Goal: Task Accomplishment & Management: Manage account settings

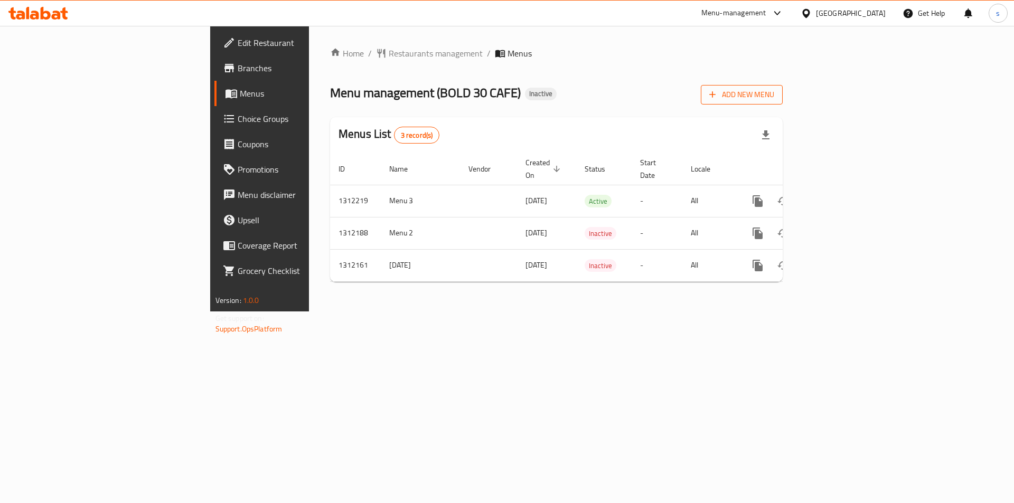
click at [774, 97] on span "Add New Menu" at bounding box center [741, 94] width 65 height 13
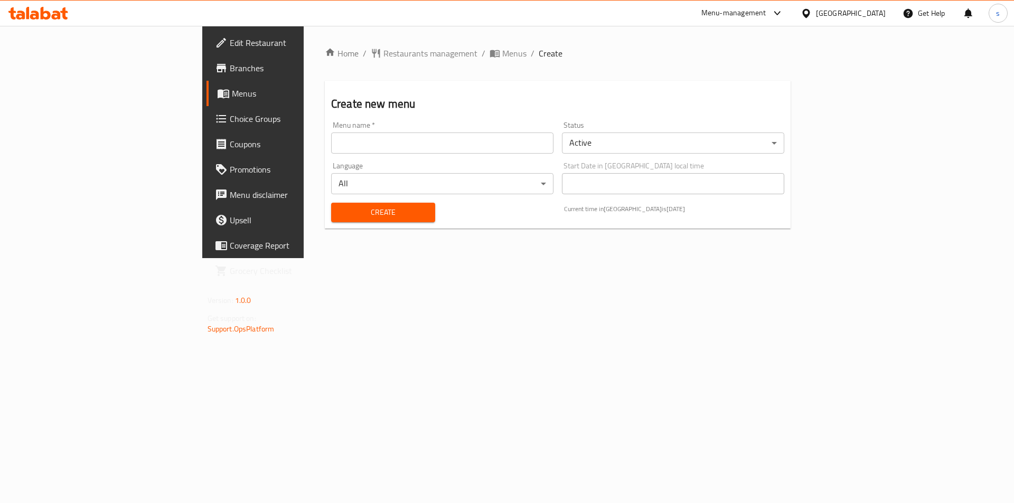
click at [417, 140] on input "text" at bounding box center [442, 143] width 222 height 21
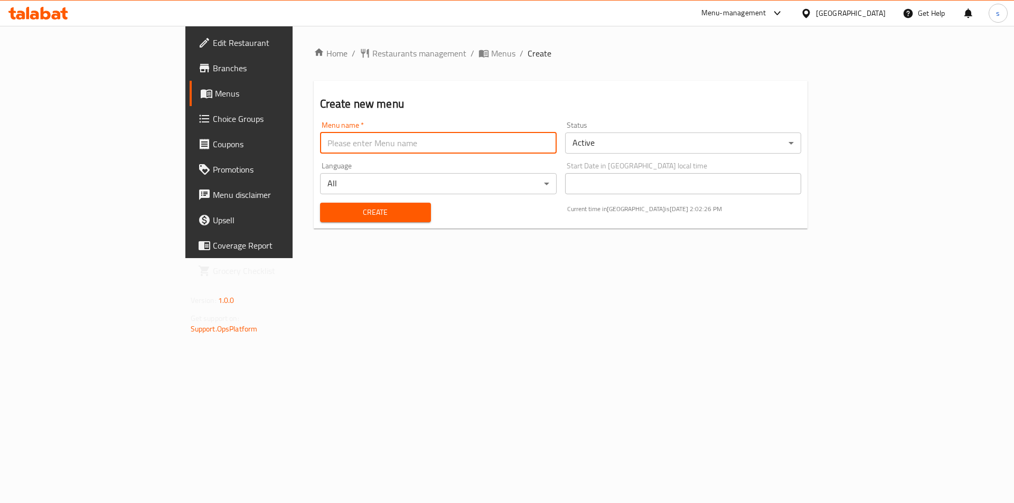
click at [421, 139] on input "text" at bounding box center [438, 143] width 237 height 21
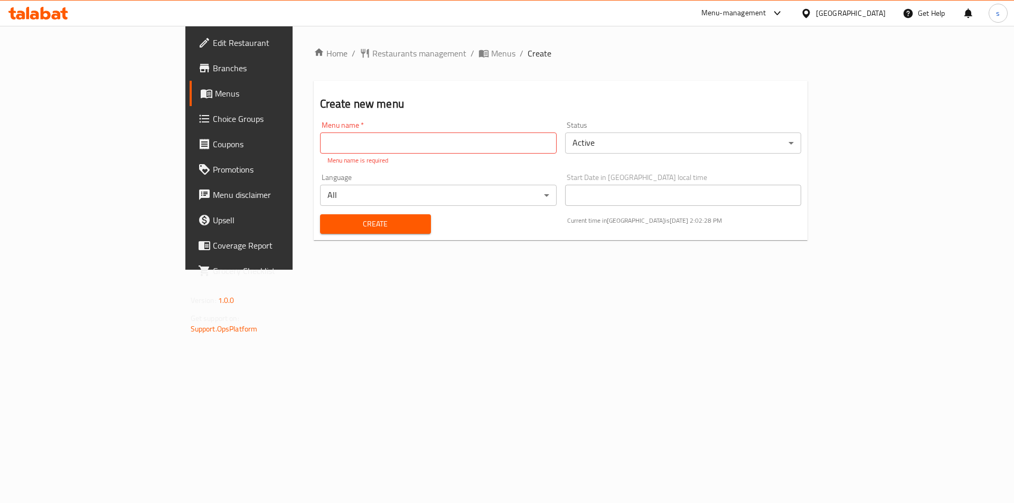
click at [449, 239] on div "Home / Restaurants management / Menus / Create Create new menu Menu name   * Me…" at bounding box center [561, 148] width 537 height 244
click at [341, 145] on input "text" at bounding box center [438, 143] width 237 height 21
click at [320, 143] on input "Shahd 7594" at bounding box center [438, 143] width 237 height 21
type input "Shahd 7594 [DATE]"
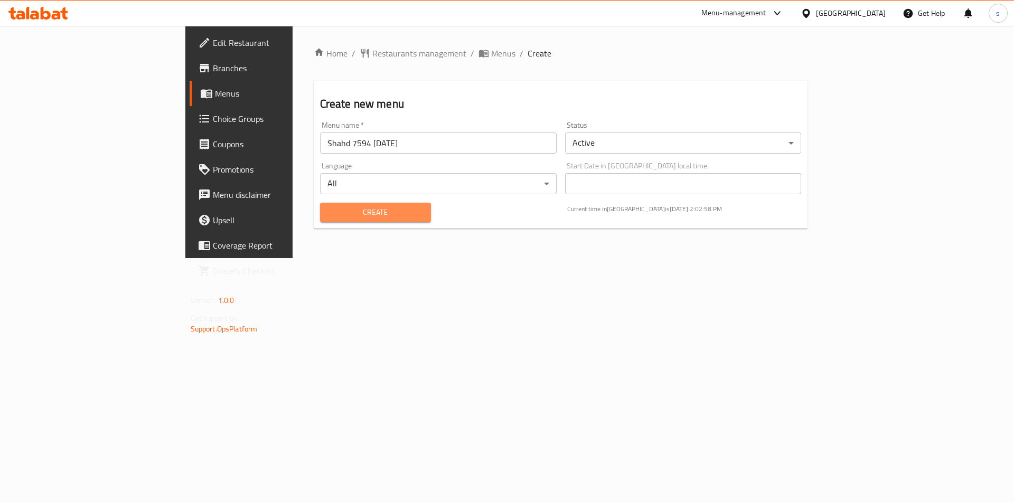
click at [320, 220] on button "Create" at bounding box center [375, 213] width 111 height 20
click at [215, 89] on span "Menus" at bounding box center [281, 93] width 132 height 13
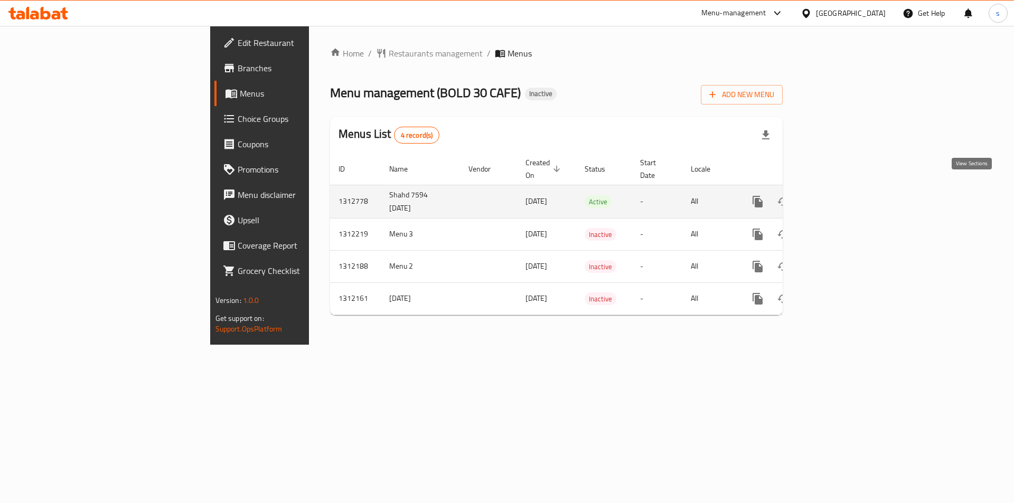
click at [840, 195] on icon "enhanced table" at bounding box center [834, 201] width 13 height 13
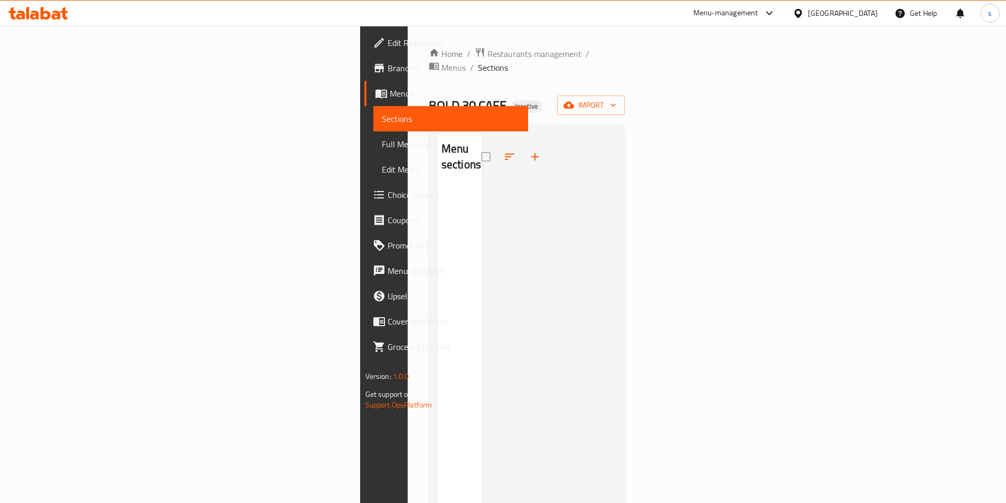
click at [625, 80] on div "Home / Restaurants management / Menus / Sections BOLD 30 CAFE Inactive import M…" at bounding box center [527, 345] width 196 height 597
click at [616, 99] on span "import" at bounding box center [591, 105] width 51 height 13
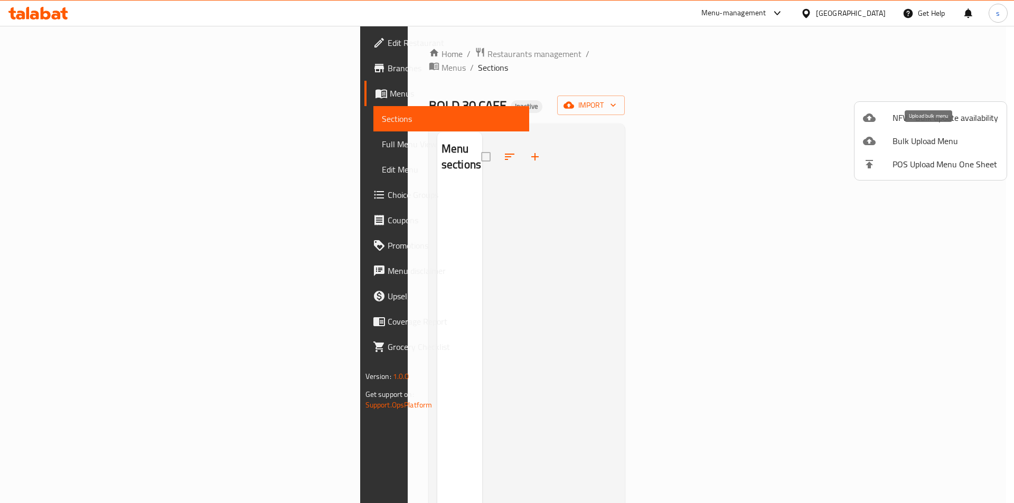
click at [882, 145] on div at bounding box center [878, 141] width 30 height 13
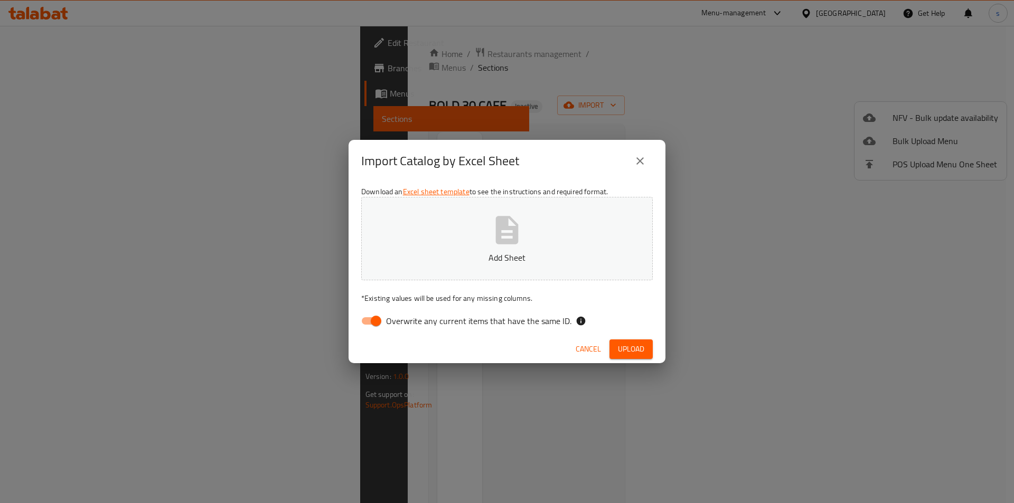
click at [401, 326] on span "Overwrite any current items that have the same ID." at bounding box center [478, 321] width 185 height 13
click at [362, 318] on input "Overwrite any current items that have the same ID." at bounding box center [376, 321] width 60 height 20
checkbox input "false"
click at [442, 246] on button "Add Sheet" at bounding box center [507, 238] width 292 height 83
click at [633, 347] on span "Upload" at bounding box center [631, 349] width 26 height 13
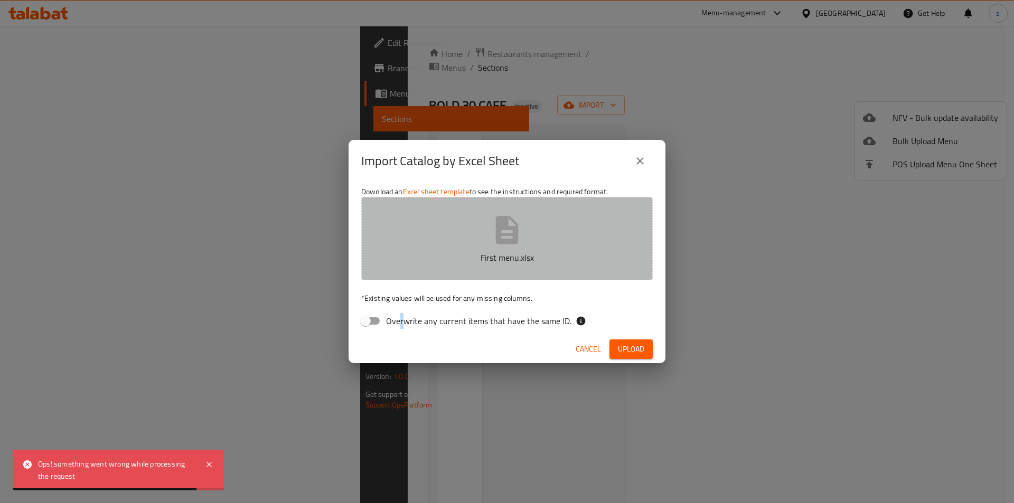
click at [611, 255] on p "First menu.xlsx" at bounding box center [507, 257] width 259 height 13
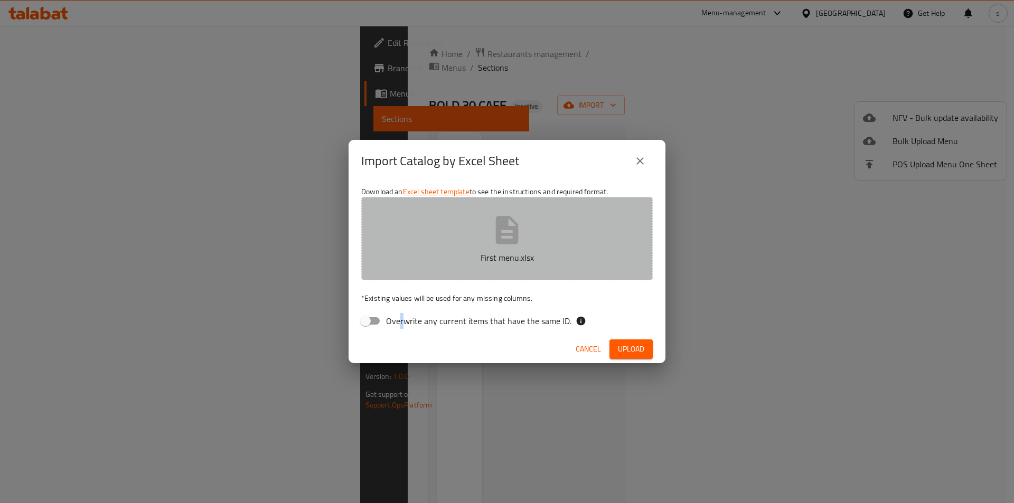
click at [501, 269] on button "First menu.xlsx" at bounding box center [507, 238] width 292 height 83
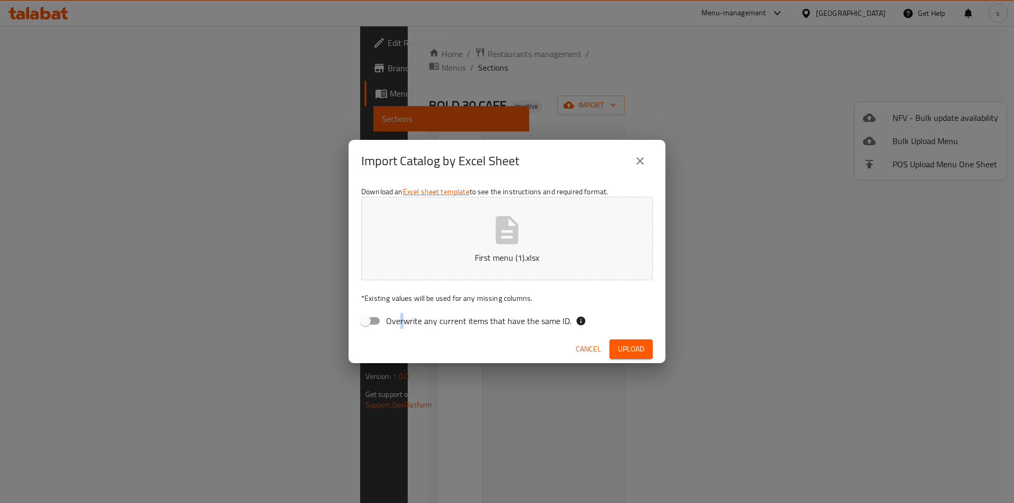
click at [623, 349] on span "Upload" at bounding box center [631, 349] width 26 height 13
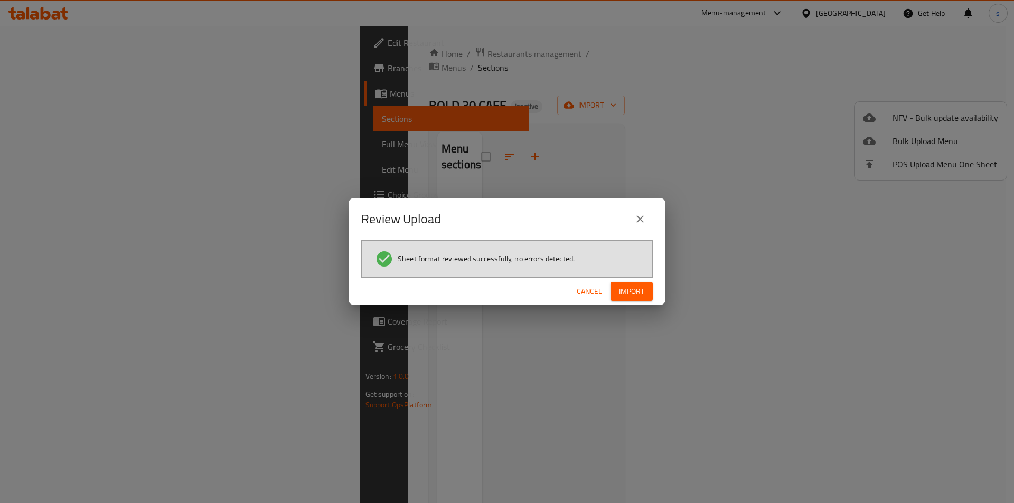
click at [619, 299] on button "Import" at bounding box center [632, 292] width 42 height 20
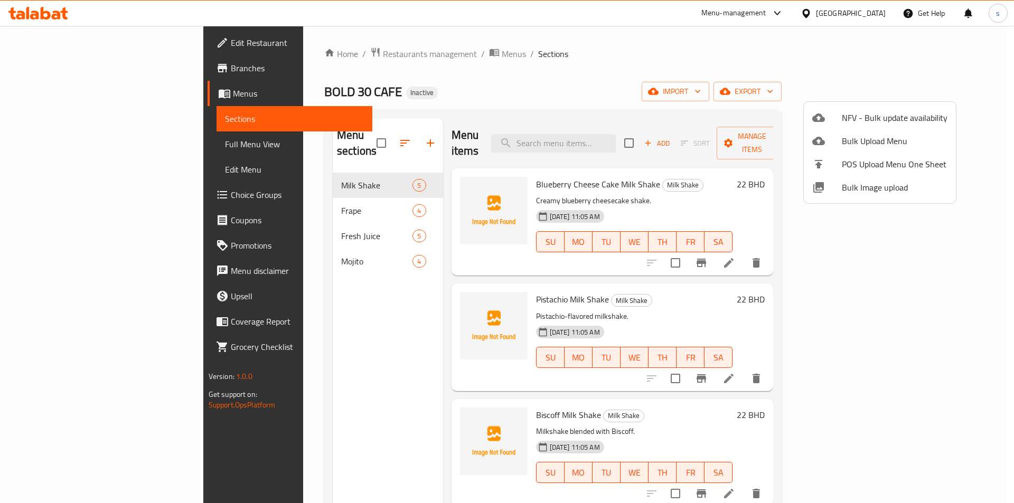
click at [362, 279] on div at bounding box center [507, 251] width 1014 height 503
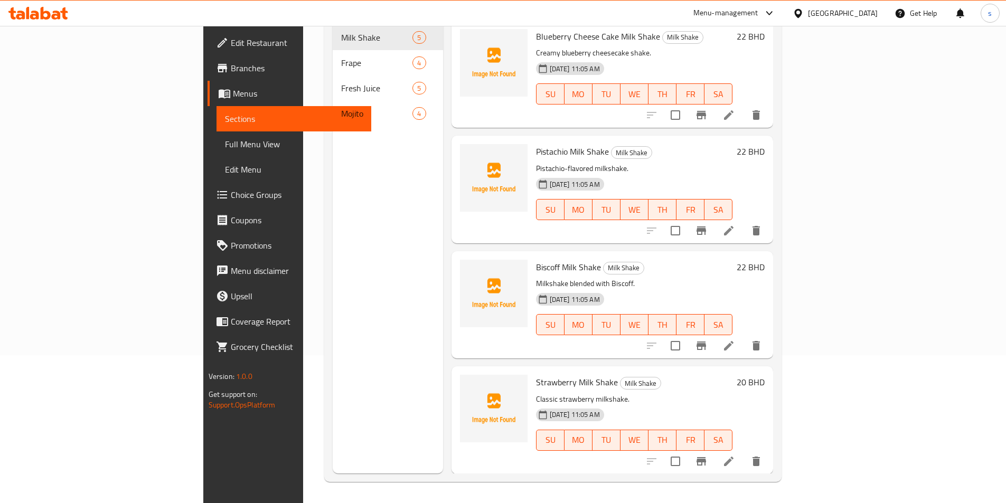
click at [225, 146] on span "Full Menu View" at bounding box center [294, 144] width 138 height 13
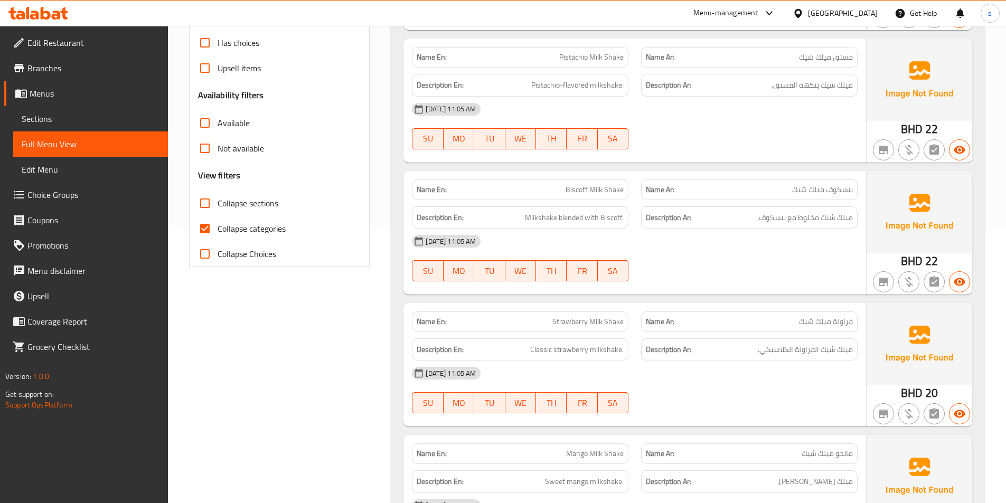
scroll to position [306, 0]
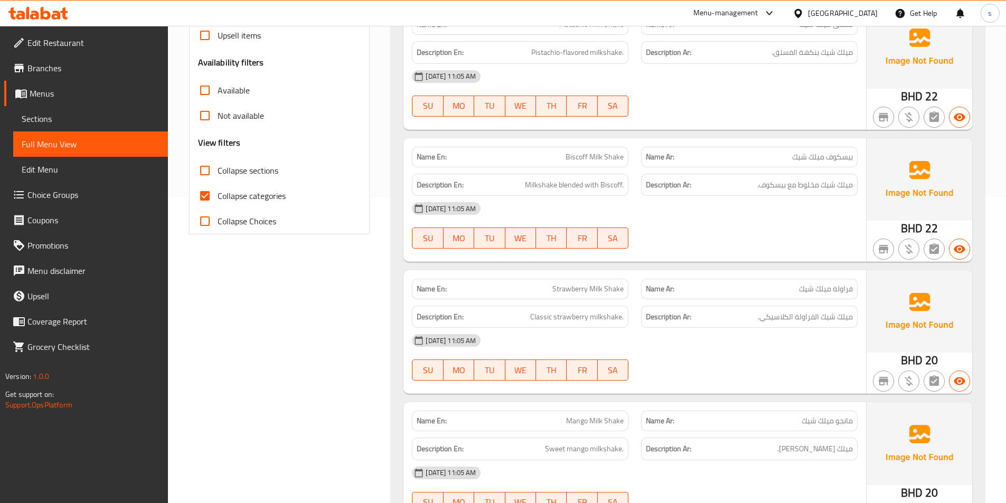
click at [204, 198] on input "Collapse categories" at bounding box center [204, 195] width 25 height 25
checkbox input "false"
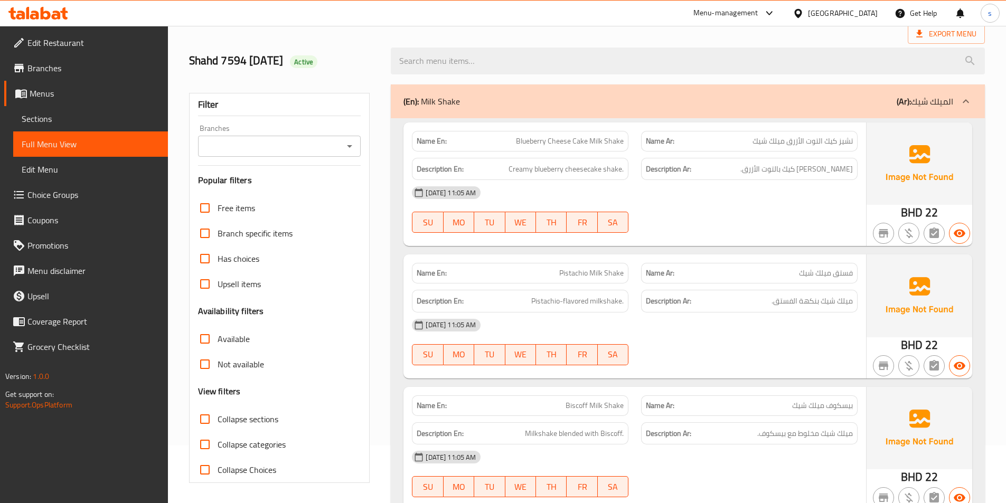
scroll to position [0, 0]
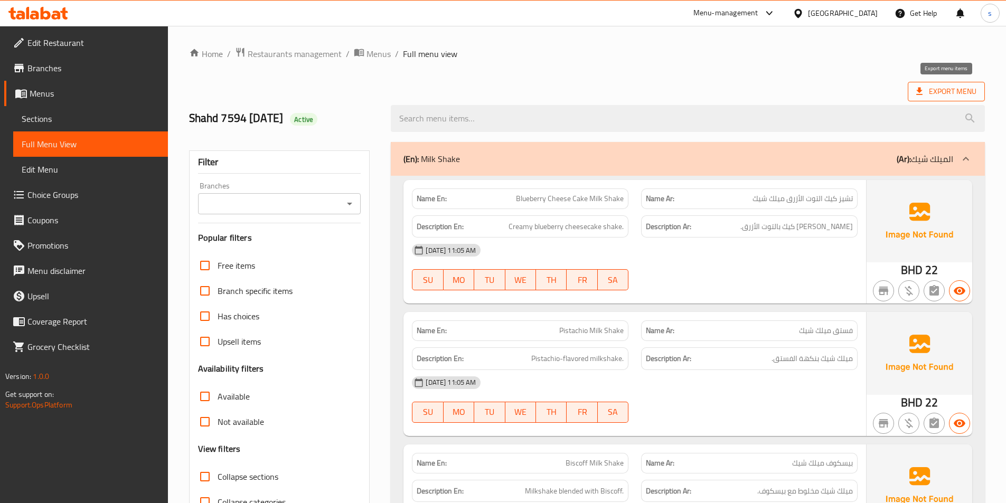
click at [967, 92] on span "Export Menu" at bounding box center [946, 91] width 60 height 13
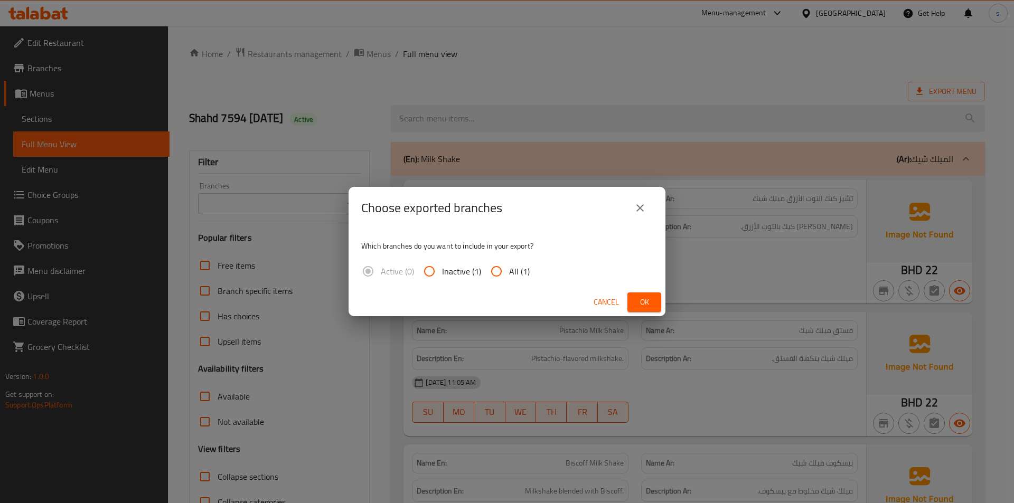
click at [492, 270] on input "All (1)" at bounding box center [496, 271] width 25 height 25
radio input "true"
click at [650, 303] on span "Ok" at bounding box center [644, 302] width 17 height 13
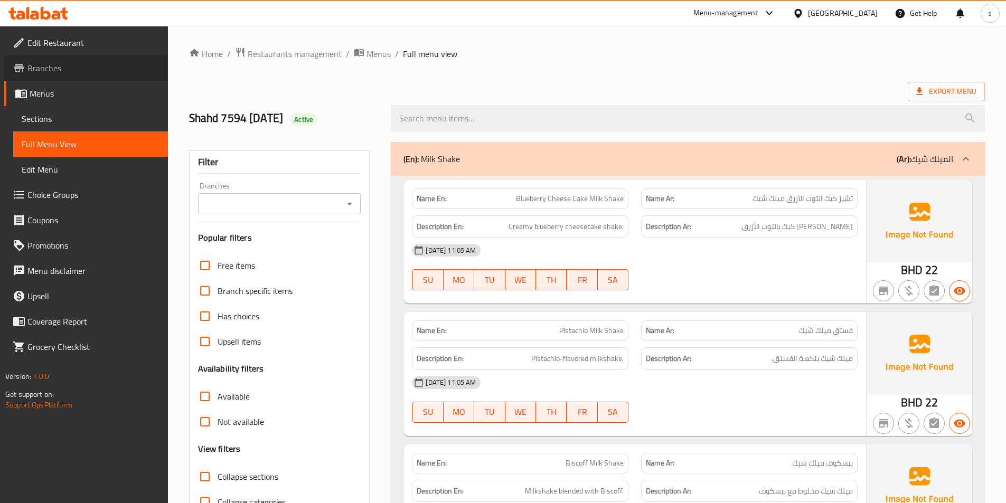
click at [100, 69] on span "Branches" at bounding box center [93, 68] width 132 height 13
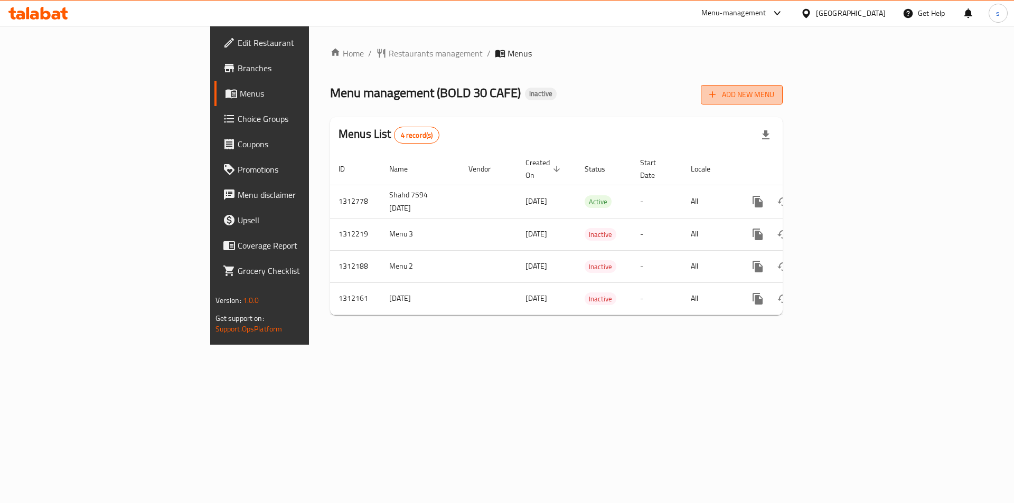
click at [774, 97] on span "Add New Menu" at bounding box center [741, 94] width 65 height 13
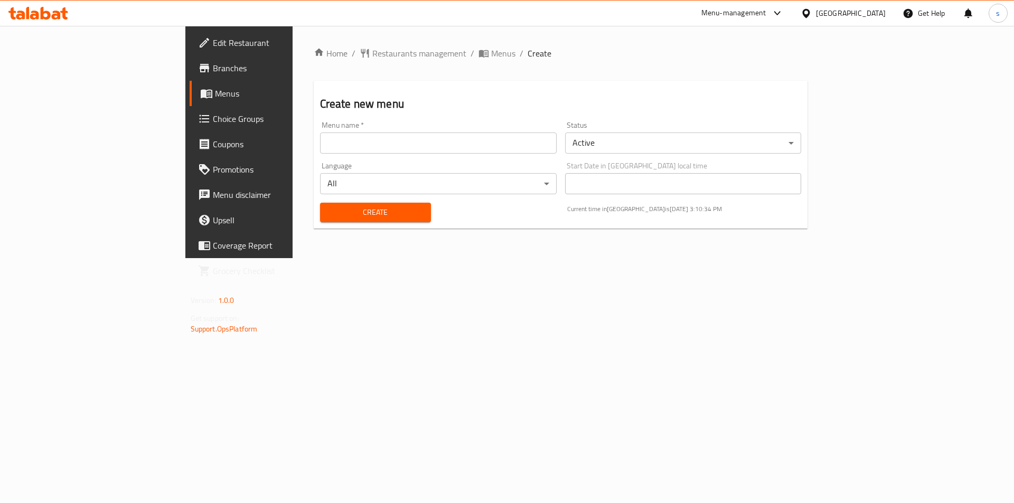
click at [329, 155] on div "Menu name   * Menu name *" at bounding box center [438, 137] width 245 height 41
click at [336, 146] on input "text" at bounding box center [438, 143] width 237 height 21
click at [320, 142] on input "Shahd 7594" at bounding box center [438, 143] width 237 height 21
click at [320, 149] on input "Shahd 7594" at bounding box center [438, 143] width 237 height 21
click at [320, 147] on input "Shahd 7594" at bounding box center [438, 143] width 237 height 21
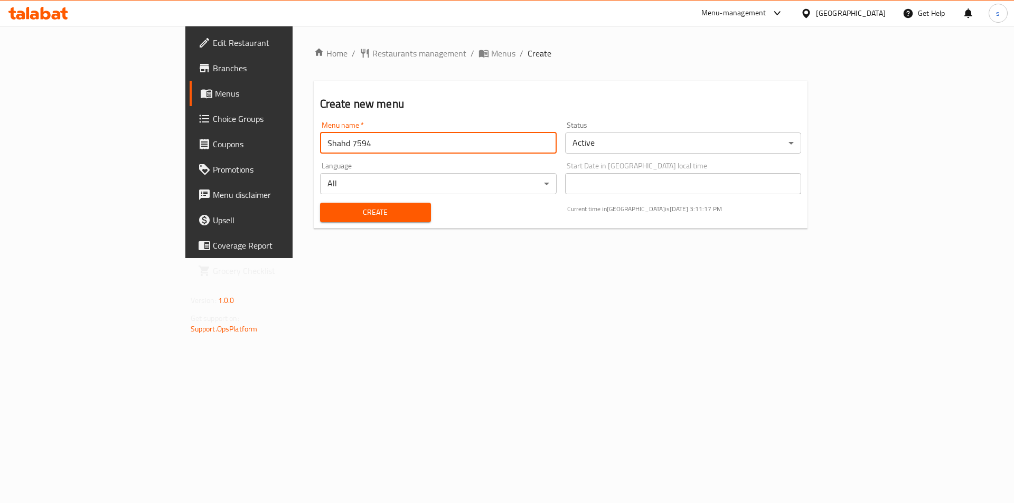
click at [448, 135] on input "Shahd 7594" at bounding box center [438, 143] width 237 height 21
click at [407, 136] on input "Shahd 7594" at bounding box center [438, 143] width 237 height 21
paste input "Second"
click at [320, 145] on input "Shahd 7594 Second" at bounding box center [438, 143] width 237 height 21
click at [320, 145] on input "Shahd 7594 second" at bounding box center [438, 143] width 237 height 21
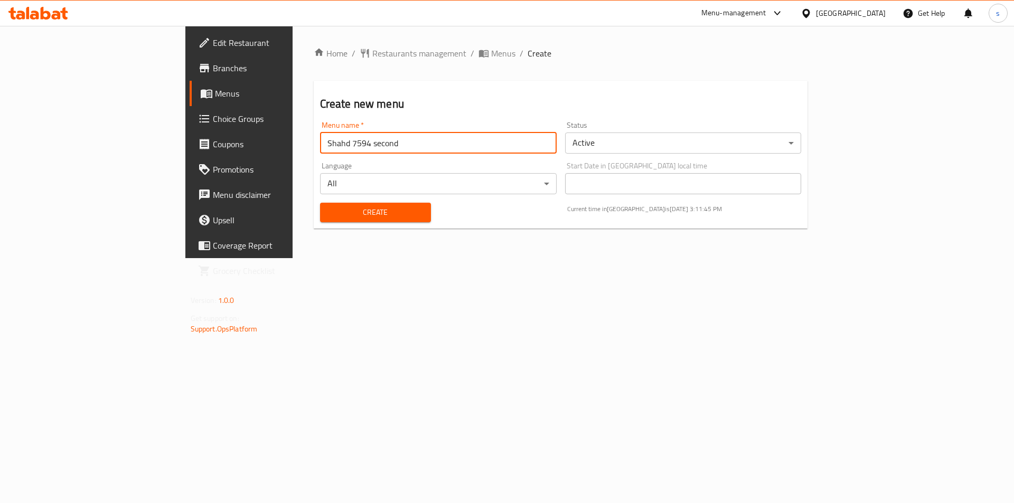
click at [320, 145] on input "Shahd 7594 second" at bounding box center [438, 143] width 237 height 21
paste input "Menu"
type input "Shahd 7594 second Menu"
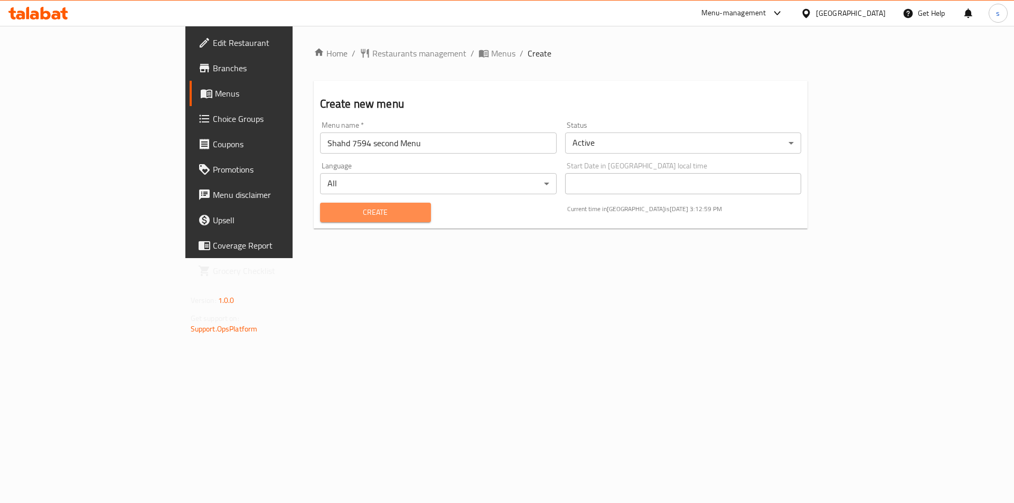
click at [329, 208] on span "Create" at bounding box center [376, 212] width 94 height 13
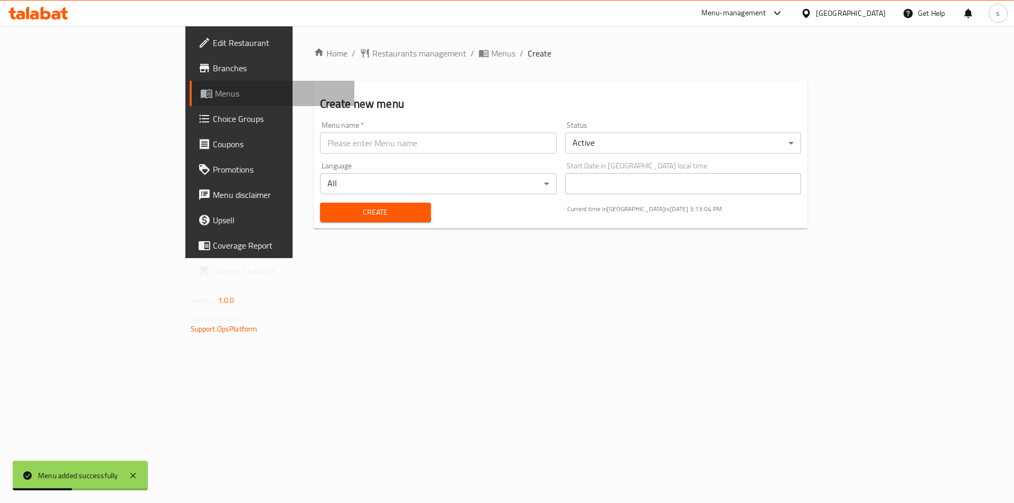
click at [215, 92] on span "Menus" at bounding box center [281, 93] width 132 height 13
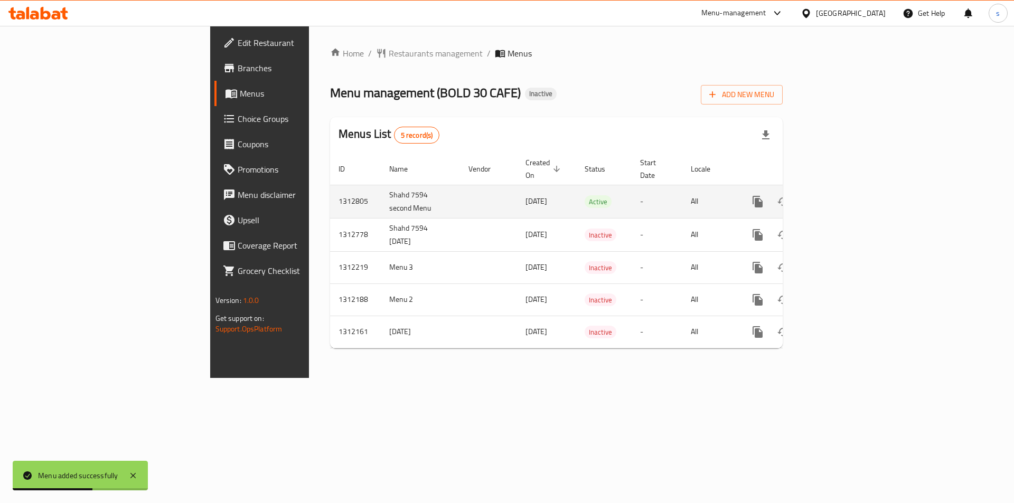
click at [840, 195] on icon "enhanced table" at bounding box center [834, 201] width 13 height 13
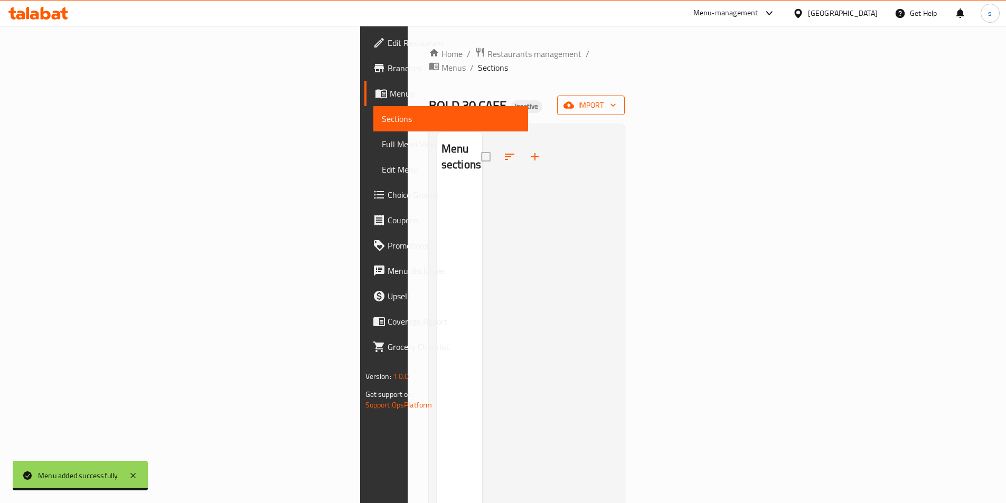
click at [618, 100] on icon "button" at bounding box center [613, 105] width 11 height 11
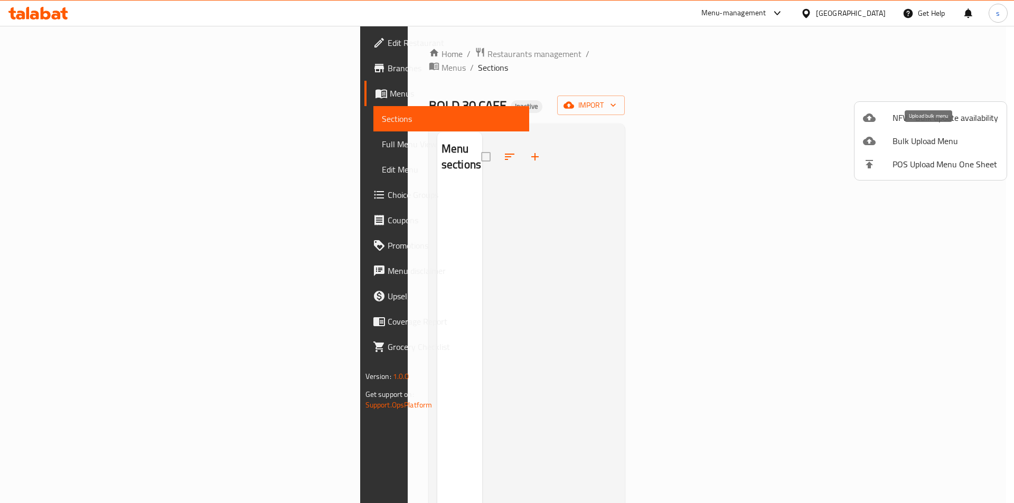
click at [916, 135] on span "Bulk Upload Menu" at bounding box center [946, 141] width 106 height 13
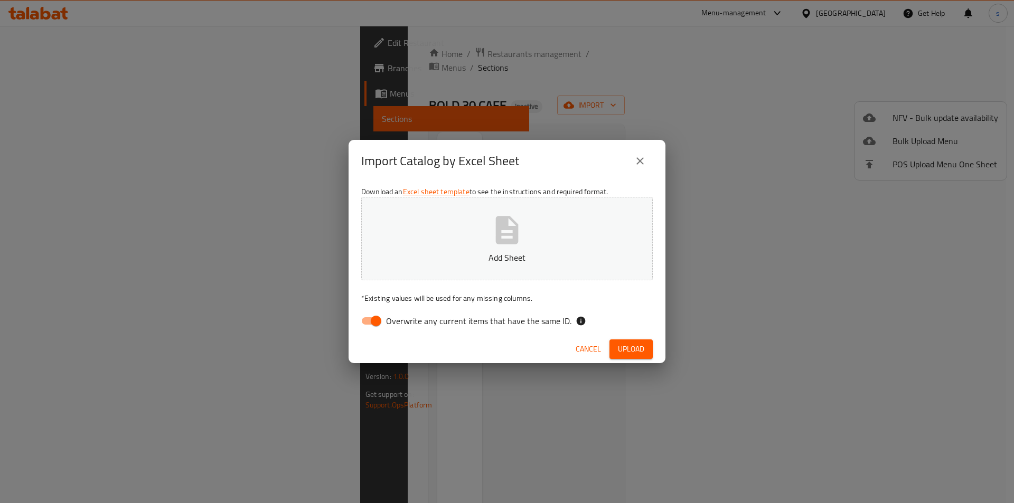
click at [432, 320] on span "Overwrite any current items that have the same ID." at bounding box center [478, 321] width 185 height 13
click at [406, 320] on input "Overwrite any current items that have the same ID." at bounding box center [376, 321] width 60 height 20
checkbox input "false"
click at [448, 263] on p "Add Sheet" at bounding box center [507, 257] width 259 height 13
click at [640, 344] on span "Upload" at bounding box center [631, 349] width 26 height 13
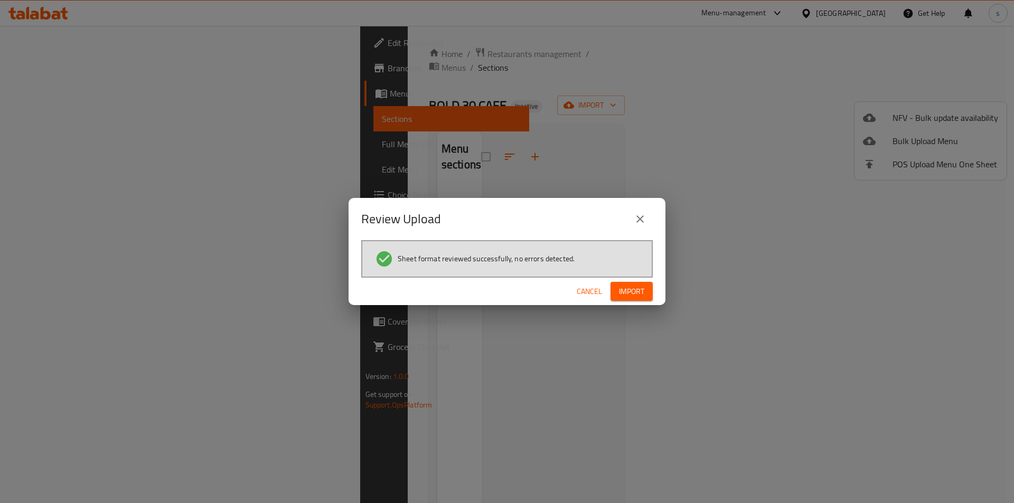
click at [633, 293] on span "Import" at bounding box center [631, 291] width 25 height 13
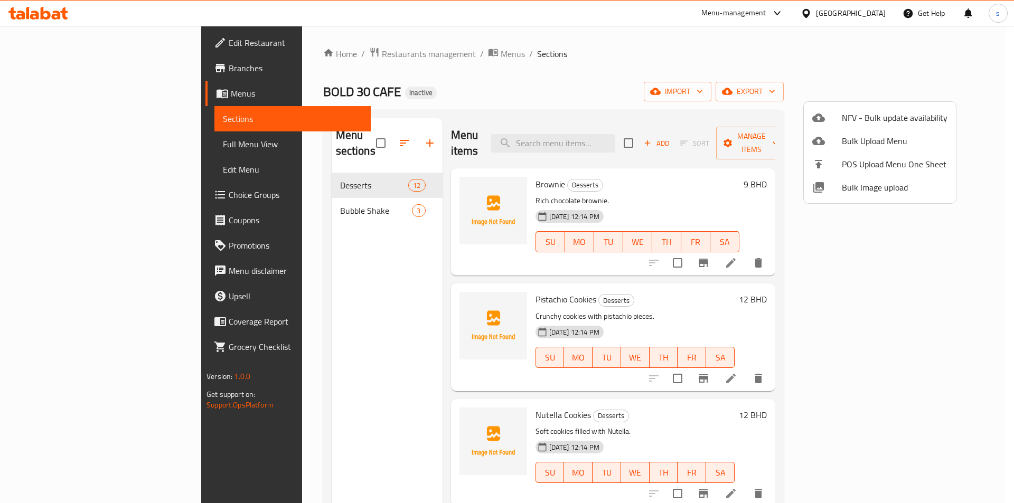
click at [60, 168] on div at bounding box center [507, 251] width 1014 height 503
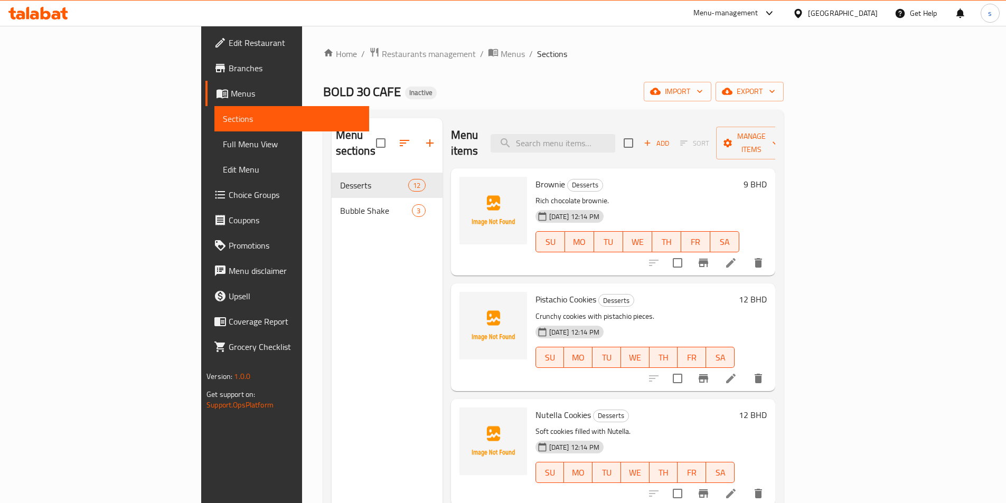
click at [223, 145] on span "Full Menu View" at bounding box center [292, 144] width 138 height 13
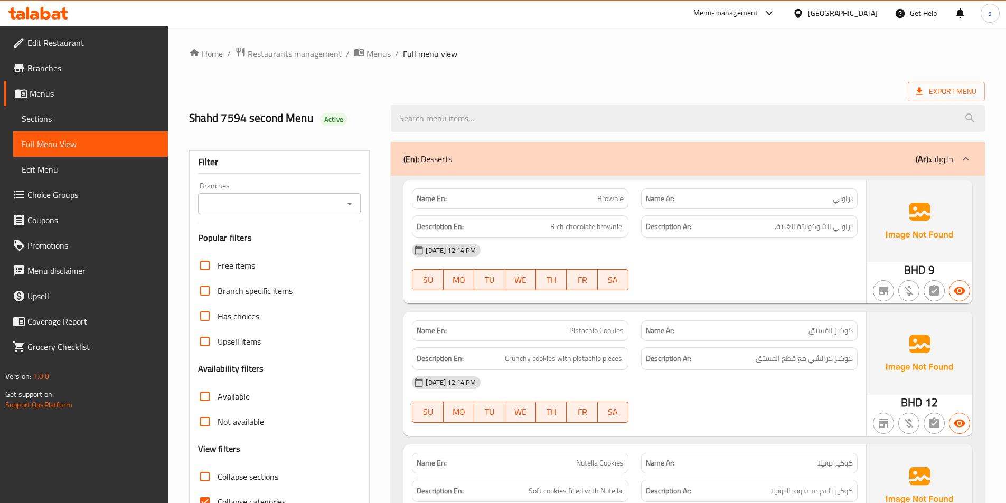
scroll to position [211, 0]
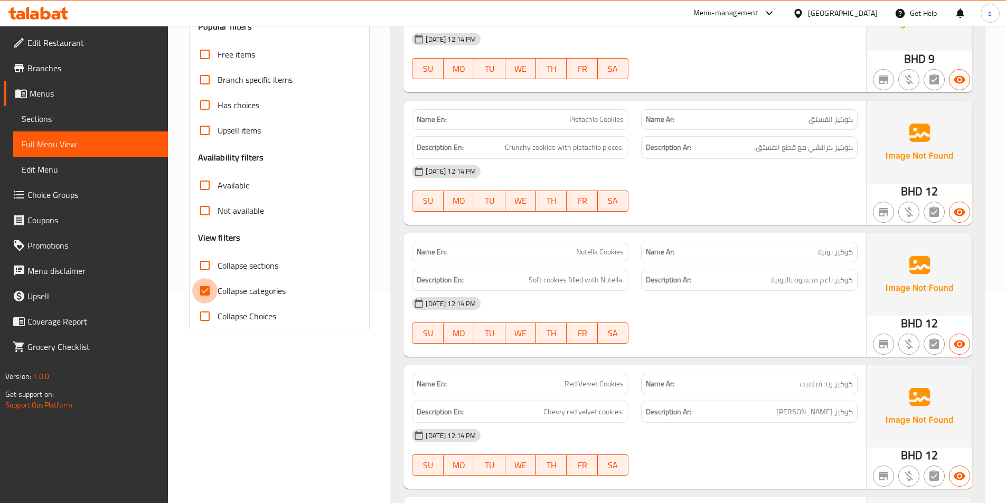
click at [205, 289] on input "Collapse categories" at bounding box center [204, 290] width 25 height 25
checkbox input "false"
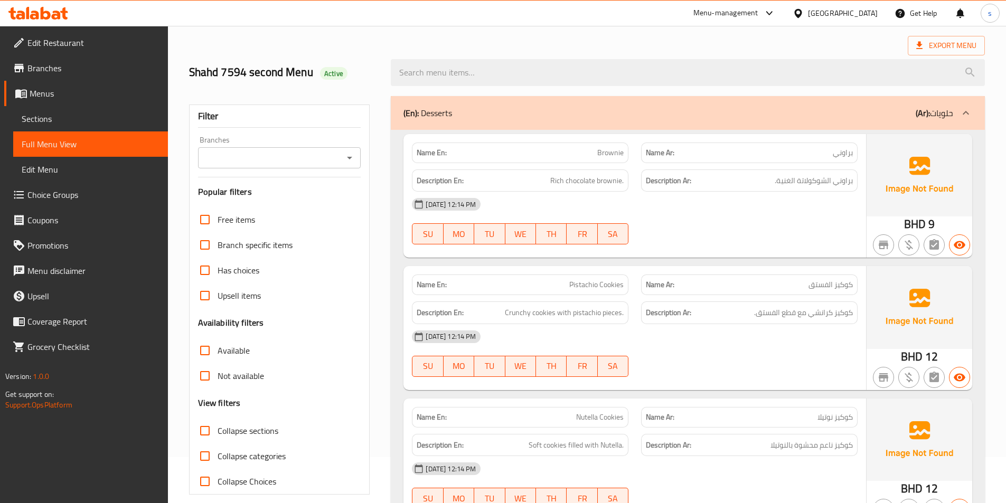
scroll to position [0, 0]
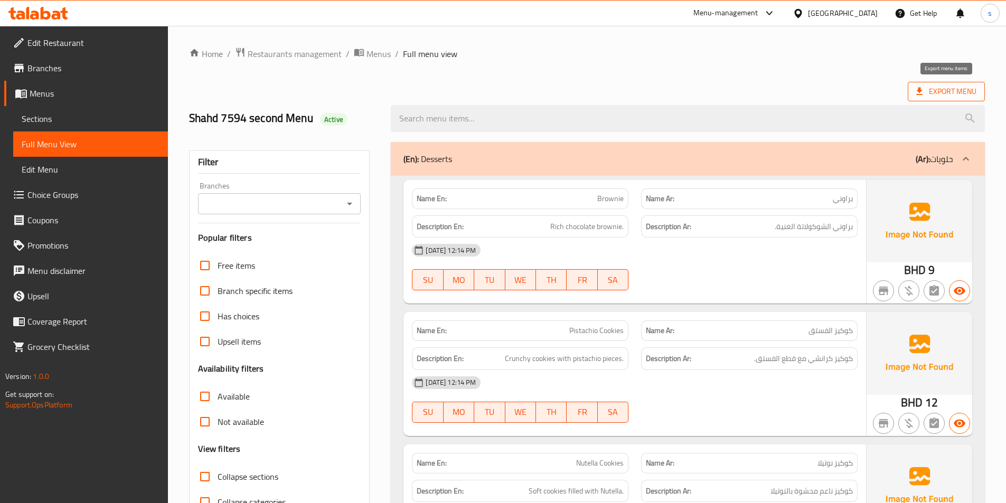
click at [936, 88] on span "Export Menu" at bounding box center [946, 91] width 60 height 13
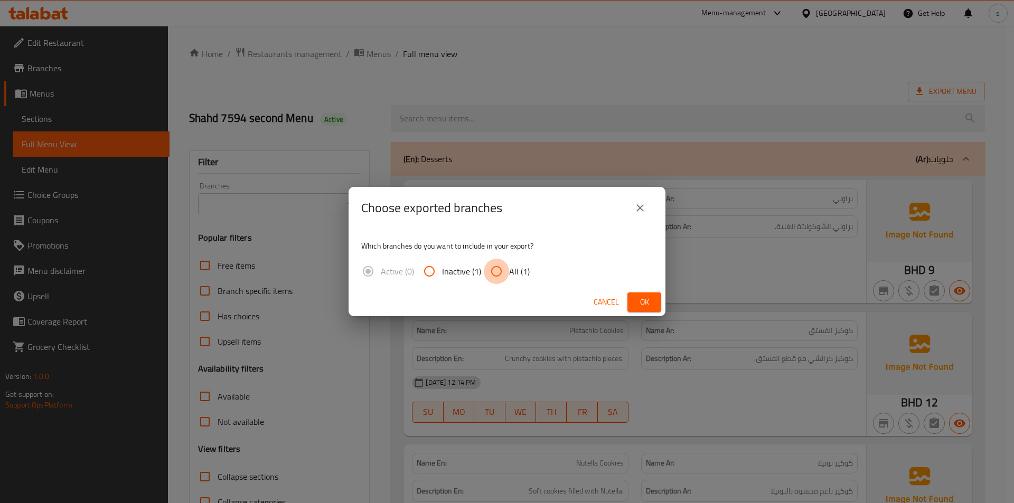
click at [499, 268] on input "All (1)" at bounding box center [496, 271] width 25 height 25
radio input "true"
click at [657, 301] on button "Ok" at bounding box center [644, 303] width 34 height 20
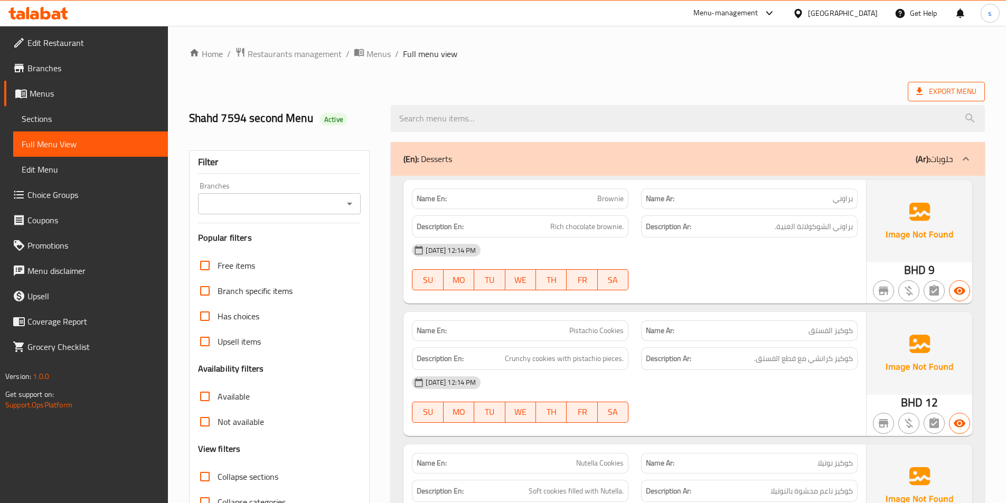
click at [933, 85] on span "Export Menu" at bounding box center [946, 91] width 60 height 13
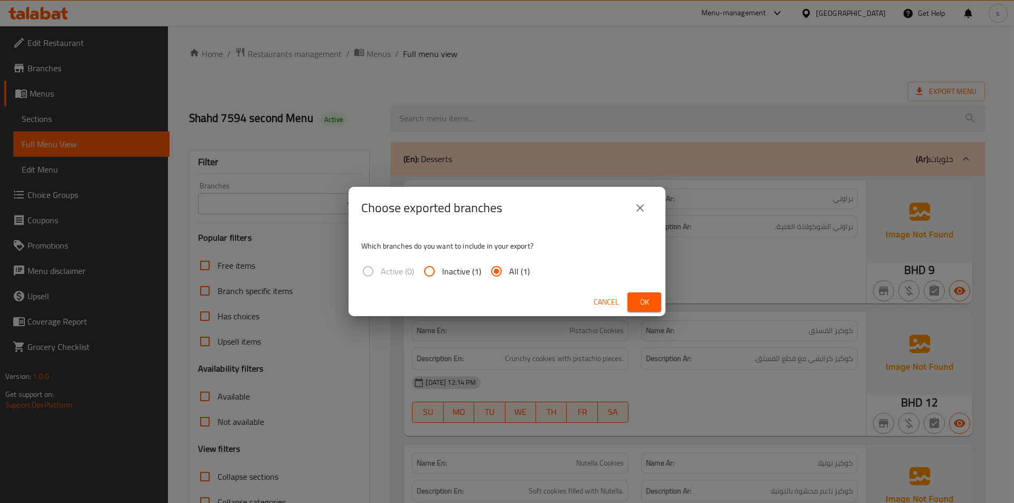
click at [499, 274] on input "All (1)" at bounding box center [496, 271] width 25 height 25
click at [653, 298] on button "Ok" at bounding box center [644, 303] width 34 height 20
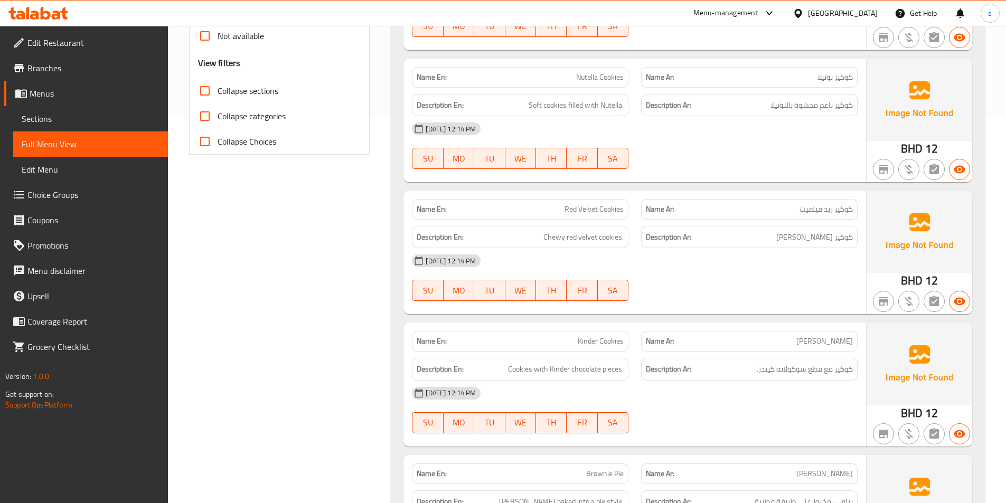
scroll to position [475, 0]
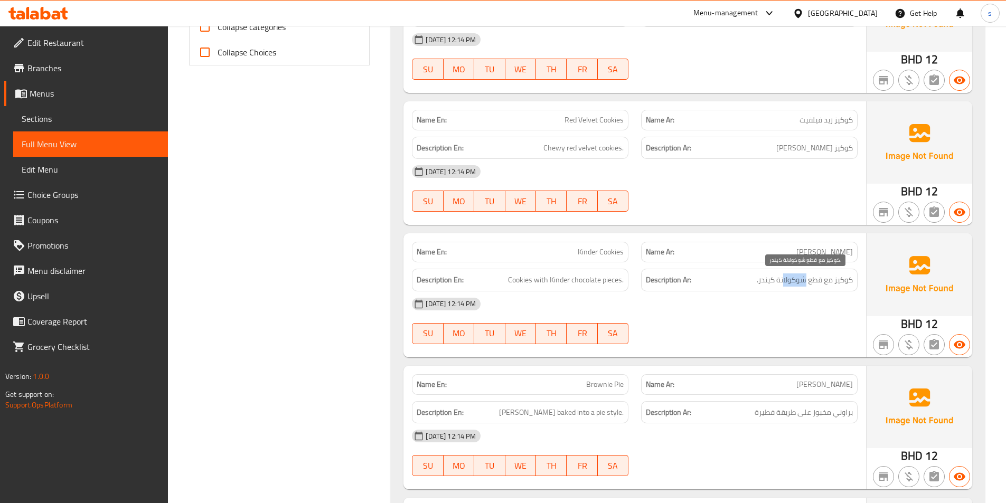
drag, startPoint x: 784, startPoint y: 280, endPoint x: 796, endPoint y: 283, distance: 12.4
click at [796, 283] on span "كوكيز مع قطع شوكولاتة كيندر." at bounding box center [805, 280] width 96 height 13
click at [784, 280] on span "كوكيز مع قطع شوكولاتة كيندر." at bounding box center [805, 280] width 96 height 13
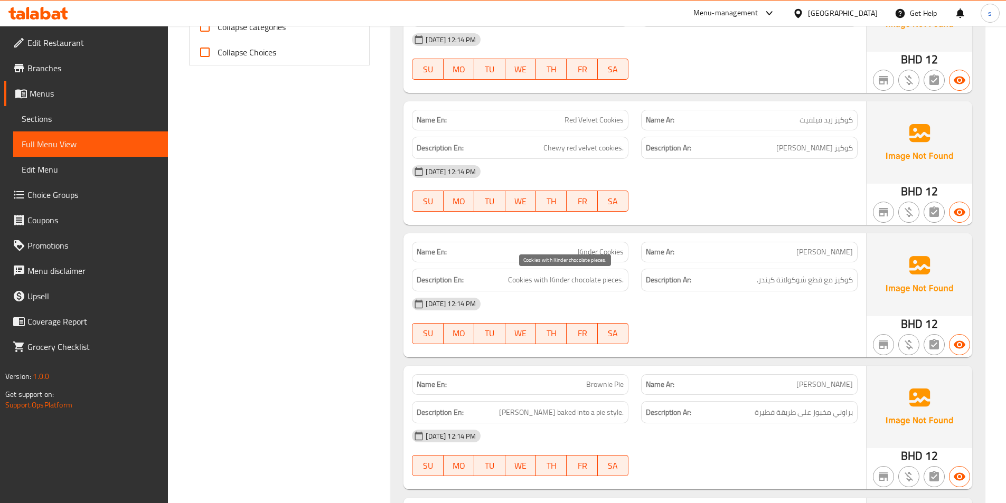
click at [581, 278] on span "Cookies with Kinder chocolate pieces." at bounding box center [566, 280] width 116 height 13
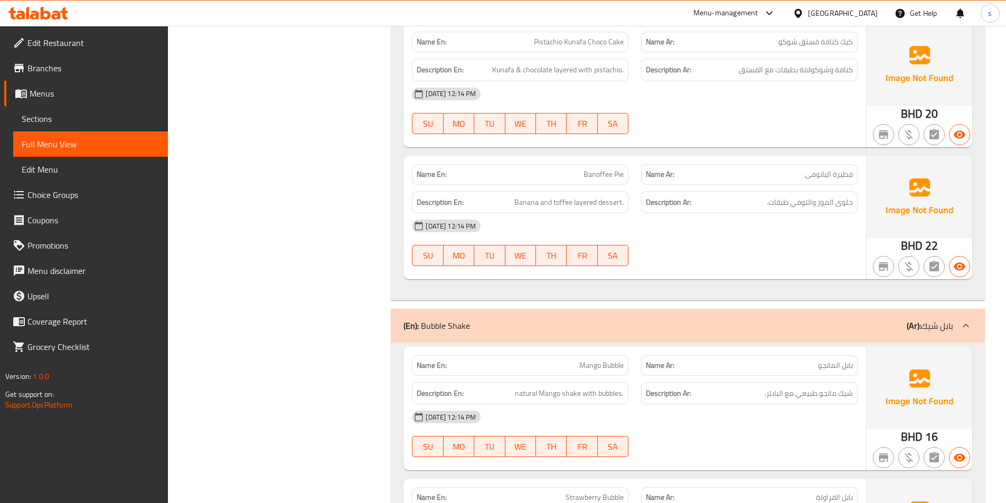
scroll to position [1373, 0]
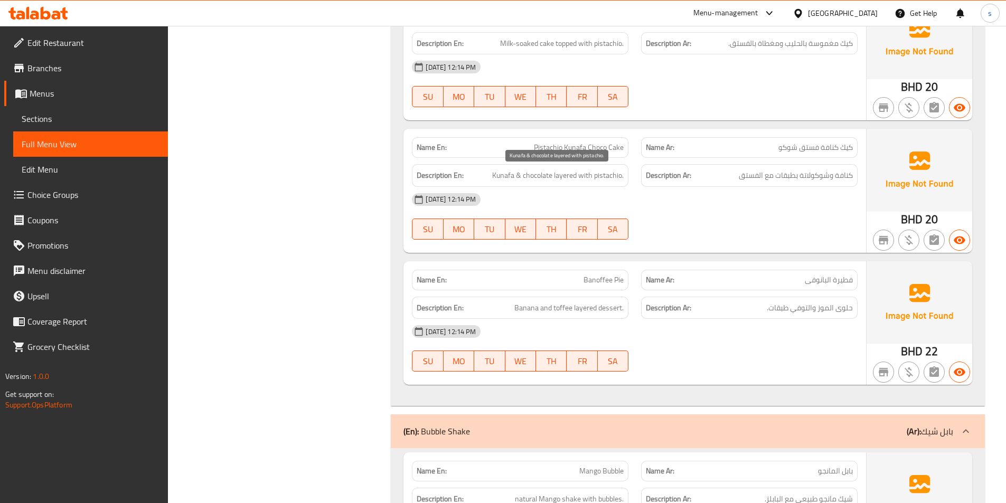
click at [536, 175] on span "Kunafa & chocolate layered with pistachio." at bounding box center [558, 175] width 132 height 13
click at [617, 192] on div "18-09-2025 12:14 PM" at bounding box center [635, 199] width 458 height 25
click at [595, 144] on span "Pistachio Kunafa Choco Cake" at bounding box center [579, 147] width 90 height 11
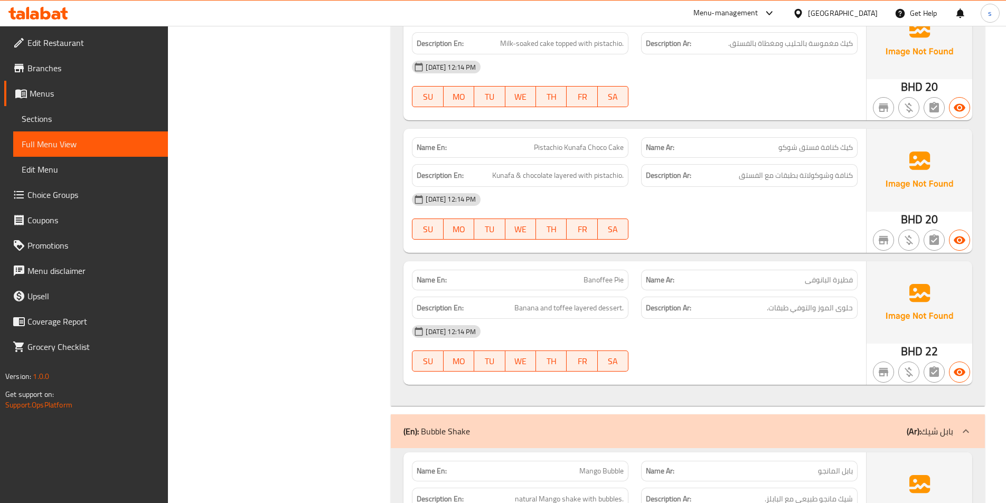
click at [780, 142] on span "كيك كنافة فستق شوكو" at bounding box center [816, 147] width 74 height 11
click at [781, 143] on span "كيك كنافة فستق شوكو" at bounding box center [816, 147] width 74 height 11
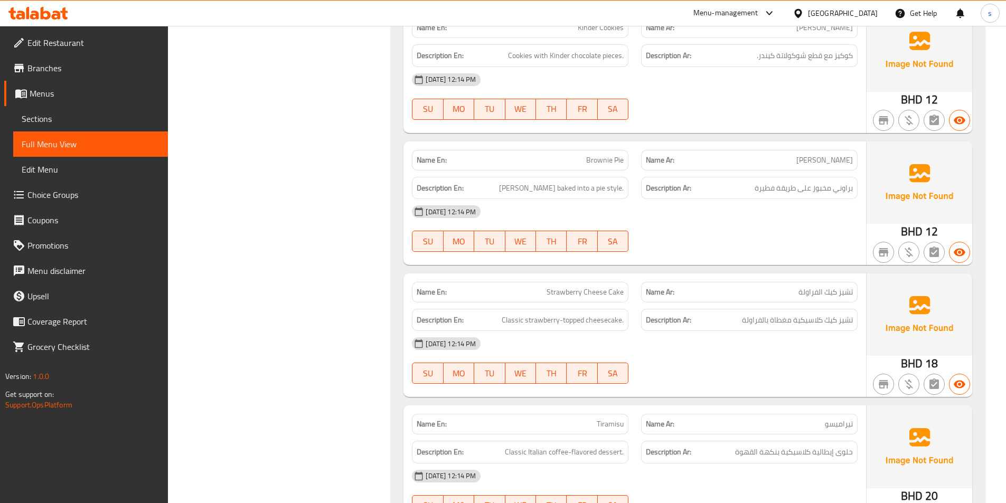
scroll to position [528, 0]
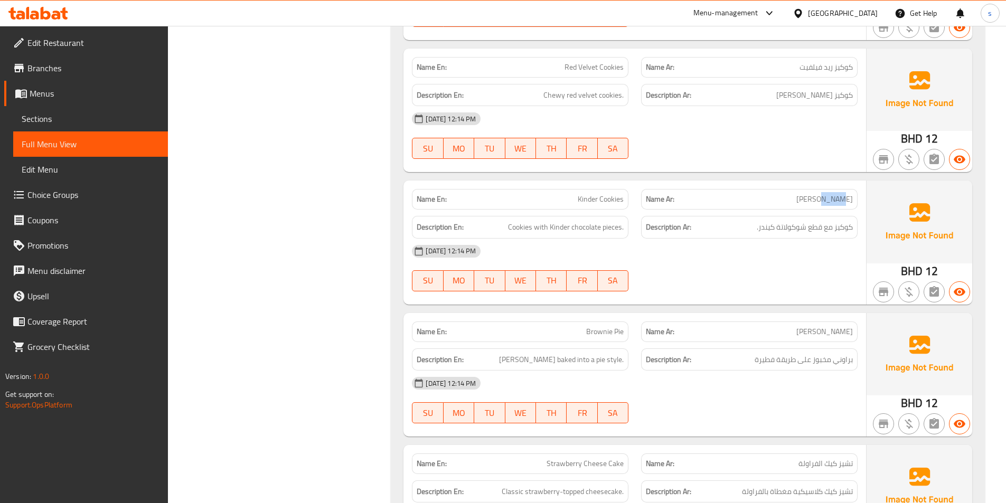
drag, startPoint x: 831, startPoint y: 197, endPoint x: 798, endPoint y: 229, distance: 46.0
click at [787, 200] on p "Name Ar: كوكيز كيندر" at bounding box center [749, 199] width 207 height 11
drag, startPoint x: 832, startPoint y: 333, endPoint x: 793, endPoint y: 330, distance: 39.2
click at [793, 330] on p "Name Ar: فطيرة براوني" at bounding box center [749, 331] width 207 height 11
click at [587, 332] on span "Brownie Pie" at bounding box center [605, 331] width 38 height 11
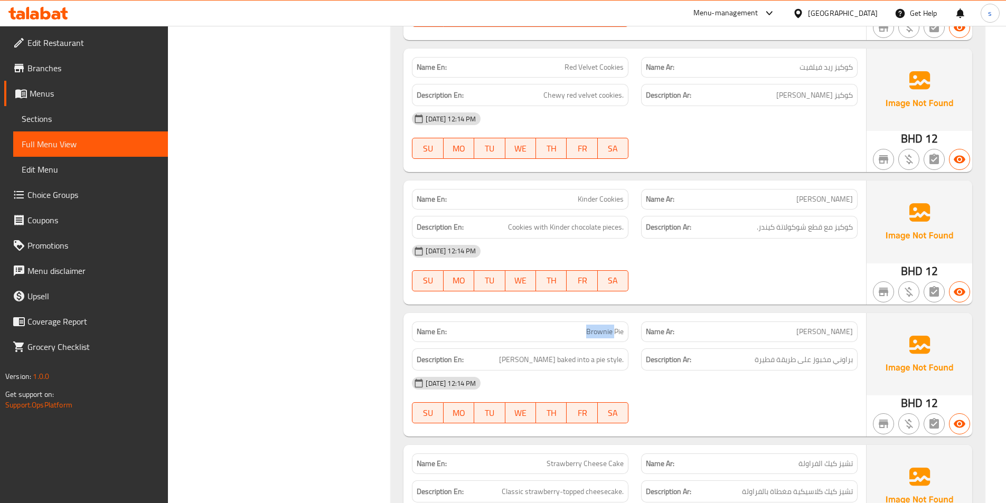
click at [587, 332] on span "Brownie Pie" at bounding box center [605, 331] width 38 height 11
click at [827, 361] on span "براوني مخبوز على طريقة فطيرة" at bounding box center [804, 359] width 98 height 13
click at [826, 361] on span "براوني مخبوز على طريقة فطيرة" at bounding box center [804, 359] width 98 height 13
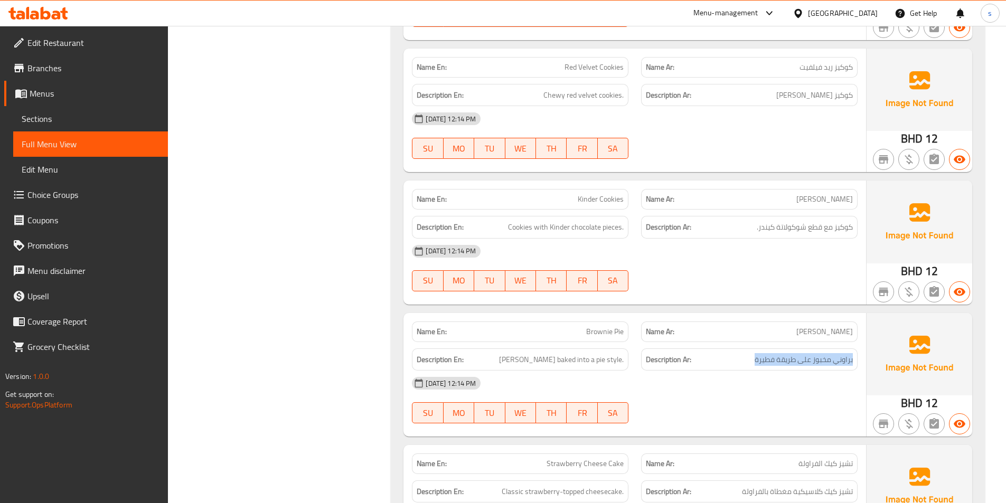
click at [770, 370] on div "Description Ar: براوني مخبوز على طريقة فطيرة" at bounding box center [749, 360] width 217 height 23
click at [606, 358] on span "Brownie baked into a pie style." at bounding box center [561, 359] width 125 height 13
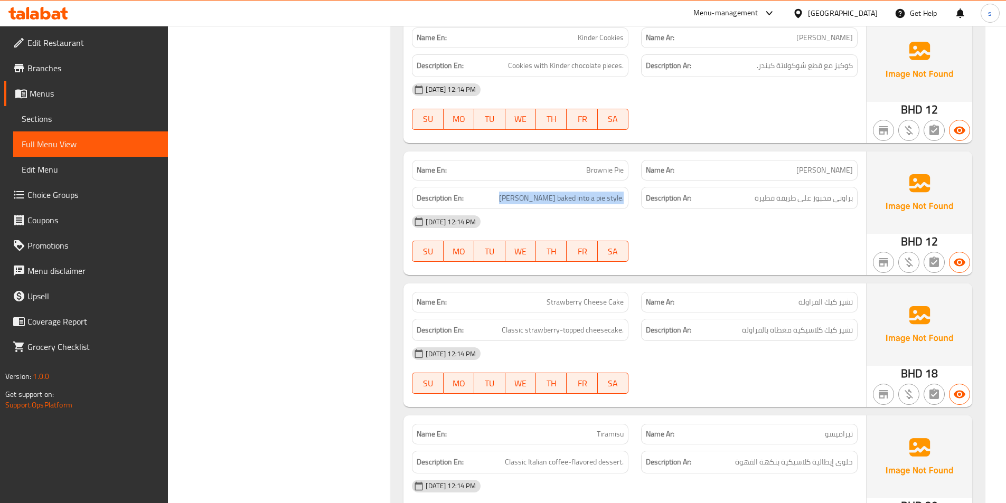
scroll to position [739, 0]
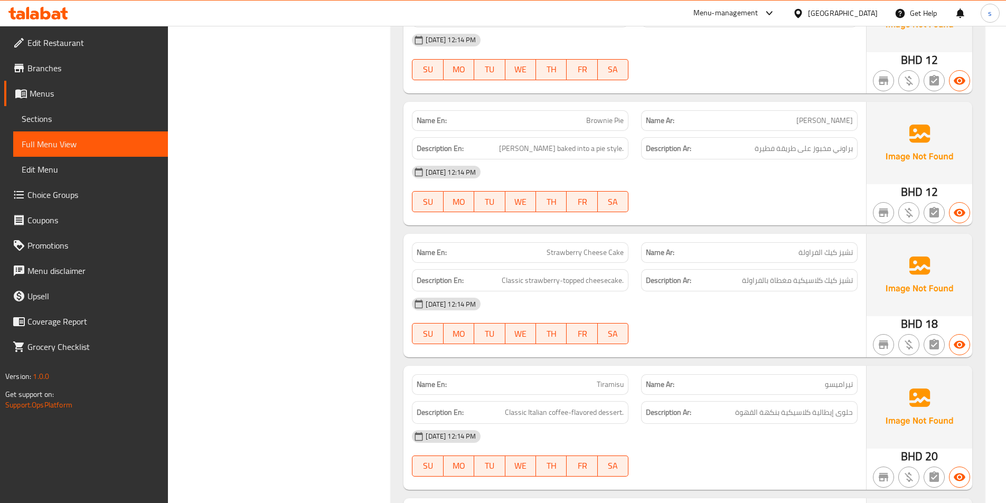
click at [831, 249] on span "تشيز كيك الفراولة" at bounding box center [826, 252] width 54 height 11
click at [576, 256] on span "Strawberry Cheese Cake" at bounding box center [585, 252] width 77 height 11
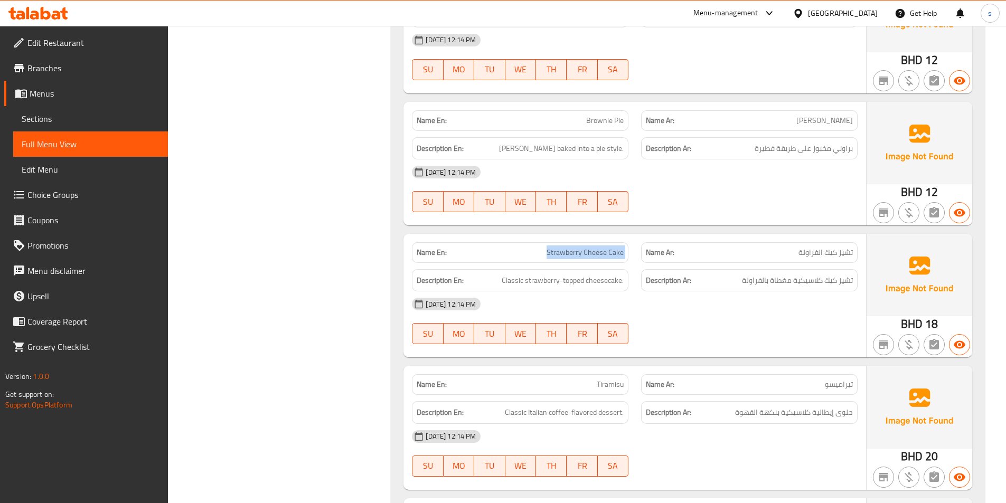
click at [576, 256] on span "Strawberry Cheese Cake" at bounding box center [585, 252] width 77 height 11
click at [799, 252] on span "تشيز كيك الفراولة" at bounding box center [826, 252] width 54 height 11
click at [546, 275] on span "Classic strawberry-topped cheesecake." at bounding box center [563, 280] width 122 height 13
click at [531, 282] on span "Classic strawberry-topped cheesecake." at bounding box center [563, 280] width 122 height 13
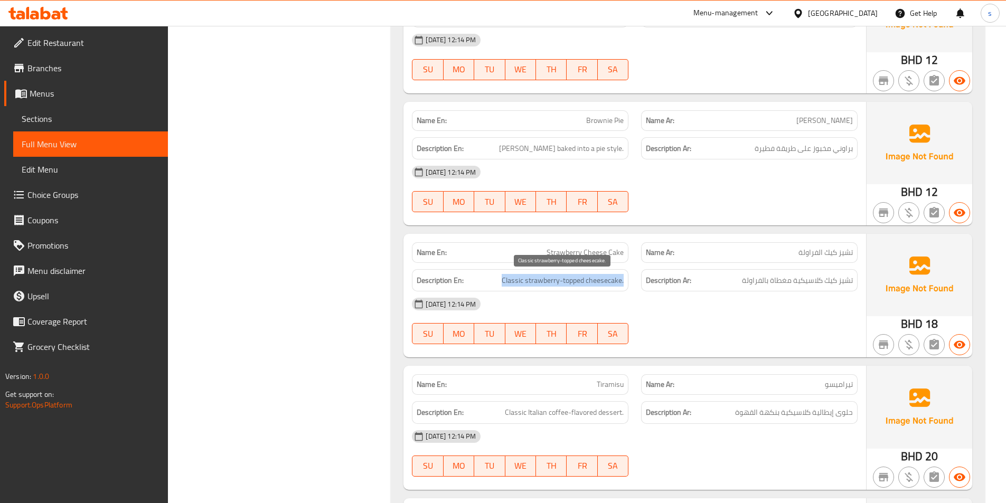
click at [531, 282] on span "Classic strawberry-topped cheesecake." at bounding box center [563, 280] width 122 height 13
click at [696, 298] on div "18-09-2025 12:14 PM" at bounding box center [635, 304] width 458 height 25
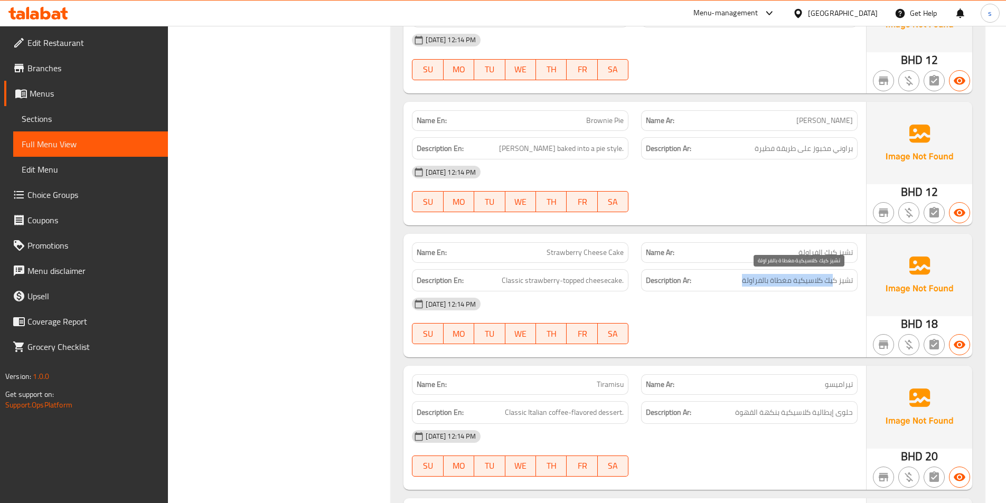
drag, startPoint x: 802, startPoint y: 279, endPoint x: 729, endPoint y: 284, distance: 73.5
click at [735, 284] on h6 "Description Ar: تشيز كيك كلاسيكية مغطاة بالفراولة" at bounding box center [749, 280] width 207 height 13
click at [813, 308] on div "18-09-2025 12:14 PM" at bounding box center [635, 304] width 458 height 25
click at [839, 279] on span "تشيز كيك كلاسيكية مغطاة بالفراولة" at bounding box center [797, 280] width 111 height 13
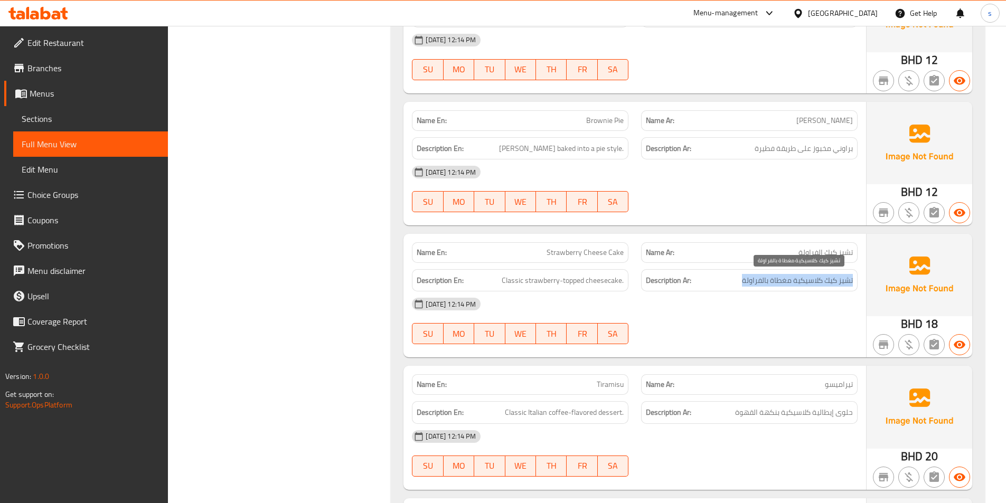
click at [839, 279] on span "تشيز كيك كلاسيكية مغطاة بالفراولة" at bounding box center [797, 280] width 111 height 13
click at [749, 285] on span "تشيز كيك كلاسيكية مغطاة بالفراولة" at bounding box center [797, 280] width 111 height 13
click at [770, 295] on div "18-09-2025 12:14 PM" at bounding box center [635, 304] width 458 height 25
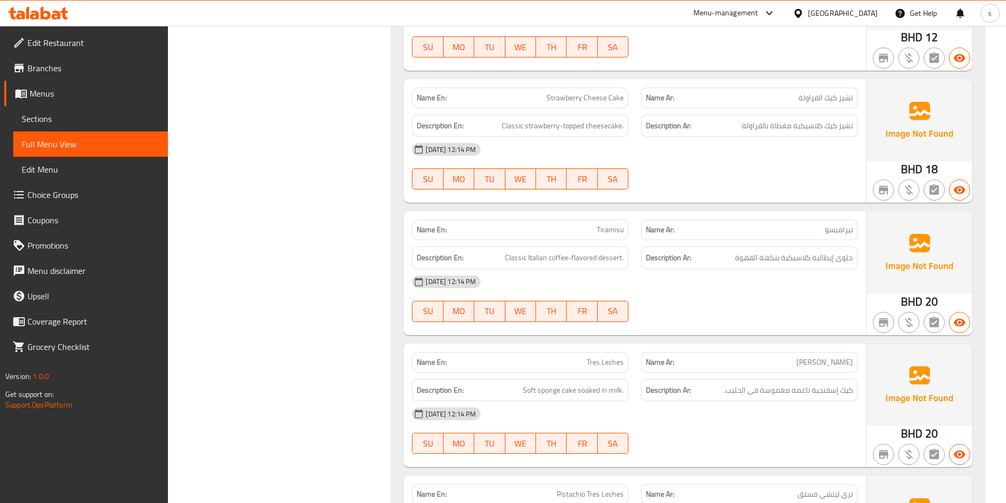
scroll to position [898, 0]
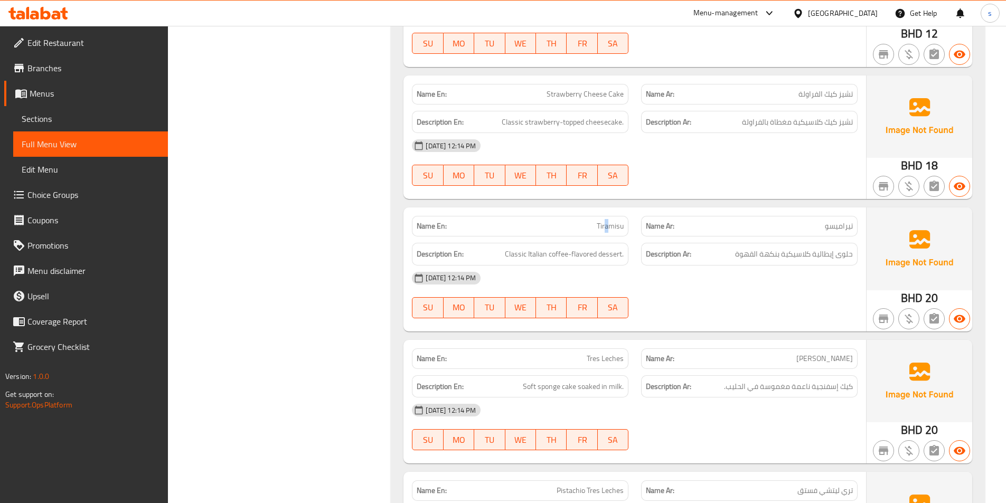
click at [605, 232] on span "Tiramisu" at bounding box center [610, 226] width 27 height 11
drag, startPoint x: 805, startPoint y: 253, endPoint x: 716, endPoint y: 253, distance: 89.8
click at [716, 253] on div "Description Ar: حلوى إيطالية كلاسيكية بنكهة القهوة" at bounding box center [749, 254] width 217 height 23
click at [789, 273] on div "18-09-2025 12:14 PM" at bounding box center [635, 278] width 458 height 25
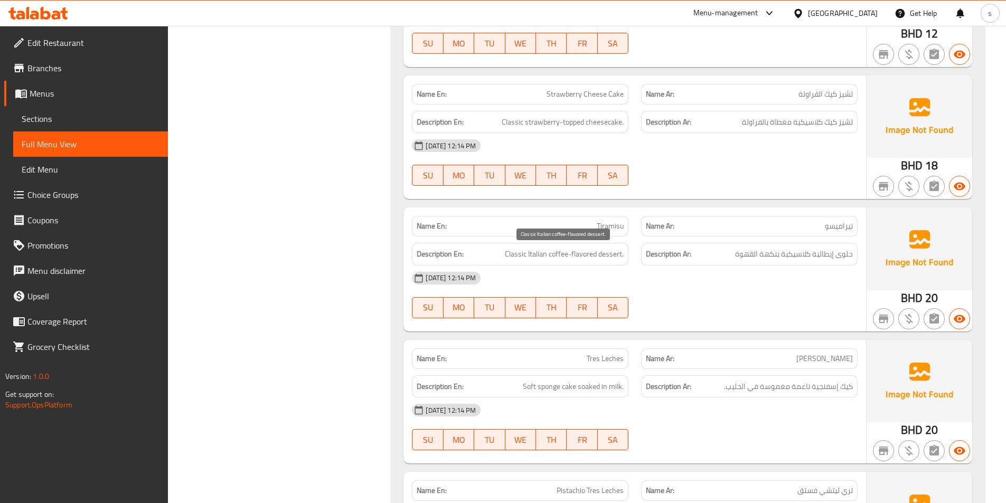
click at [520, 254] on span "Classic Italian coffee-flavored dessert." at bounding box center [564, 254] width 119 height 13
drag, startPoint x: 520, startPoint y: 254, endPoint x: 625, endPoint y: 255, distance: 105.1
click at [625, 255] on div "Description En: Classic Italian coffee-flavored dessert." at bounding box center [520, 254] width 217 height 23
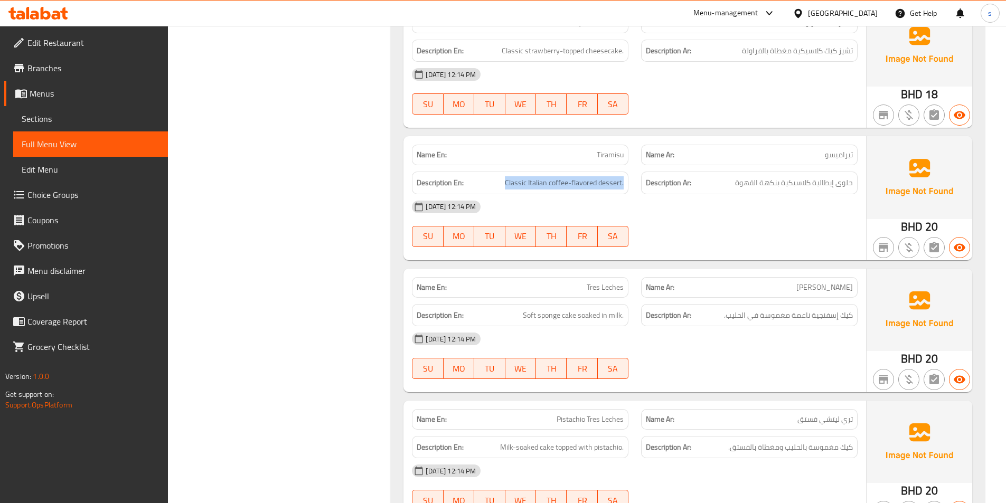
scroll to position [1056, 0]
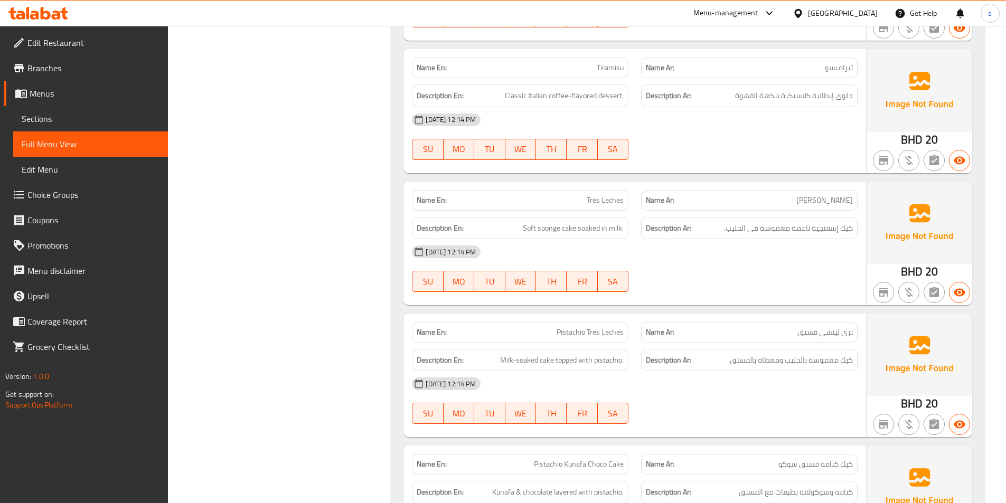
click at [852, 203] on span "تري ليتشي" at bounding box center [824, 200] width 57 height 11
click at [781, 251] on div "18-09-2025 12:14 PM" at bounding box center [635, 251] width 458 height 25
drag, startPoint x: 842, startPoint y: 229, endPoint x: 697, endPoint y: 226, distance: 145.8
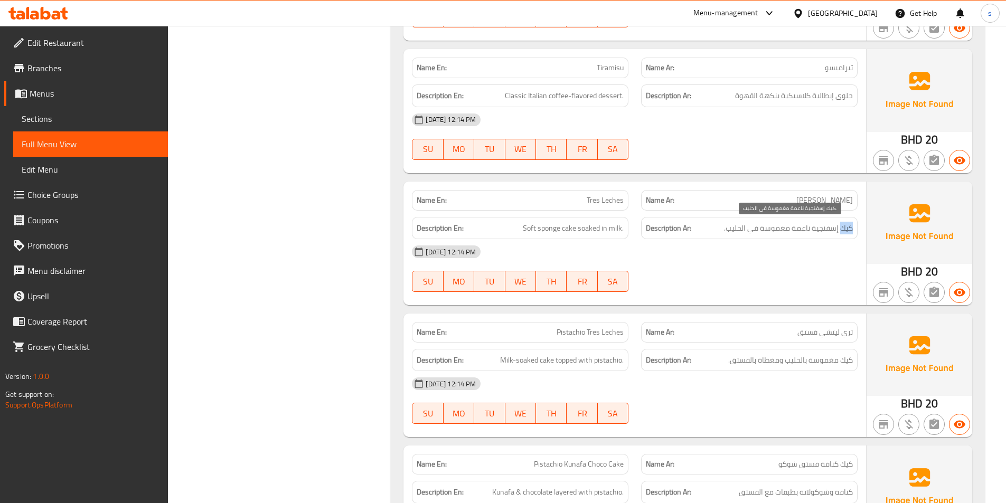
click at [697, 226] on h6 "Description Ar: كيك إسفنجية ناعمة مغموسة في الحليب." at bounding box center [749, 228] width 207 height 13
click at [788, 224] on span "كيك إسفنجية ناعمة مغموسة في الحليب." at bounding box center [788, 228] width 129 height 13
click at [816, 229] on span "كيك إسفنجية ناعمة مغموسة في الحليب." at bounding box center [788, 228] width 129 height 13
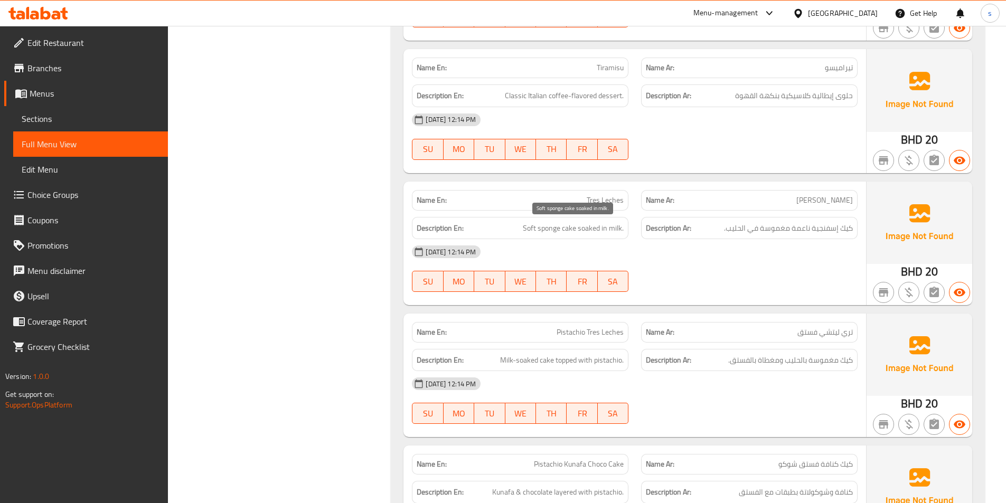
click at [537, 228] on span "Soft sponge cake soaked in milk." at bounding box center [573, 228] width 101 height 13
drag, startPoint x: 537, startPoint y: 228, endPoint x: 525, endPoint y: 228, distance: 12.1
click at [525, 228] on span "Soft sponge cake soaked in milk." at bounding box center [573, 228] width 101 height 13
click at [550, 228] on span "Soft sponge cake soaked in milk." at bounding box center [573, 228] width 101 height 13
drag, startPoint x: 550, startPoint y: 228, endPoint x: 594, endPoint y: 229, distance: 44.4
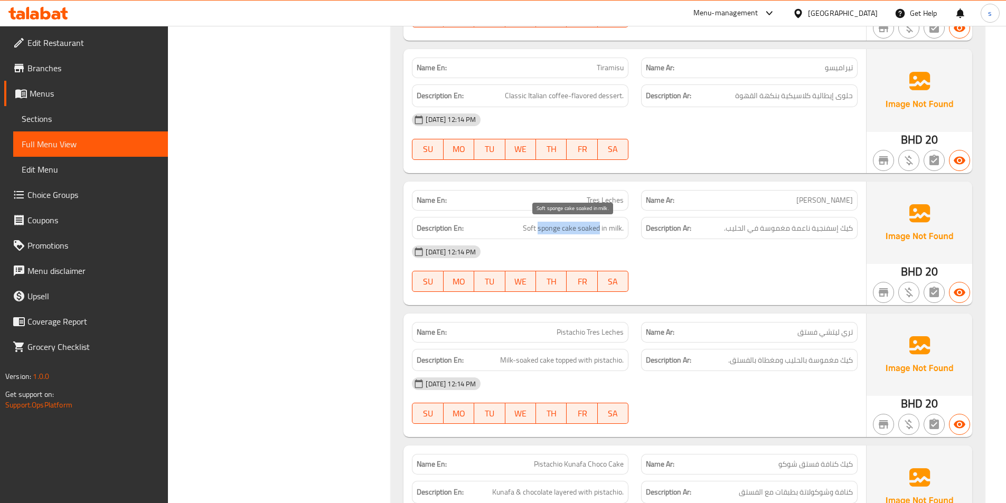
click at [594, 229] on span "Soft sponge cake soaked in milk." at bounding box center [573, 228] width 101 height 13
click at [728, 237] on div "Description Ar: كيك إسفنجية ناعمة مغموسة في الحليب." at bounding box center [749, 228] width 217 height 23
click at [592, 227] on span "Soft sponge cake soaked in milk." at bounding box center [573, 228] width 101 height 13
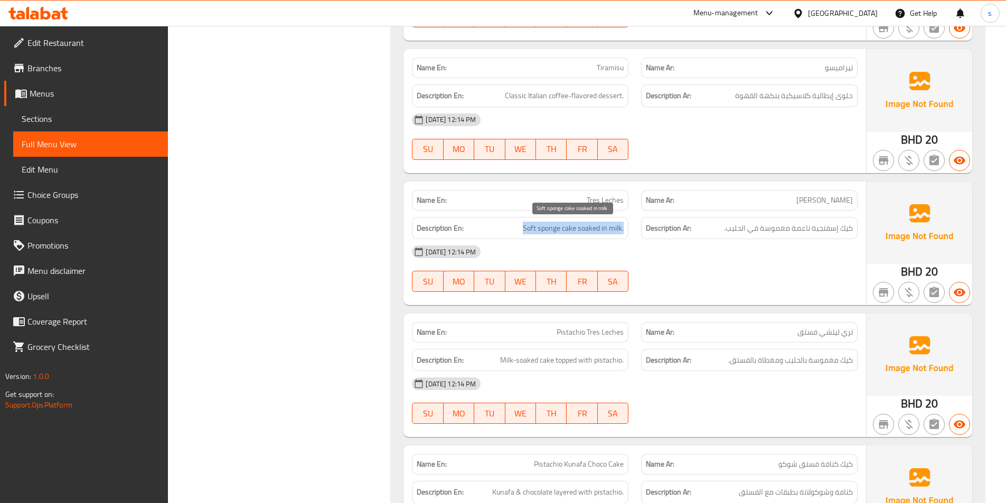
click at [592, 227] on span "Soft sponge cake soaked in milk." at bounding box center [573, 228] width 101 height 13
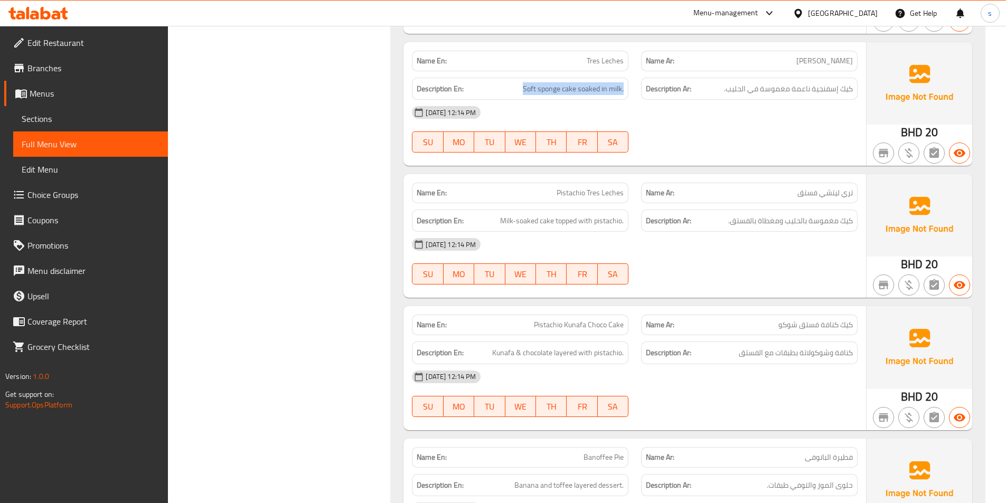
scroll to position [1215, 0]
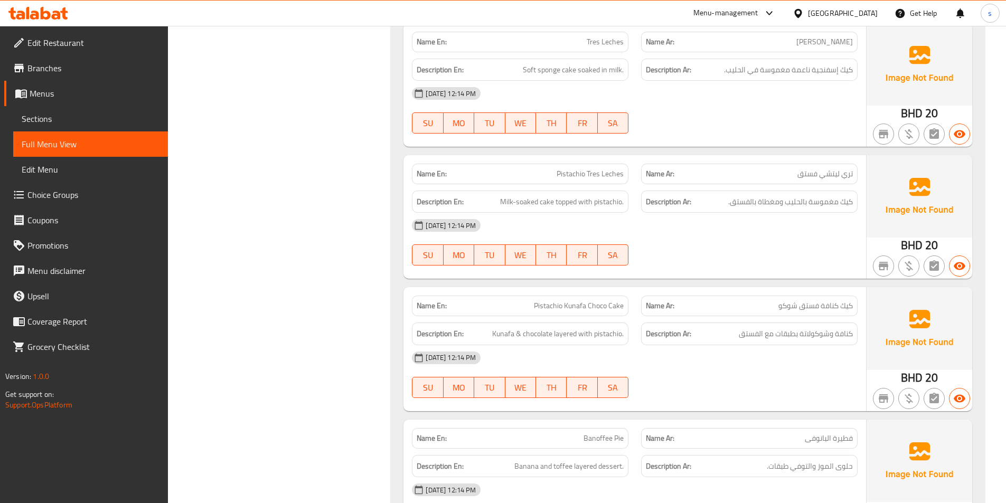
click at [820, 176] on span "تري ليتشي فستق" at bounding box center [825, 173] width 55 height 11
drag, startPoint x: 496, startPoint y: 203, endPoint x: 608, endPoint y: 201, distance: 112.5
click at [608, 201] on h6 "Description En: Milk-soaked cake topped with pistachio." at bounding box center [520, 201] width 207 height 13
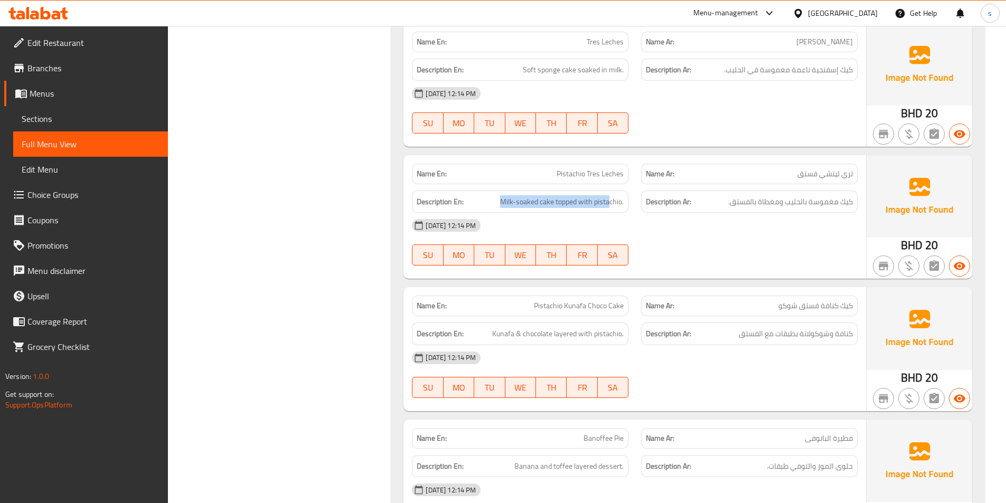
click at [549, 211] on div "Description En: Milk-soaked cake topped with pistachio." at bounding box center [520, 202] width 217 height 23
drag, startPoint x: 857, startPoint y: 204, endPoint x: 728, endPoint y: 201, distance: 128.4
click at [728, 201] on div "Description Ar: كيك مغموسة بالحليب ومغطاة بالفستق." at bounding box center [749, 202] width 217 height 23
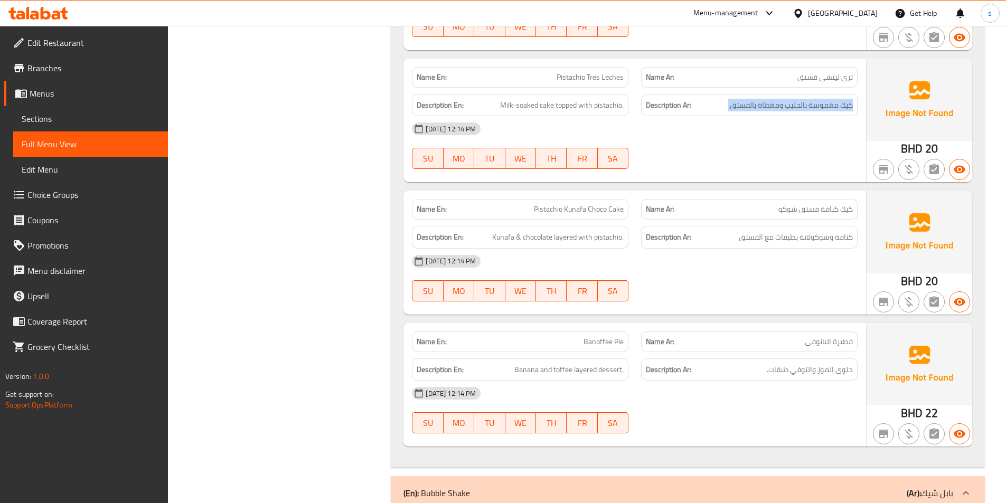
scroll to position [1320, 0]
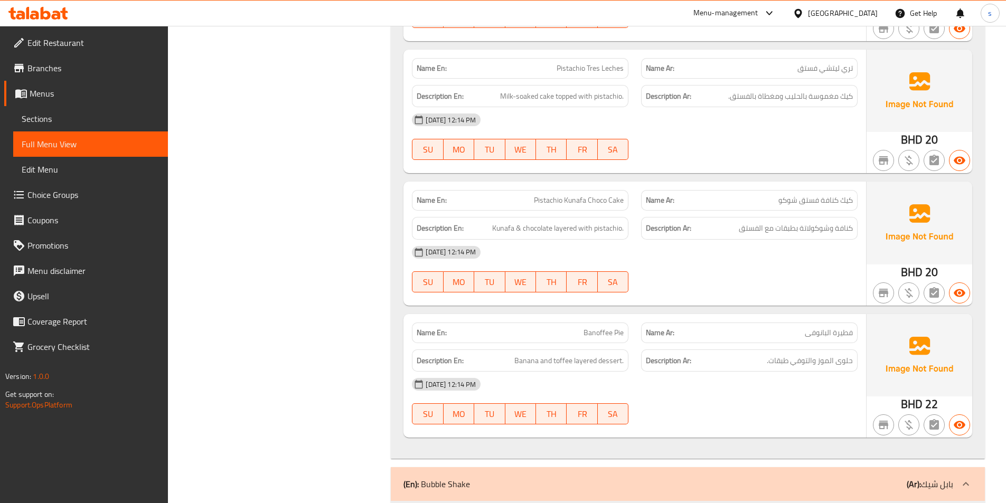
click at [554, 202] on span "Pistachio Kunafa Choco Cake" at bounding box center [579, 200] width 90 height 11
click at [802, 200] on span "كيك كنافة فستق شوكو" at bounding box center [816, 200] width 74 height 11
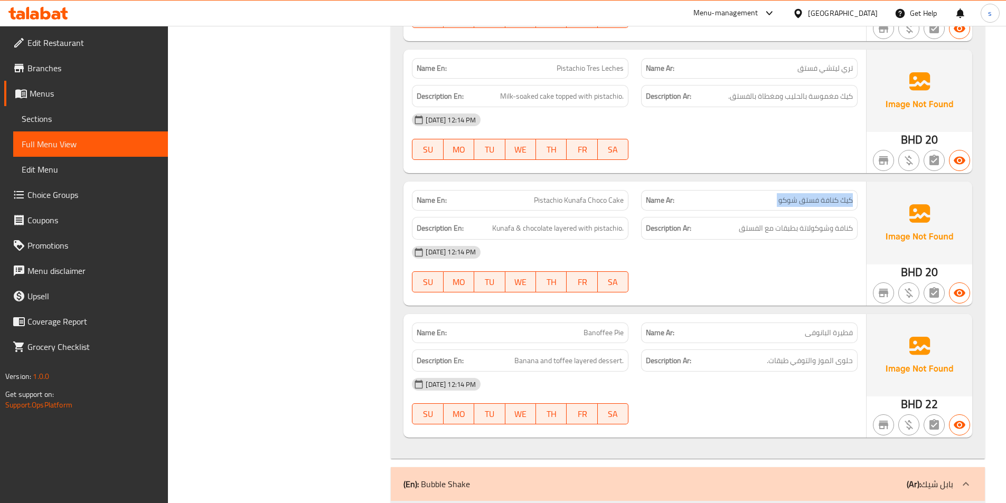
click at [802, 200] on span "كيك كنافة فستق شوكو" at bounding box center [816, 200] width 74 height 11
click at [733, 208] on div "Name Ar: كيك كنافة فستق شوكو" at bounding box center [749, 200] width 217 height 21
click at [500, 227] on span "Kunafa & chocolate layered with pistachio." at bounding box center [558, 228] width 132 height 13
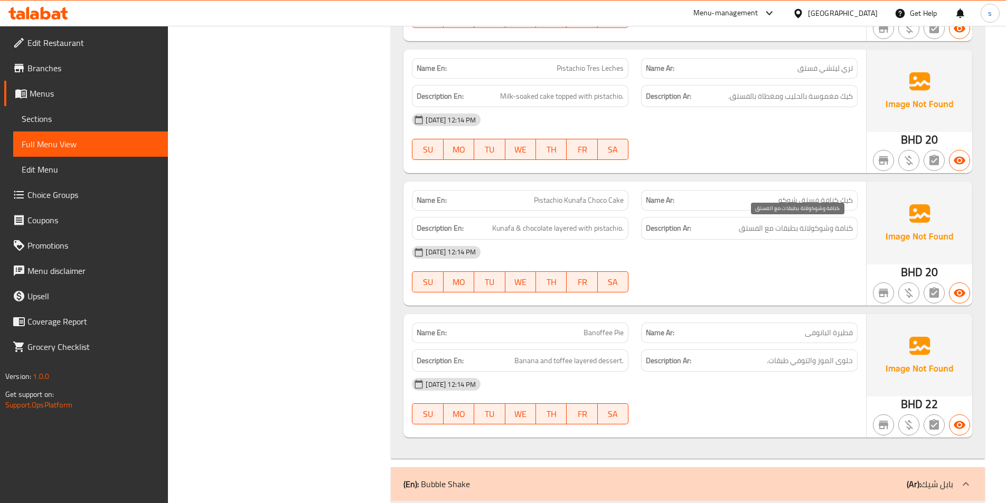
click at [836, 231] on span "كنافة وشوكولاتة بطبقات مع الفستق" at bounding box center [796, 228] width 114 height 13
click at [757, 243] on div "18-09-2025 12:14 PM" at bounding box center [635, 252] width 458 height 25
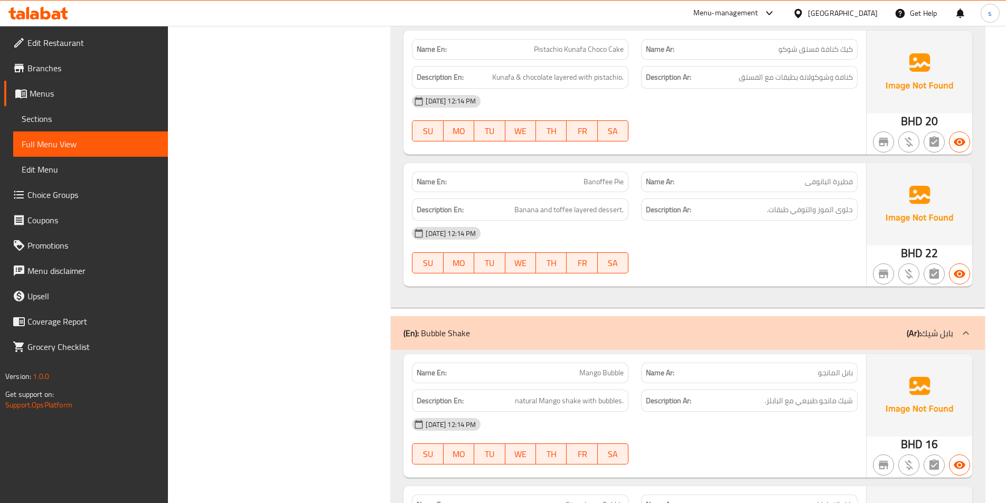
scroll to position [1532, 0]
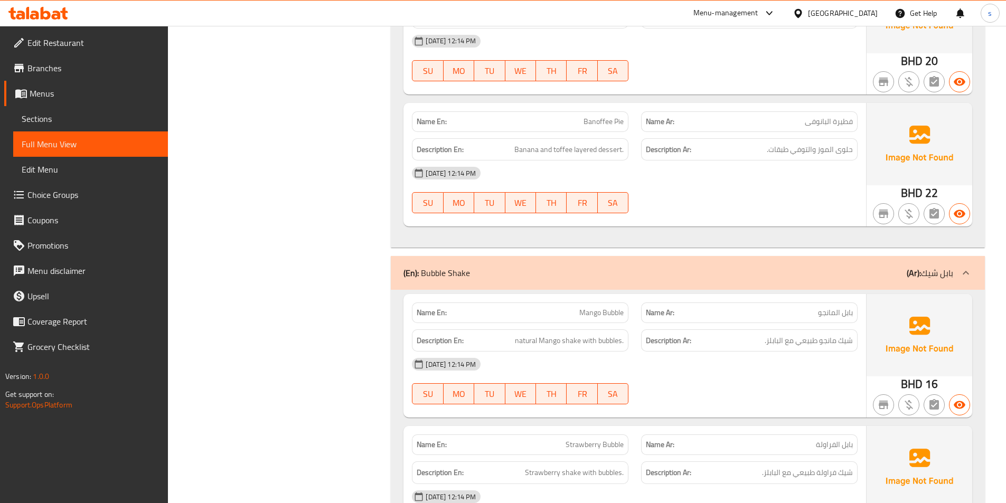
click at [593, 124] on span "Banoffee Pie" at bounding box center [604, 121] width 40 height 11
click at [813, 123] on span "فطيرة البانوفى" at bounding box center [829, 121] width 48 height 11
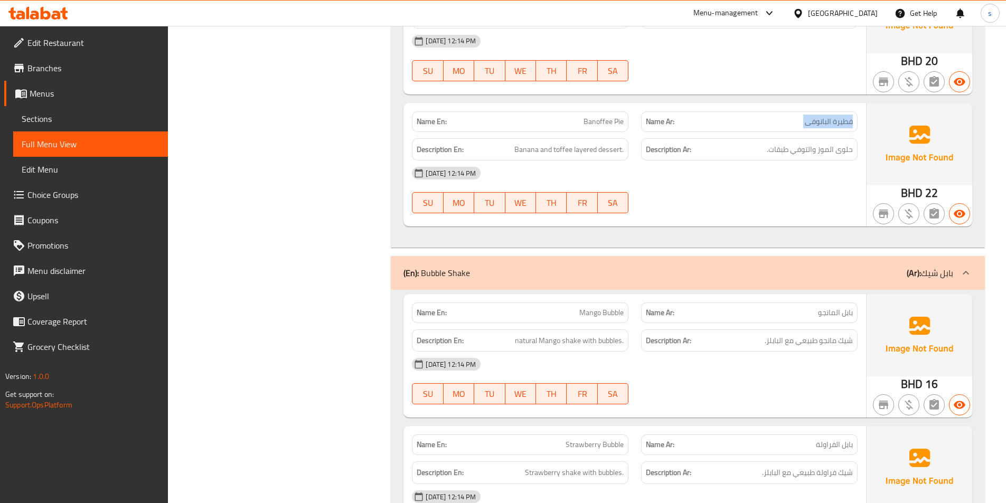
click at [813, 123] on span "فطيرة البانوفى" at bounding box center [829, 121] width 48 height 11
click at [527, 147] on span "Banana and toffee layered dessert." at bounding box center [568, 149] width 109 height 13
drag, startPoint x: 527, startPoint y: 147, endPoint x: 567, endPoint y: 149, distance: 40.7
click at [557, 147] on span "Banana and toffee layered dessert." at bounding box center [568, 149] width 109 height 13
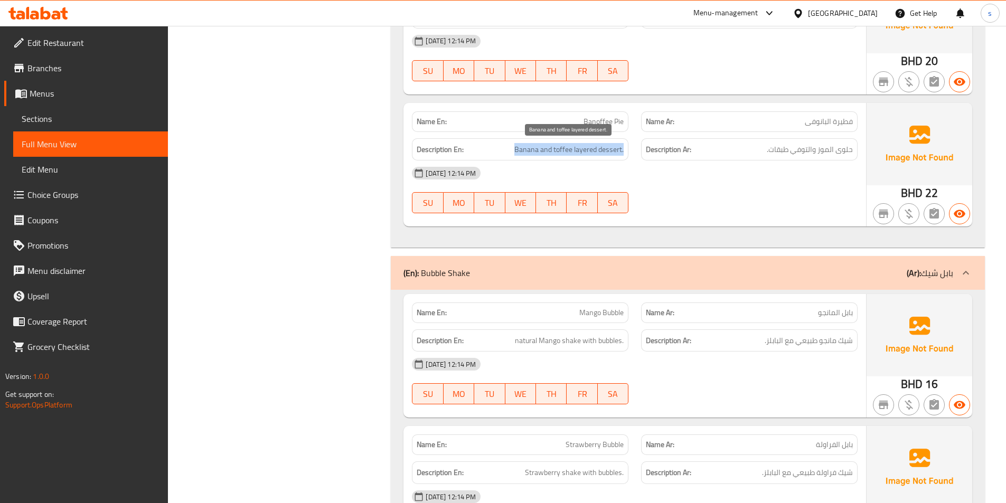
click at [570, 150] on span "Banana and toffee layered dessert." at bounding box center [568, 149] width 109 height 13
click at [564, 150] on span "Banana and toffee layered dessert." at bounding box center [568, 149] width 109 height 13
click at [609, 149] on span "Banana and toffee layered dessert." at bounding box center [568, 149] width 109 height 13
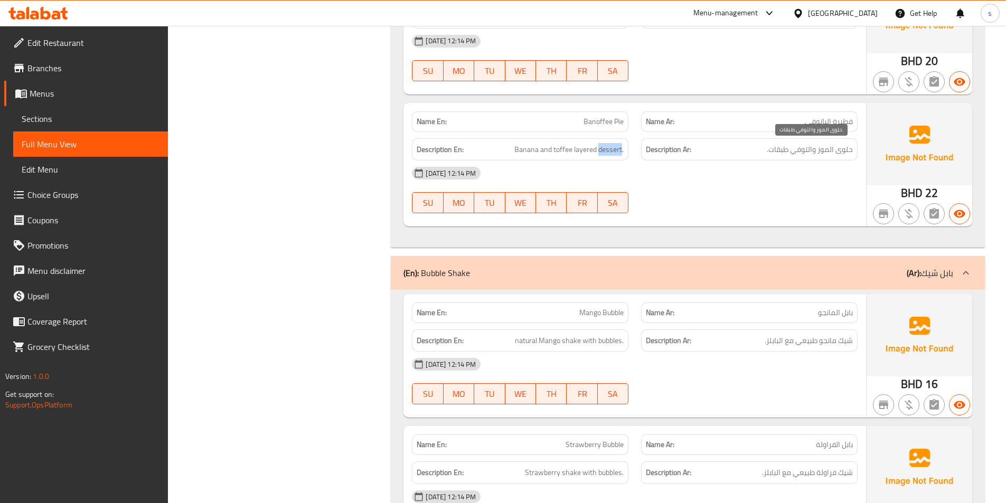
click at [893, 153] on img at bounding box center [920, 144] width 106 height 82
drag, startPoint x: 862, startPoint y: 149, endPoint x: 757, endPoint y: 149, distance: 104.6
click at [757, 149] on div "Description Ar: حلوى الموز والتوفي طبقات." at bounding box center [749, 149] width 229 height 35
click at [671, 172] on div "18-09-2025 12:14 PM" at bounding box center [635, 173] width 458 height 25
click at [606, 122] on span "Banoffee Pie" at bounding box center [604, 121] width 40 height 11
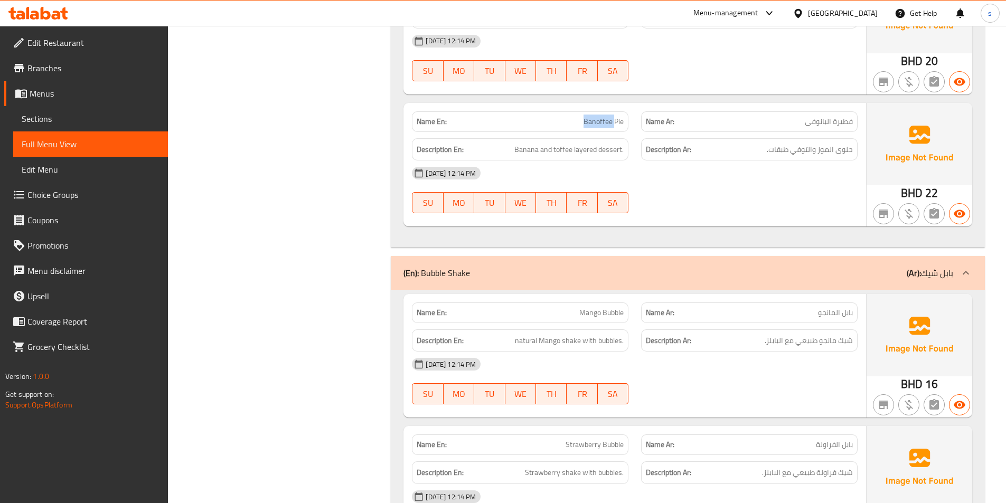
click at [606, 122] on span "Banoffee Pie" at bounding box center [604, 121] width 40 height 11
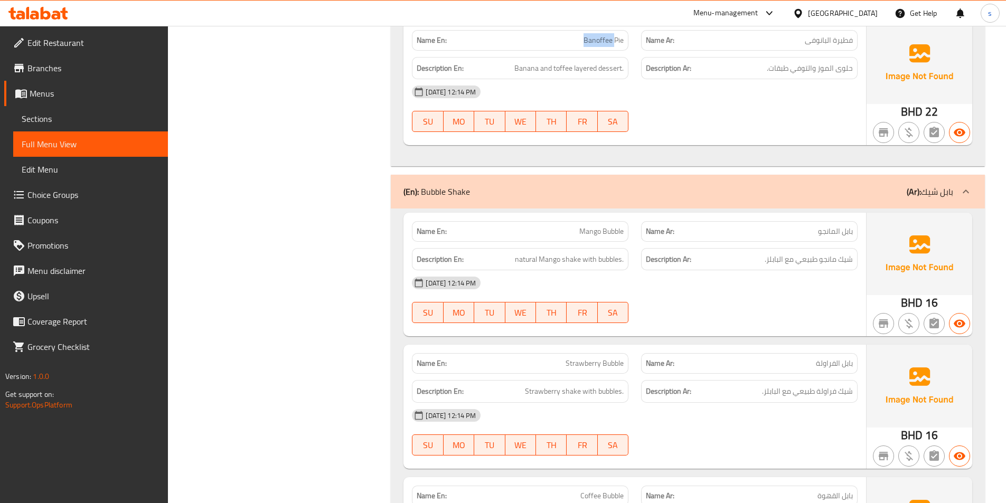
scroll to position [1637, 0]
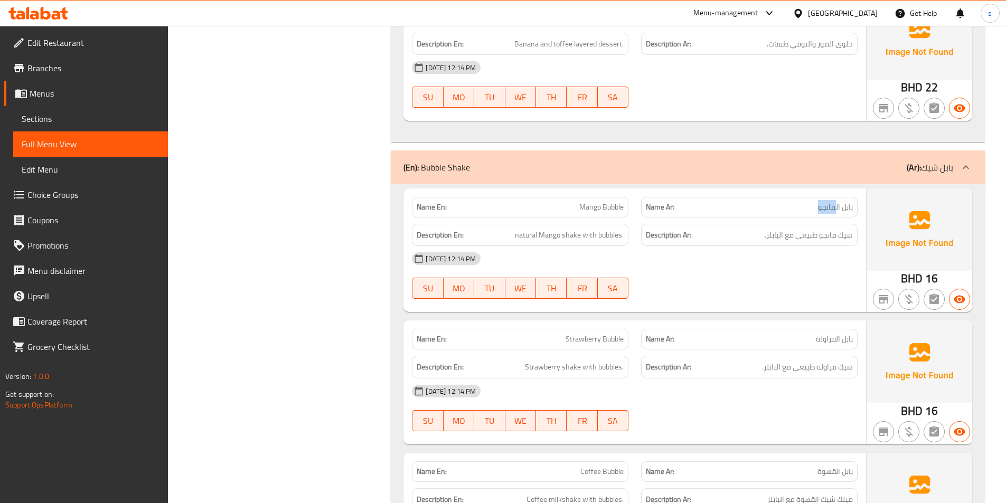
drag, startPoint x: 800, startPoint y: 207, endPoint x: 834, endPoint y: 210, distance: 34.0
click at [834, 210] on p "Name Ar: بابل المانجو" at bounding box center [749, 207] width 207 height 11
click at [580, 210] on span "Mango Bubble" at bounding box center [601, 207] width 44 height 11
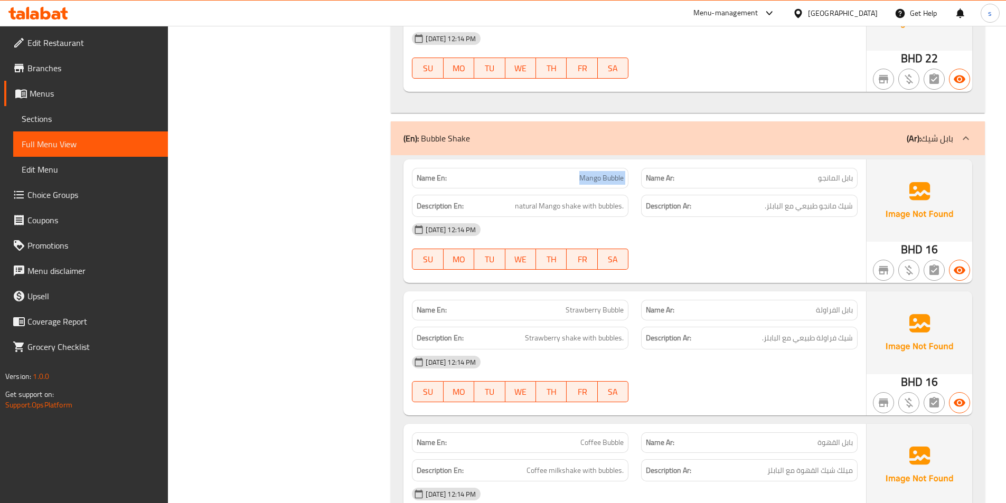
scroll to position [1690, 0]
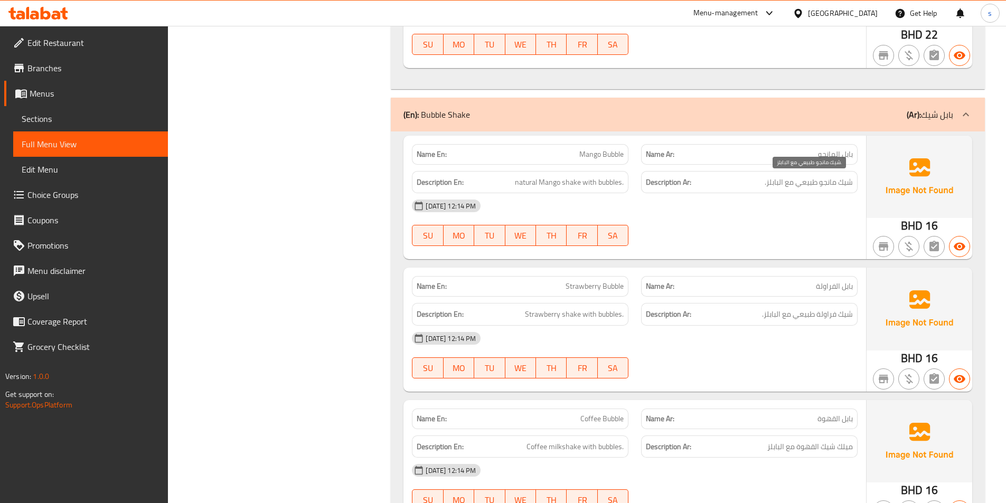
click at [813, 185] on span "شيك مانجو طبيعي مع البابلز." at bounding box center [809, 182] width 88 height 13
click at [518, 183] on span "natural Mango shake with bubbles." at bounding box center [569, 182] width 109 height 13
drag, startPoint x: 518, startPoint y: 183, endPoint x: 621, endPoint y: 188, distance: 103.1
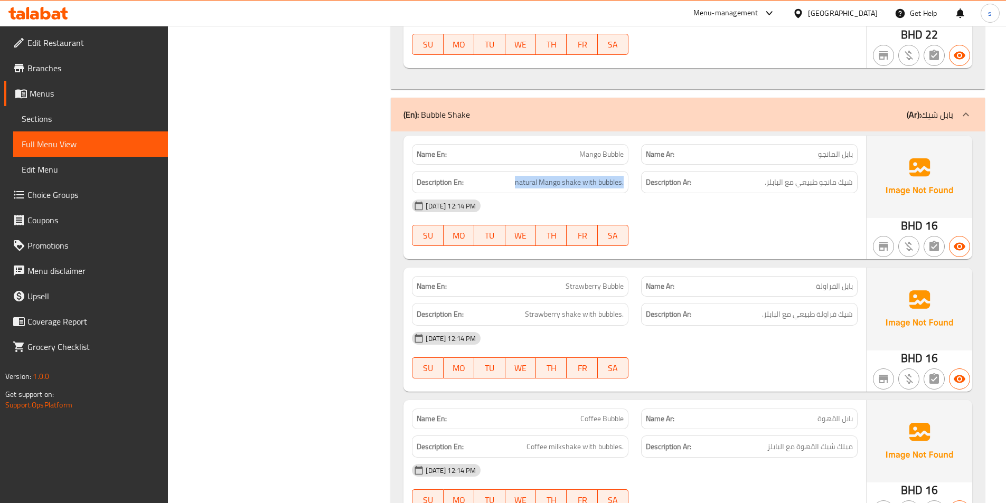
click at [621, 188] on span "natural Mango shake with bubbles." at bounding box center [569, 182] width 109 height 13
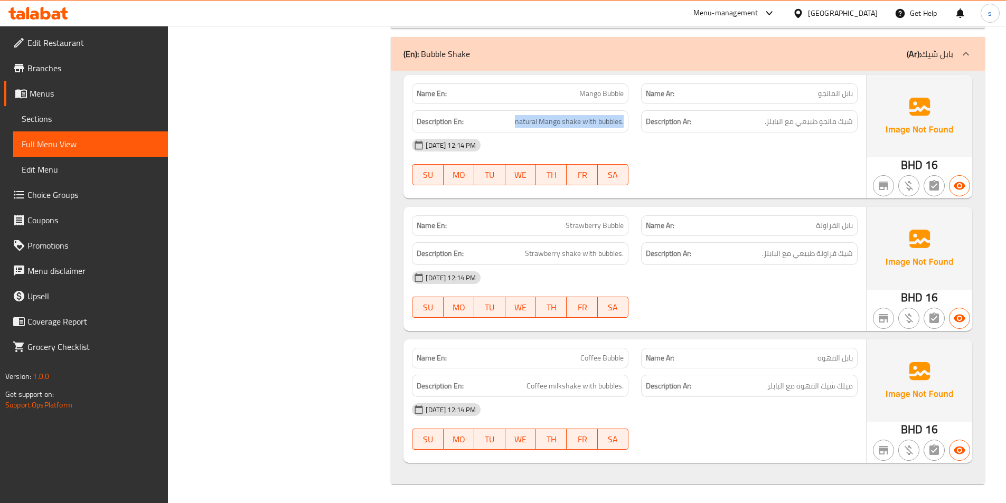
scroll to position [1753, 0]
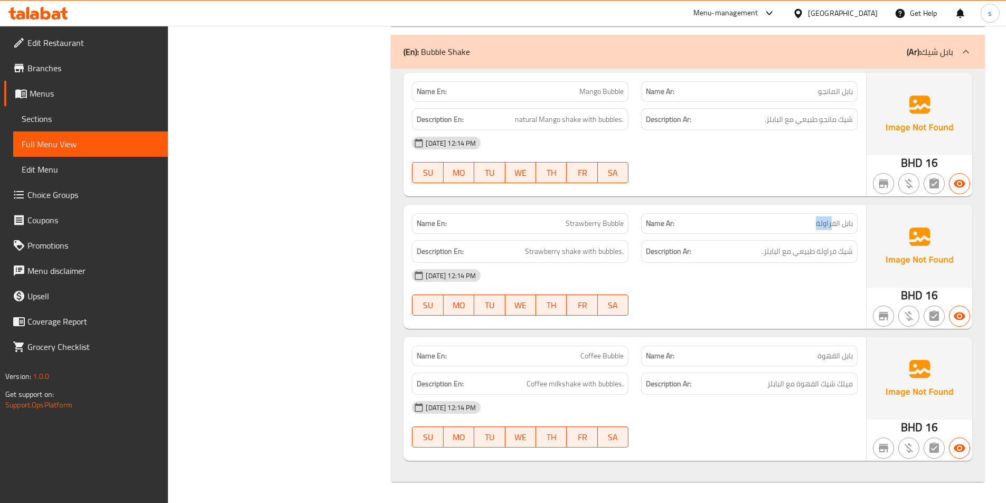
drag, startPoint x: 807, startPoint y: 220, endPoint x: 831, endPoint y: 222, distance: 24.3
click at [831, 222] on p "Name Ar: بابل الفراولة" at bounding box center [749, 223] width 207 height 11
click at [835, 210] on div "Name Ar: بابل الفراولة" at bounding box center [749, 223] width 229 height 33
click at [829, 218] on span "بابل الفراولة" at bounding box center [834, 223] width 37 height 11
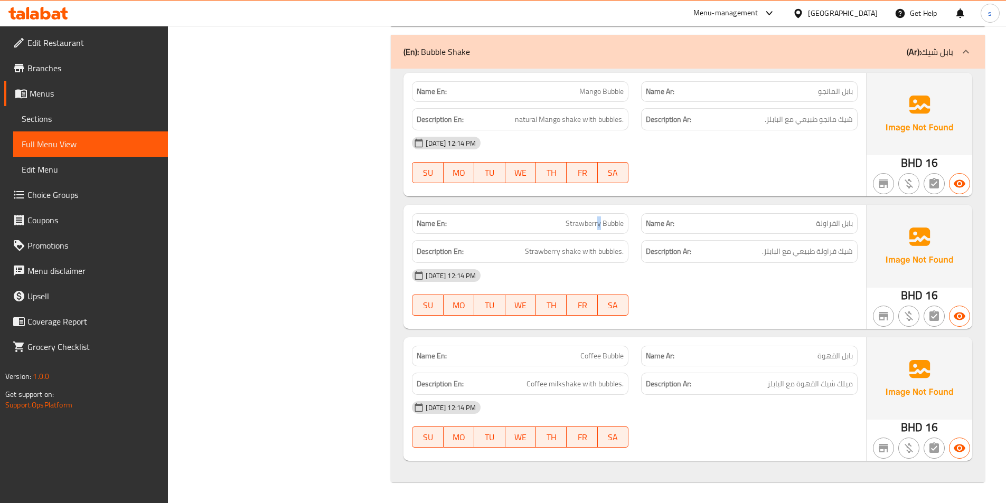
drag, startPoint x: 600, startPoint y: 223, endPoint x: 595, endPoint y: 222, distance: 5.4
click at [595, 222] on span "Strawberry Bubble" at bounding box center [595, 223] width 58 height 11
click at [829, 215] on div "Name Ar: بابل الفراولة" at bounding box center [749, 223] width 217 height 21
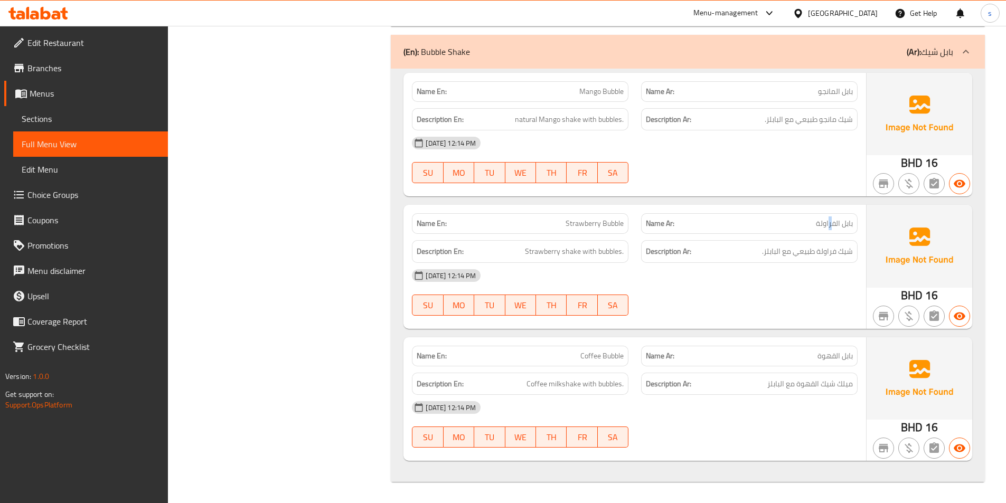
click at [829, 220] on span "بابل الفراولة" at bounding box center [834, 223] width 37 height 11
click at [583, 219] on span "Strawberry Bubble" at bounding box center [595, 223] width 58 height 11
click at [597, 219] on span "Strawberry Bubble" at bounding box center [595, 223] width 58 height 11
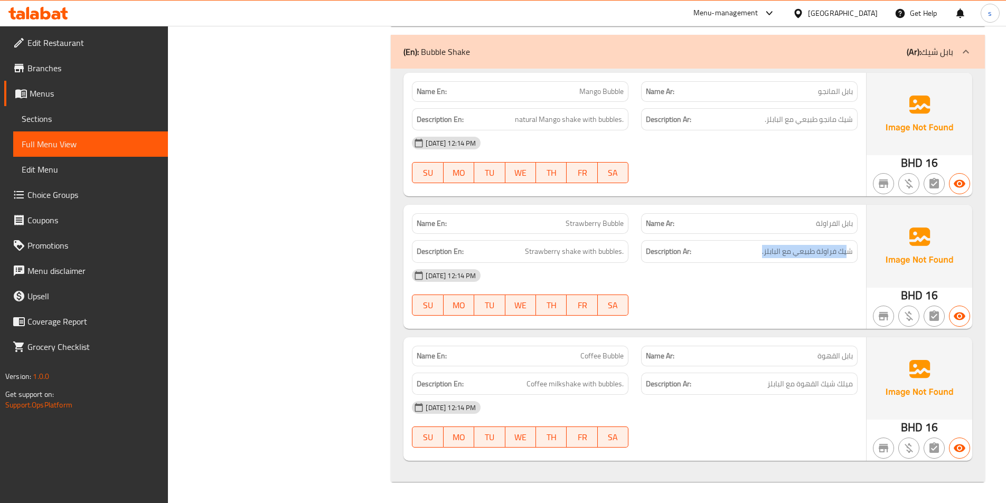
drag, startPoint x: 849, startPoint y: 250, endPoint x: 760, endPoint y: 244, distance: 88.9
click at [760, 244] on div "Description Ar: شيك فراولة طبيعي مع البابلز." at bounding box center [749, 251] width 217 height 23
click at [795, 259] on div "Description Ar: شيك فراولة طبيعي مع البابلز." at bounding box center [749, 251] width 217 height 23
drag, startPoint x: 517, startPoint y: 249, endPoint x: 650, endPoint y: 254, distance: 133.2
click at [650, 254] on div "Description En: Strawberry shake with bubbles. Description Ar: شيك فراولة طبيعي…" at bounding box center [635, 251] width 458 height 35
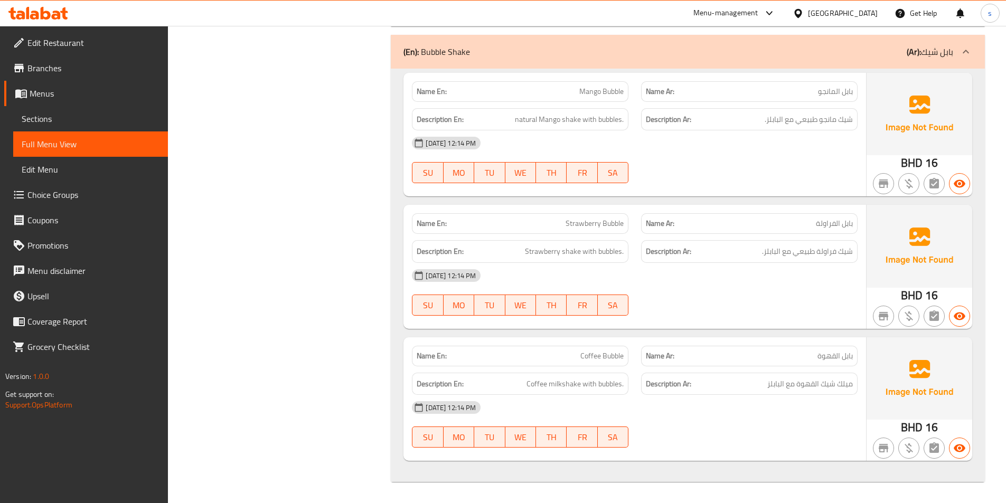
click at [713, 261] on div "Description Ar: شيك فراولة طبيعي مع البابلز." at bounding box center [749, 251] width 217 height 23
click at [586, 351] on span "Coffee Bubble" at bounding box center [601, 356] width 43 height 11
click at [836, 353] on span "بابل القهوة" at bounding box center [835, 356] width 35 height 11
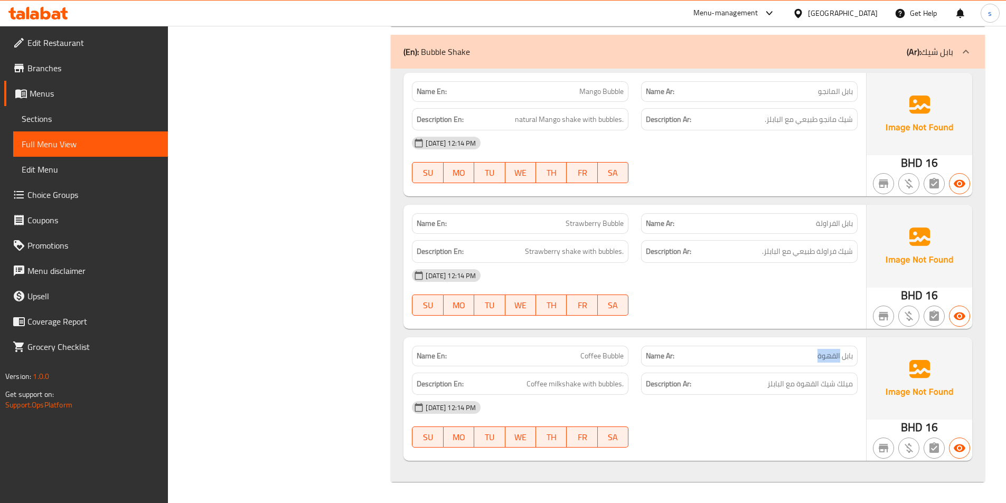
click at [836, 353] on span "بابل القهوة" at bounding box center [835, 356] width 35 height 11
click at [524, 385] on h6 "Description En: Coffee milkshake with bubbles." at bounding box center [520, 384] width 207 height 13
drag, startPoint x: 524, startPoint y: 385, endPoint x: 610, endPoint y: 387, distance: 85.6
click at [610, 387] on h6 "Description En: Coffee milkshake with bubbles." at bounding box center [520, 384] width 207 height 13
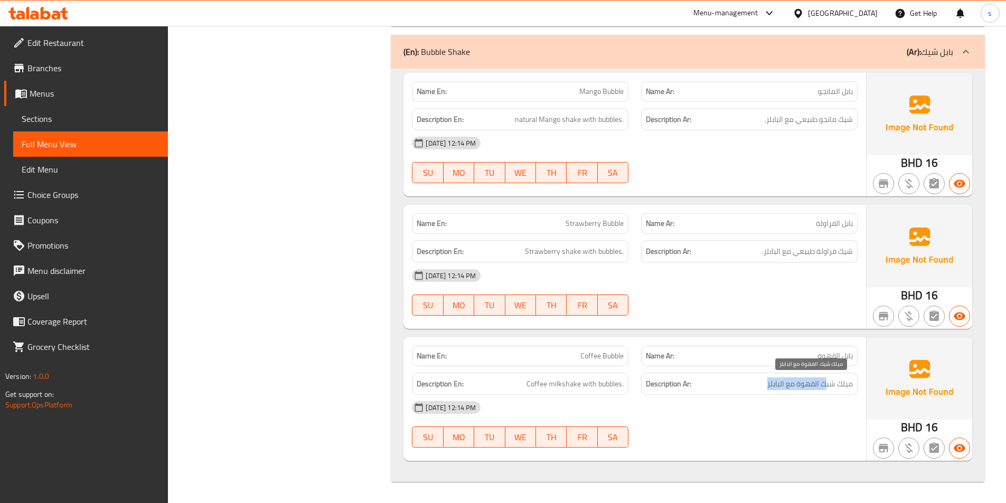
drag, startPoint x: 827, startPoint y: 385, endPoint x: 765, endPoint y: 374, distance: 62.6
click at [766, 378] on h6 "Description Ar: ميلك شيك القهوة مع البابلز" at bounding box center [749, 384] width 207 height 13
drag, startPoint x: 709, startPoint y: 350, endPoint x: 721, endPoint y: 338, distance: 17.6
click at [710, 348] on div "Name Ar: بابل القهوة" at bounding box center [749, 356] width 217 height 21
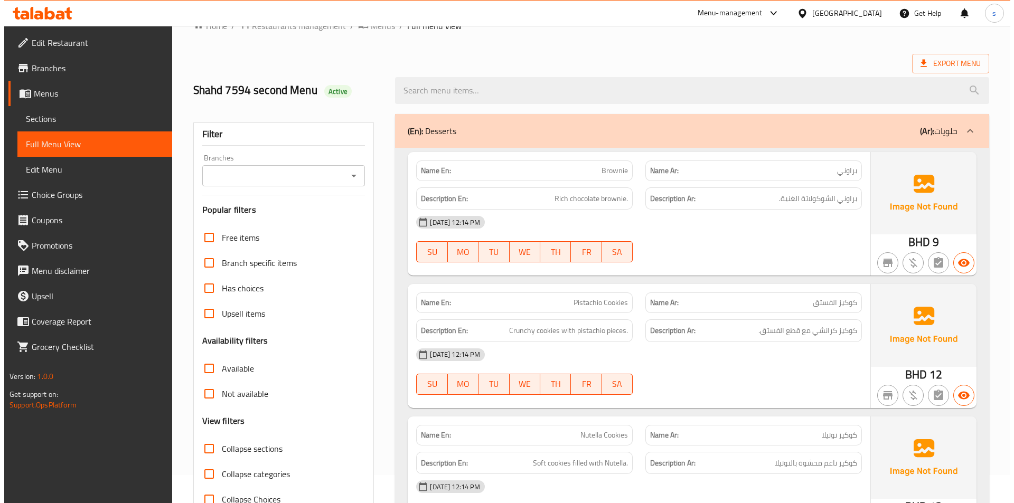
scroll to position [0, 0]
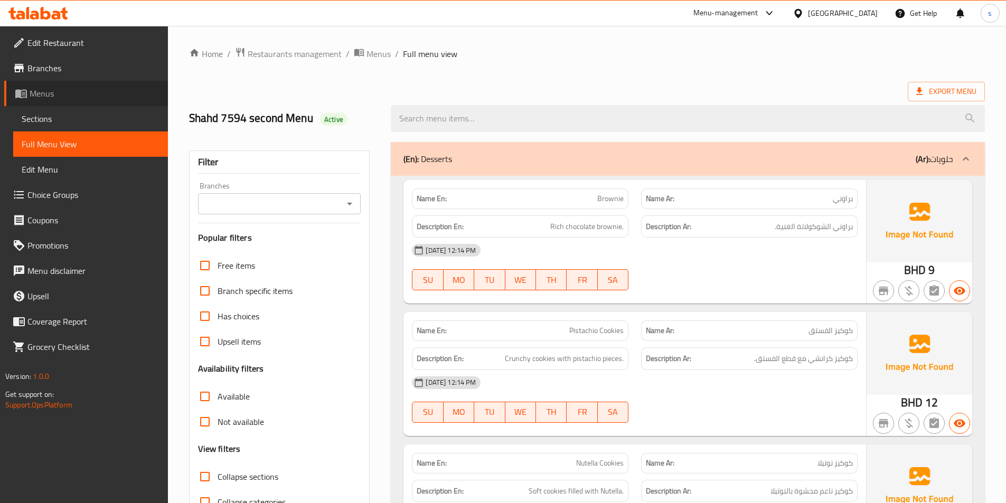
click at [90, 94] on span "Menus" at bounding box center [95, 93] width 130 height 13
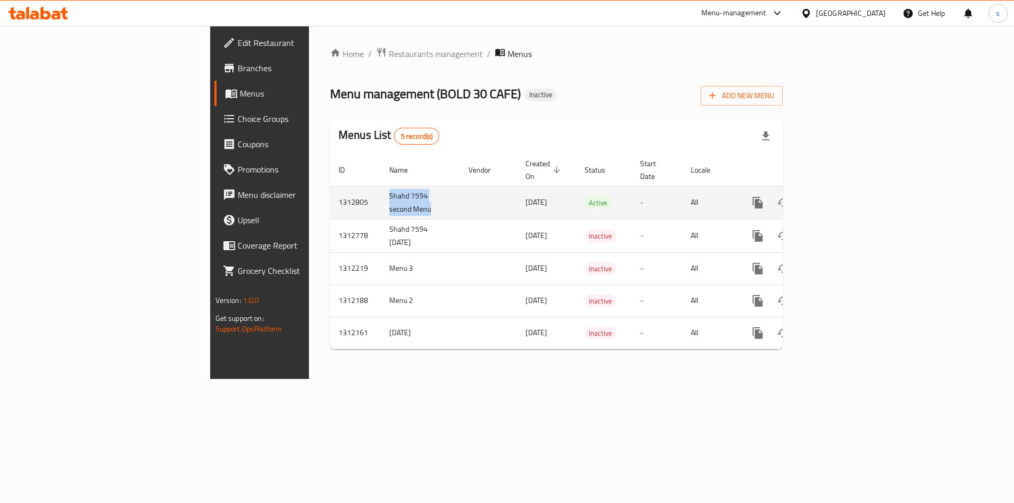
drag, startPoint x: 293, startPoint y: 197, endPoint x: 239, endPoint y: 186, distance: 54.5
click at [330, 186] on tr "1312805 Shahd 7594 second Menu 18/09/2025 Active - All" at bounding box center [592, 202] width 525 height 33
copy tr "Shahd 7594 second Menu"
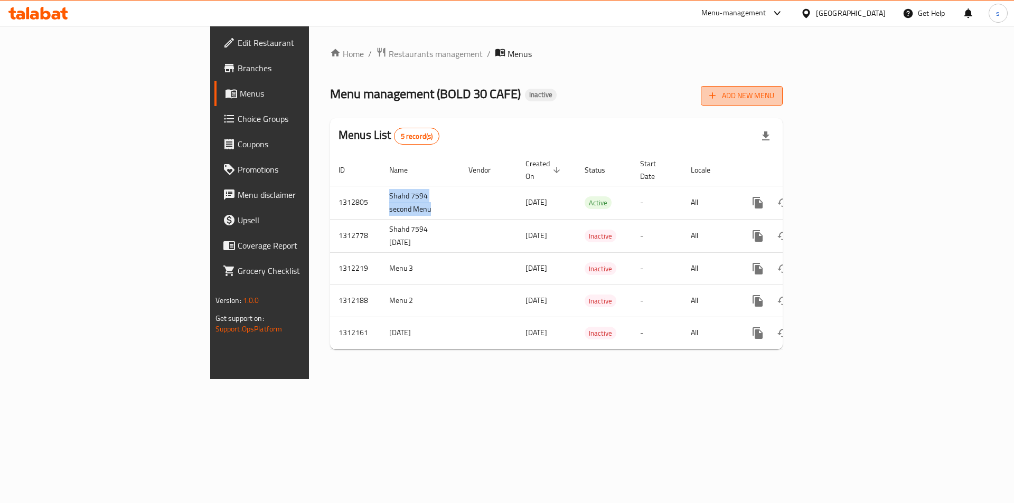
click at [774, 100] on span "Add New Menu" at bounding box center [741, 95] width 65 height 13
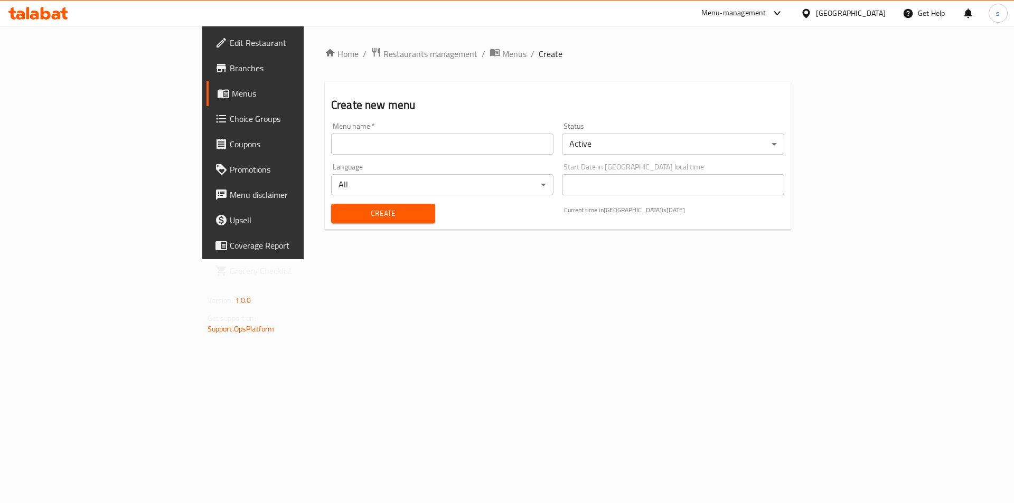
click at [382, 143] on input "text" at bounding box center [442, 144] width 222 height 21
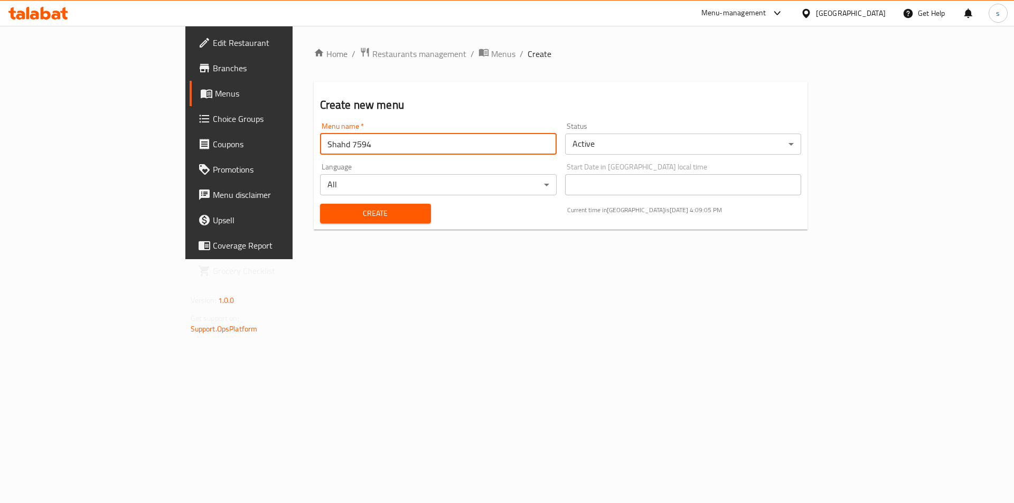
click at [354, 145] on input "Shahd 7594" at bounding box center [438, 144] width 237 height 21
paste input "Third menu"
type input "Shahd 7594 Third menu"
click at [360, 211] on span "Create" at bounding box center [376, 213] width 94 height 13
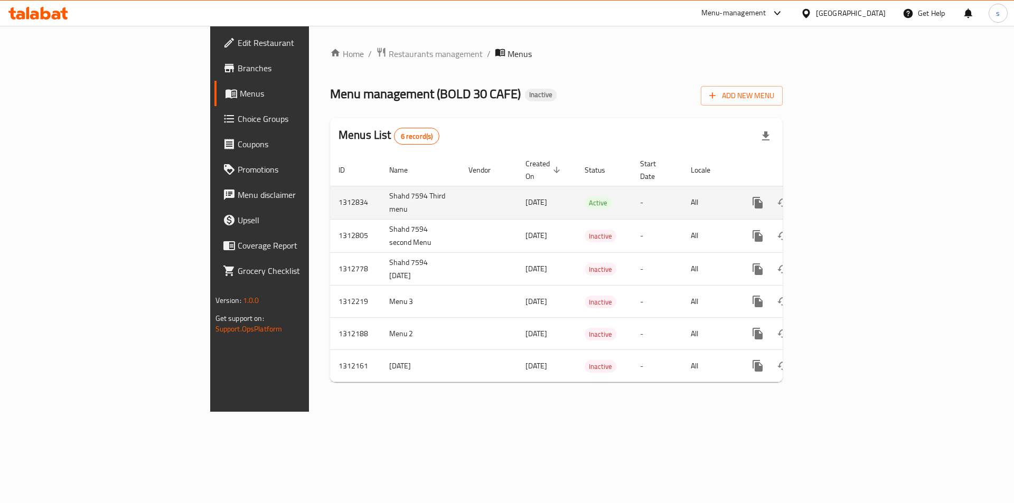
click at [840, 196] on icon "enhanced table" at bounding box center [834, 202] width 13 height 13
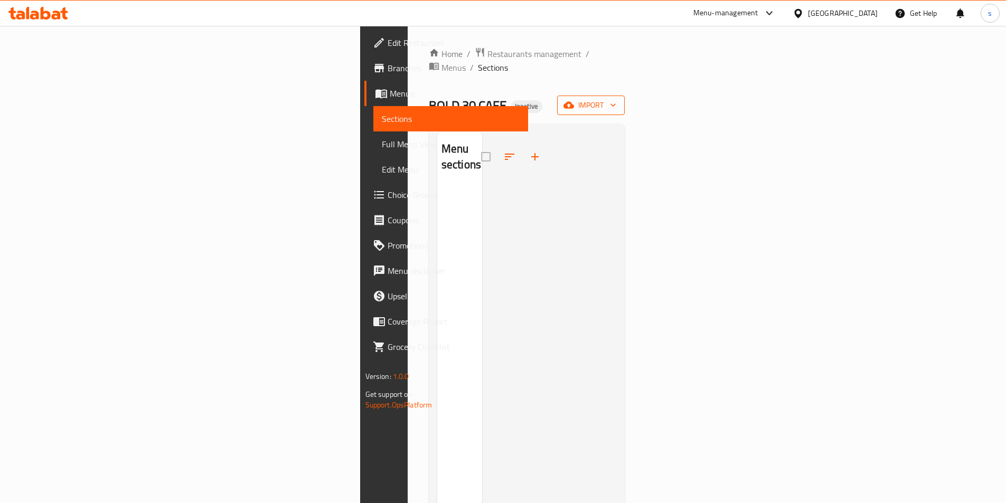
click at [616, 99] on span "import" at bounding box center [591, 105] width 51 height 13
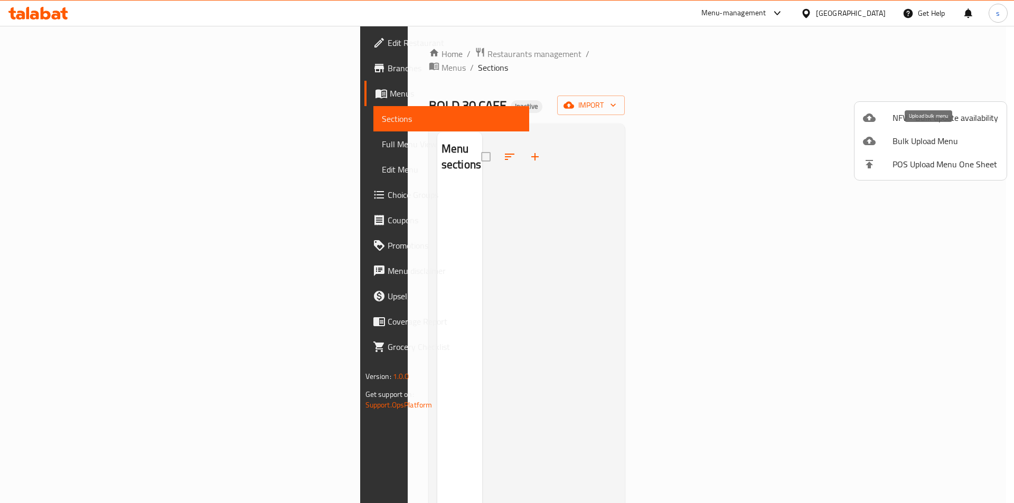
click at [920, 135] on span "Bulk Upload Menu" at bounding box center [946, 141] width 106 height 13
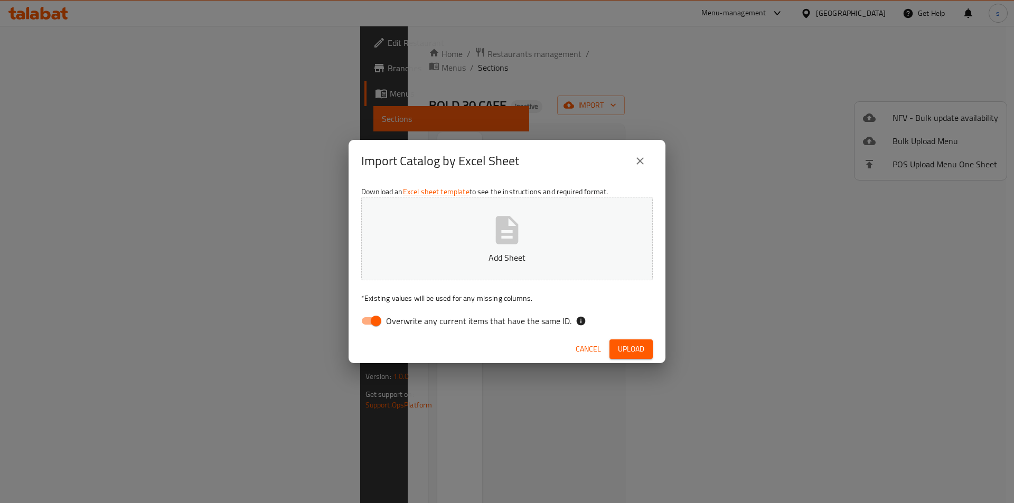
click at [396, 320] on span "Overwrite any current items that have the same ID." at bounding box center [478, 321] width 185 height 13
click at [396, 320] on input "Overwrite any current items that have the same ID." at bounding box center [376, 321] width 60 height 20
checkbox input "false"
click at [428, 252] on p "Add Sheet" at bounding box center [507, 257] width 259 height 13
click at [620, 343] on span "Upload" at bounding box center [631, 349] width 26 height 13
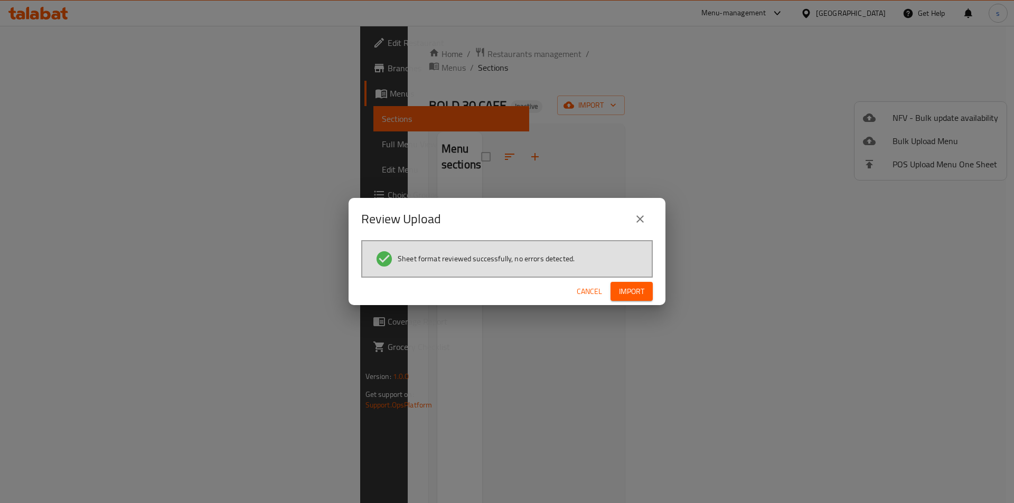
click at [629, 295] on span "Import" at bounding box center [631, 291] width 25 height 13
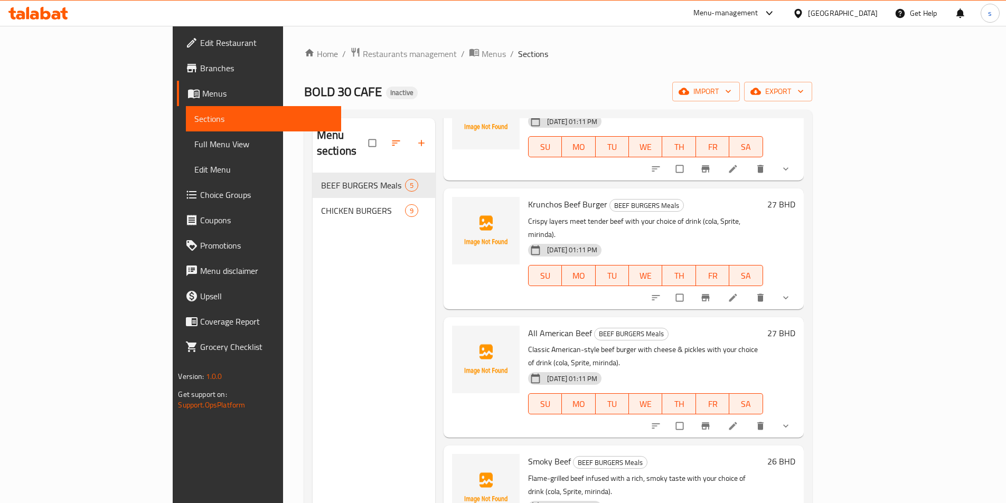
scroll to position [100, 0]
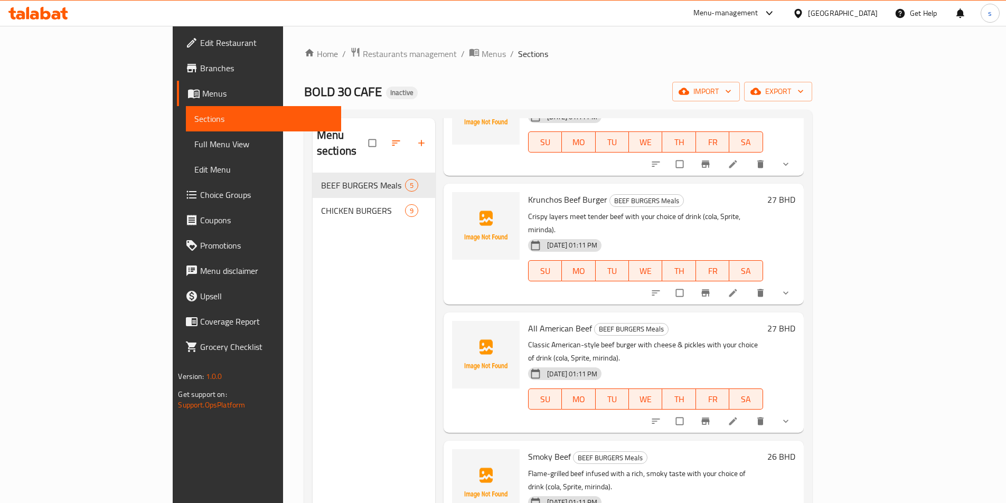
click at [194, 147] on span "Full Menu View" at bounding box center [263, 144] width 138 height 13
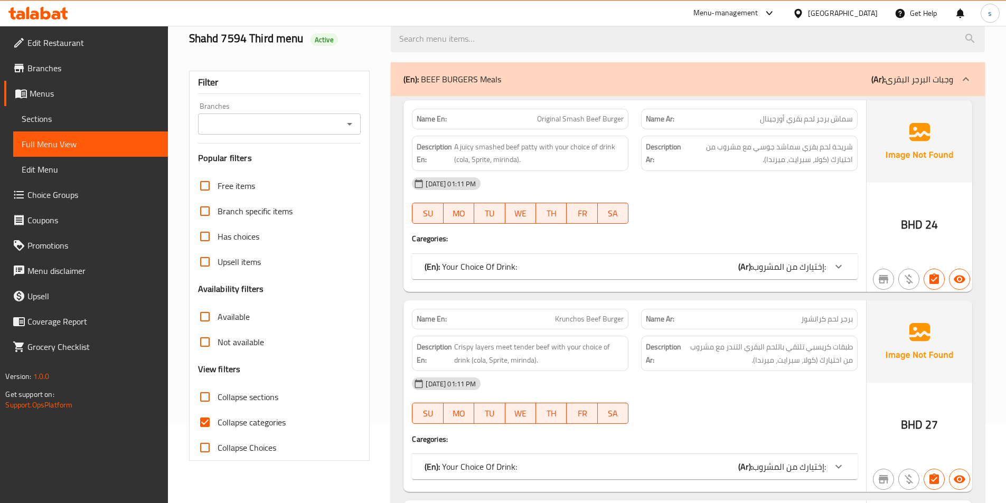
scroll to position [158, 0]
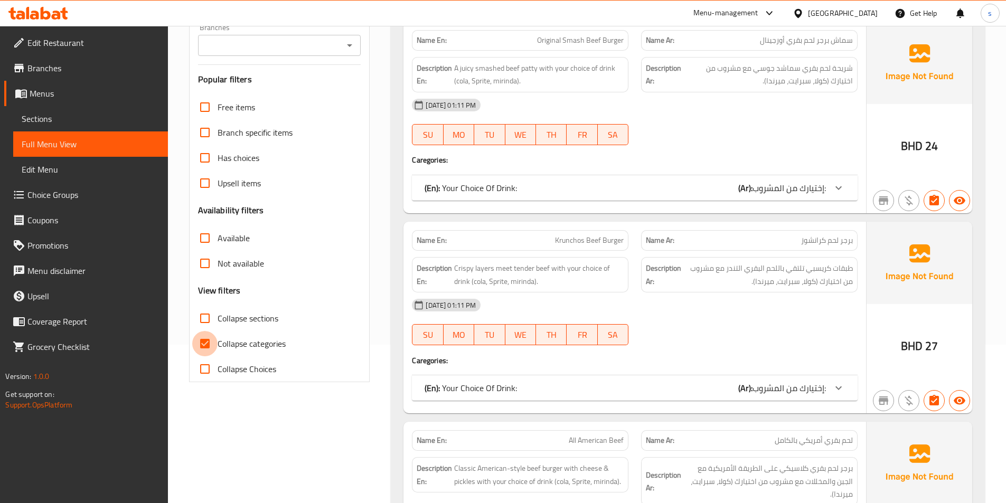
click at [207, 342] on input "Collapse categories" at bounding box center [204, 343] width 25 height 25
checkbox input "false"
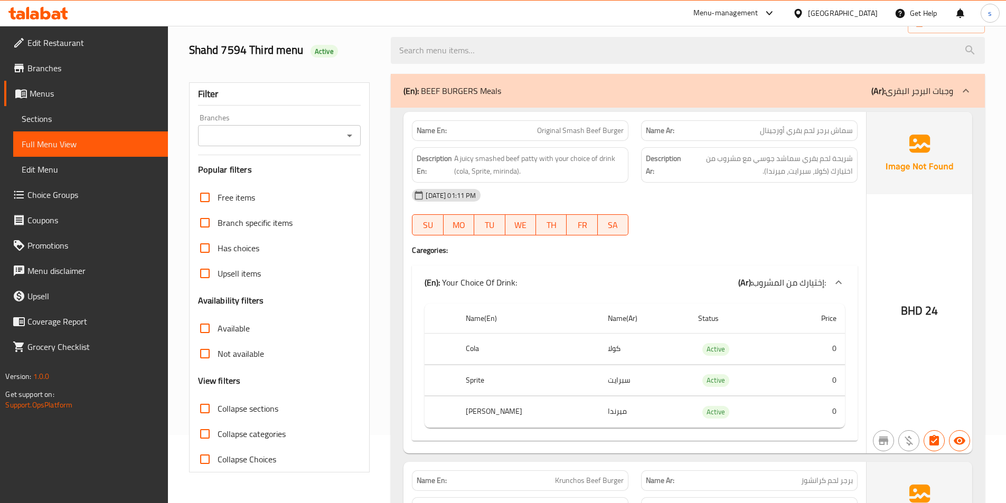
scroll to position [0, 0]
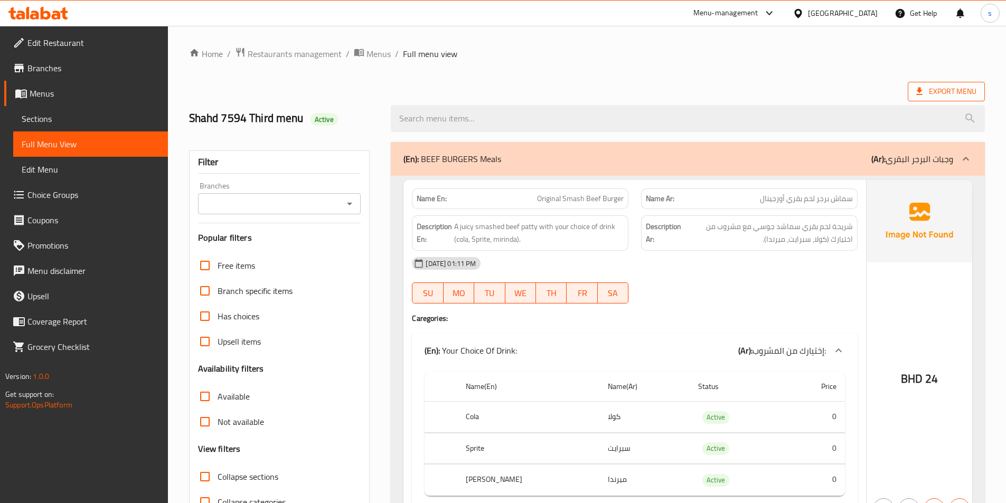
click at [949, 91] on span "Export Menu" at bounding box center [946, 91] width 60 height 13
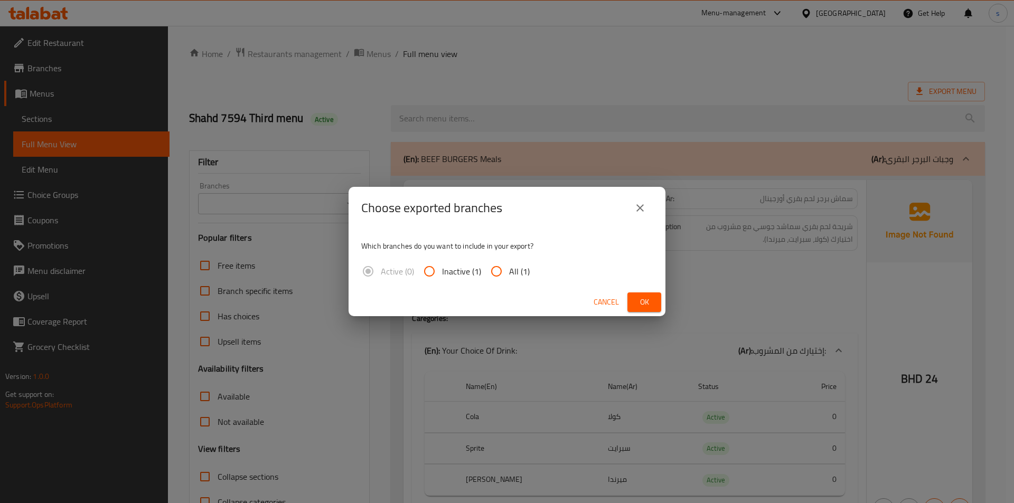
click at [499, 272] on input "All (1)" at bounding box center [496, 271] width 25 height 25
radio input "true"
click at [660, 296] on button "Ok" at bounding box center [644, 303] width 34 height 20
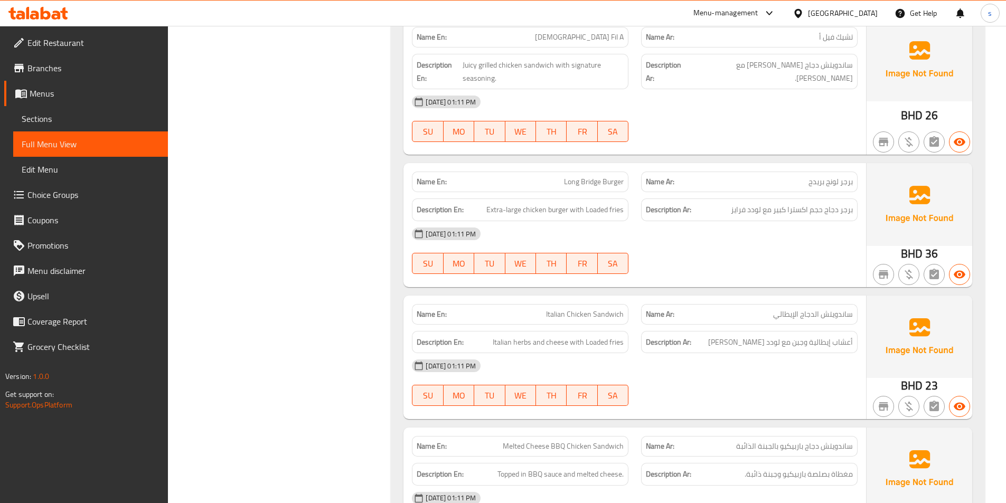
scroll to position [2417, 0]
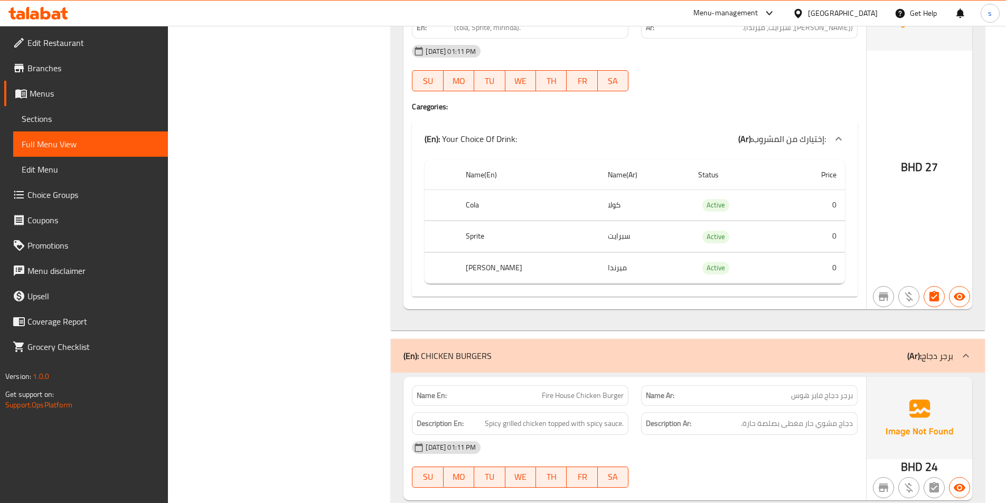
click at [57, 115] on span "Sections" at bounding box center [91, 119] width 138 height 13
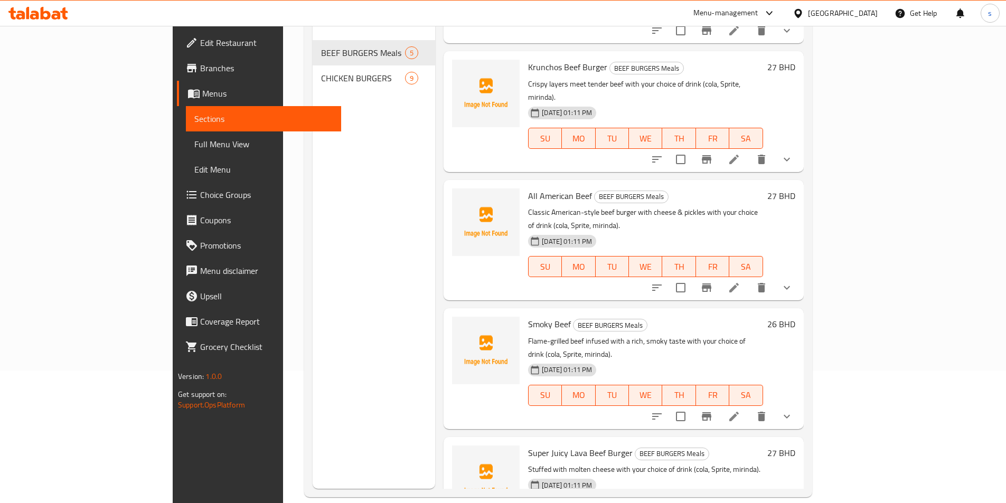
scroll to position [148, 0]
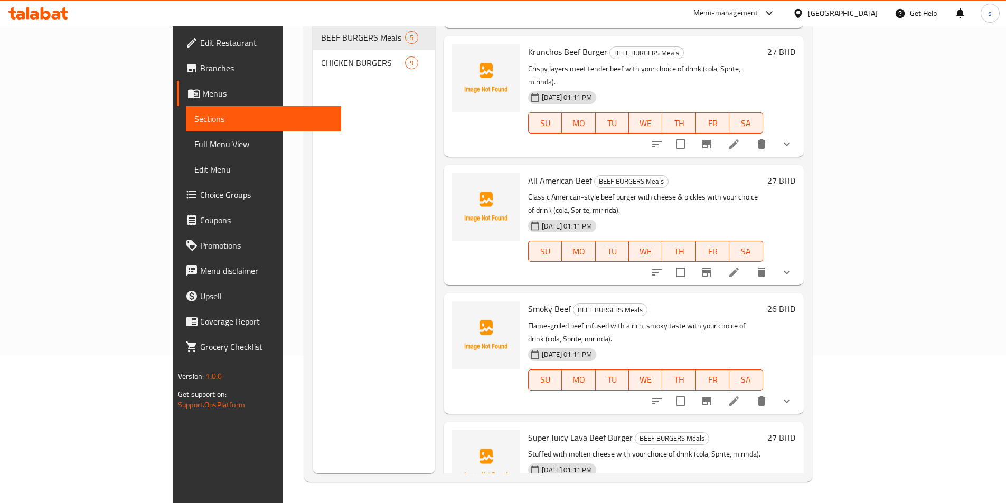
click at [749, 392] on li at bounding box center [734, 401] width 30 height 19
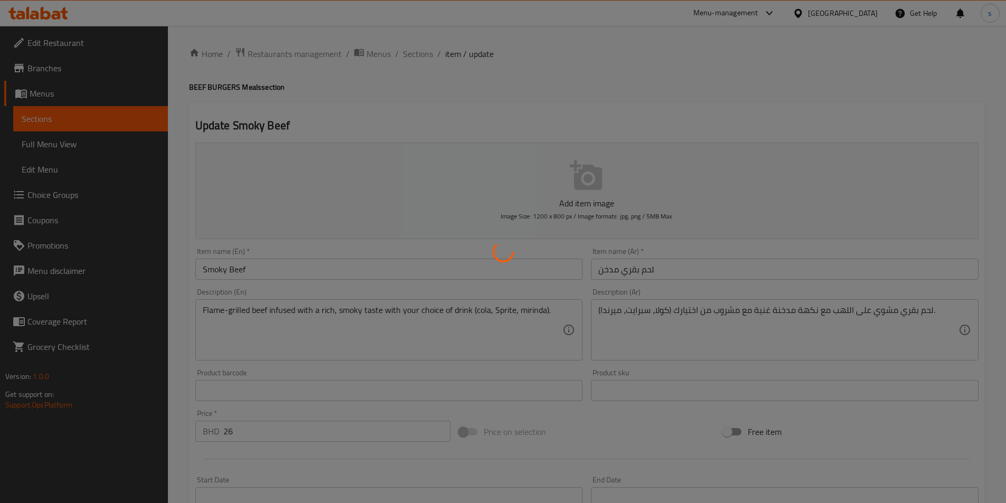
type input "إختيارك من المشروب:"
type input "1"
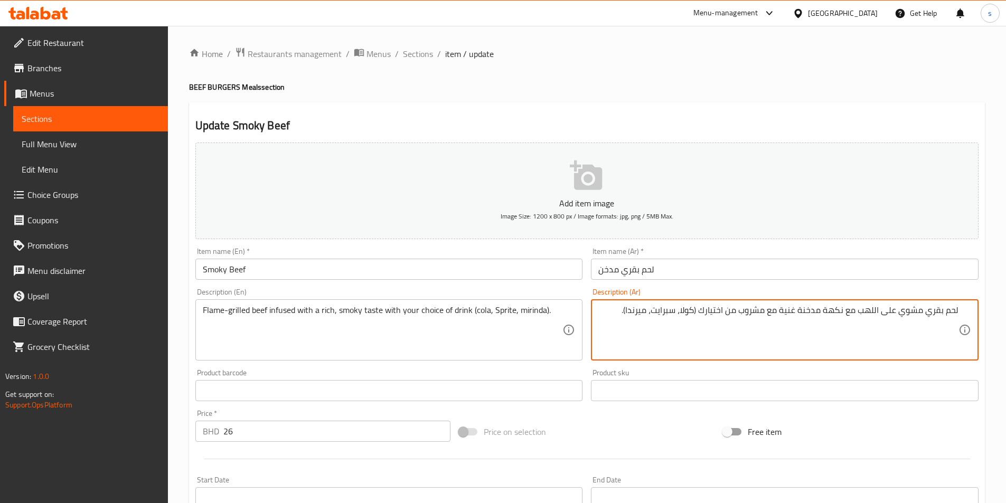
click at [796, 312] on textarea "لحم بقري مشوي على اللهب مع نكهة مدخنة غنية مع مشروب من اختيارك (كولا، سبرايت، م…" at bounding box center [778, 330] width 360 height 50
click at [836, 307] on textarea "لحم بقري مشوي على اللهب مع نكهة مدخنة غنية مع مشروب من اختيارك (كولا، سبرايت، م…" at bounding box center [778, 330] width 360 height 50
click at [803, 312] on textarea "لحم بقري مشوي على اللهب مع مذاق مدخنة غنية مع مشروب من اختيارك (كولا، سبرايت، م…" at bounding box center [778, 330] width 360 height 50
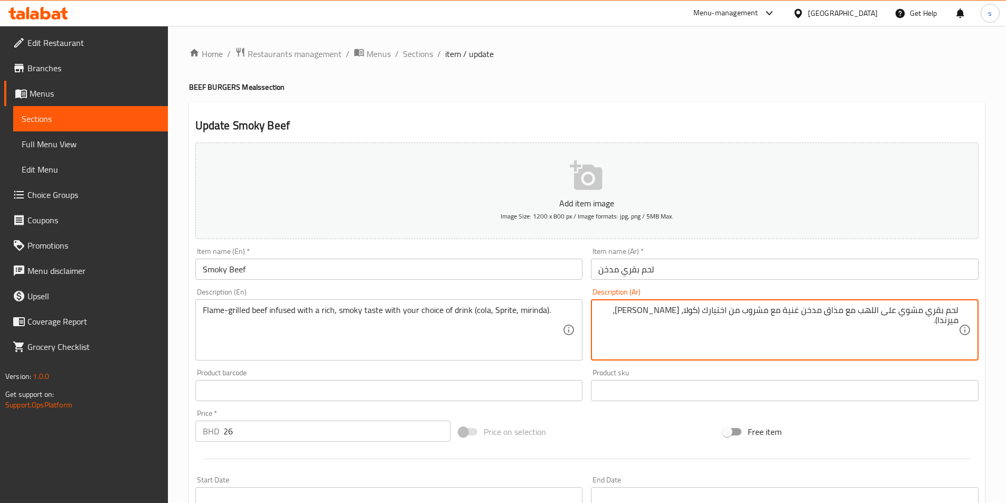
click at [784, 311] on textarea "لحم بقري مشوي على اللهب مع مذاق مدخن غنية مع مشروب من اختيارك (كولا، [PERSON_NA…" at bounding box center [778, 330] width 360 height 50
click at [784, 314] on textarea "لحم بقري مشوي على اللهب مع مذاق مدخن غنية مع مشروب من اختيارك (كولا، [PERSON_NA…" at bounding box center [778, 330] width 360 height 50
click at [785, 311] on textarea "لحم بقري مشوي على اللهب مع مذاق مدخن غنية مع مشروب من اختيارك (كولا، [PERSON_NA…" at bounding box center [778, 330] width 360 height 50
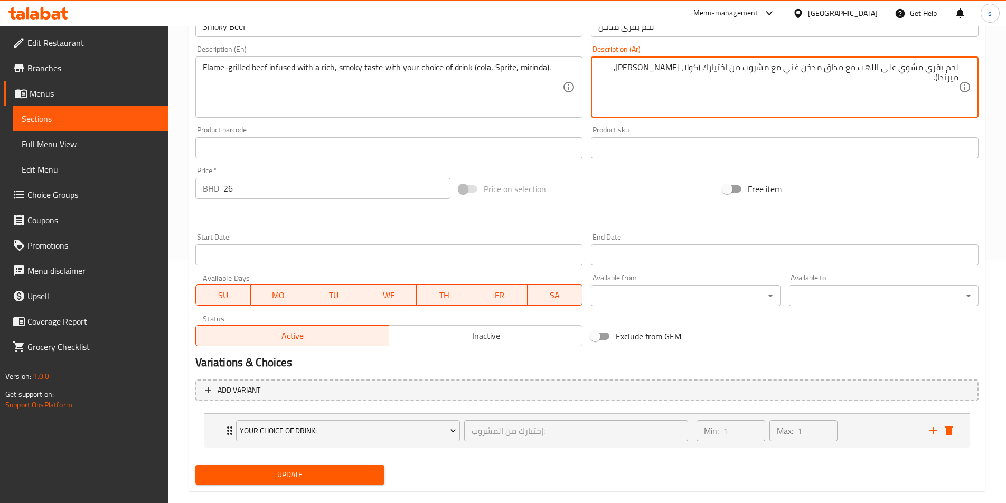
scroll to position [260, 0]
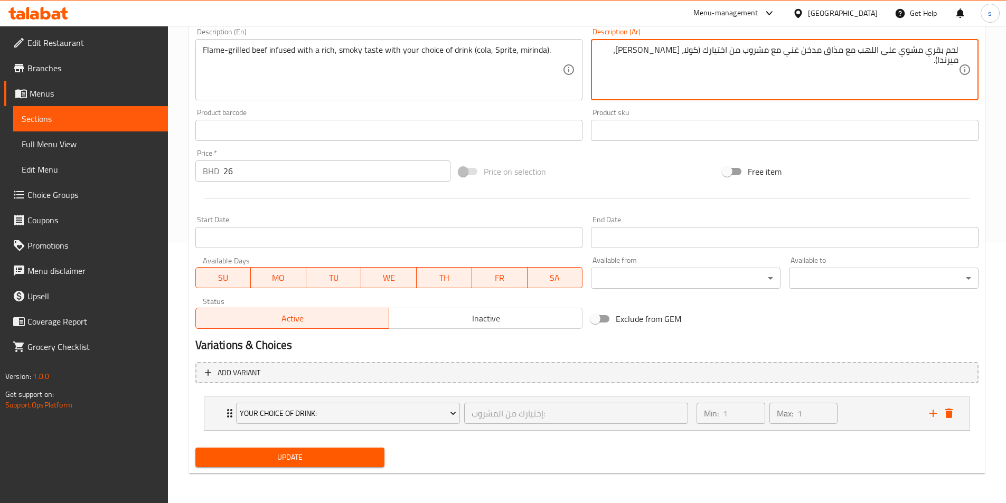
type textarea "لحم بقري مشوي على اللهب مع مذاق مدخن غني مع مشروب من اختيارك (كولا، [PERSON_NAM…"
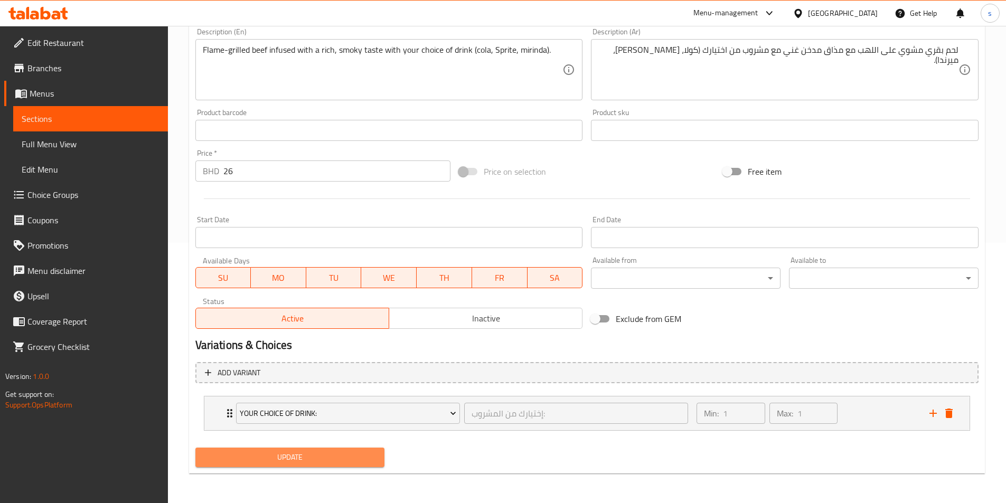
click at [285, 451] on span "Update" at bounding box center [290, 457] width 173 height 13
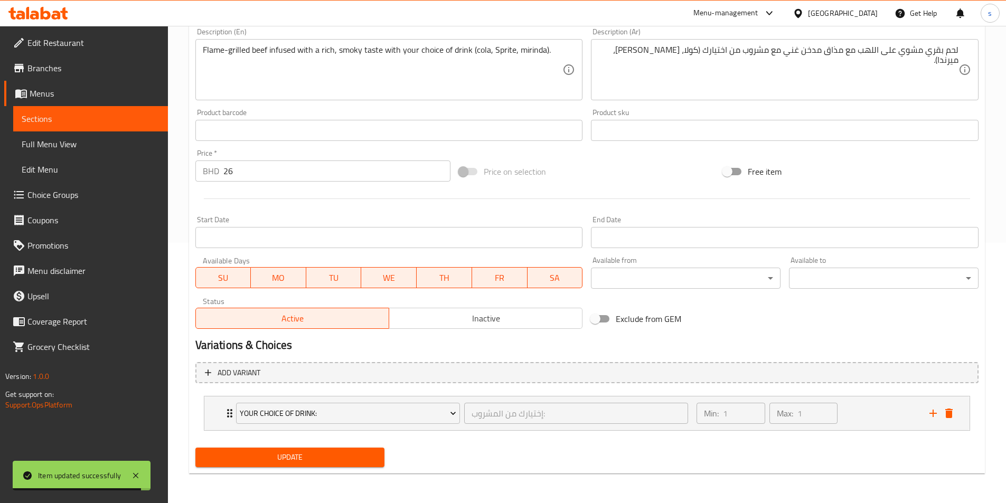
click at [98, 100] on link "Menus" at bounding box center [86, 93] width 164 height 25
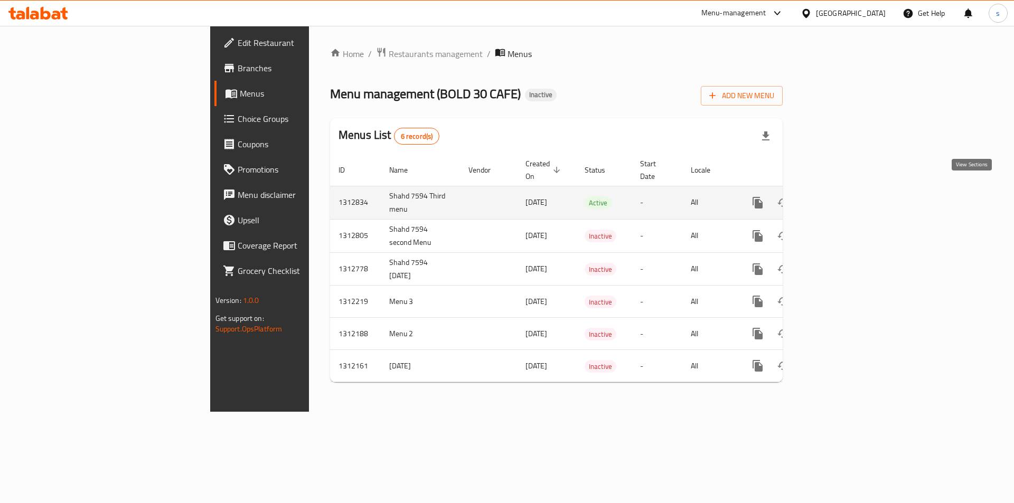
click at [839, 198] on icon "enhanced table" at bounding box center [834, 203] width 10 height 10
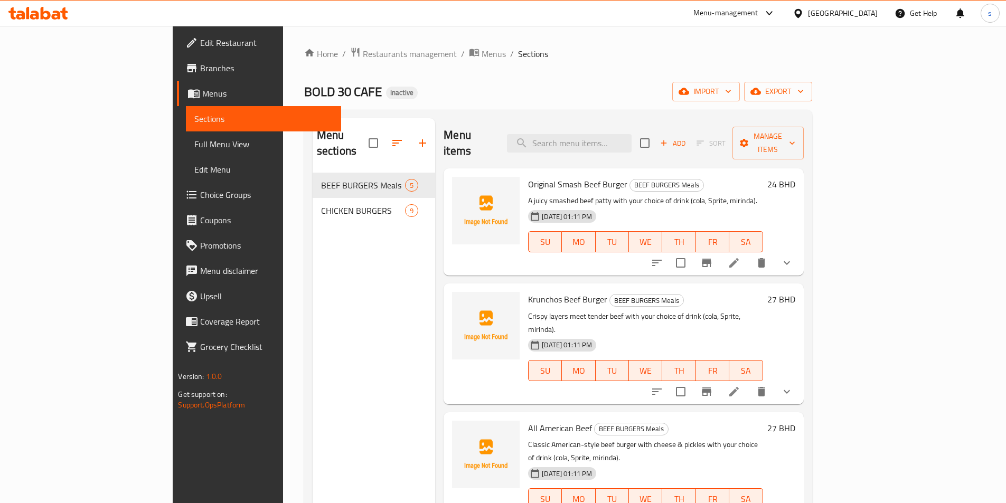
click at [186, 135] on link "Full Menu View" at bounding box center [263, 144] width 155 height 25
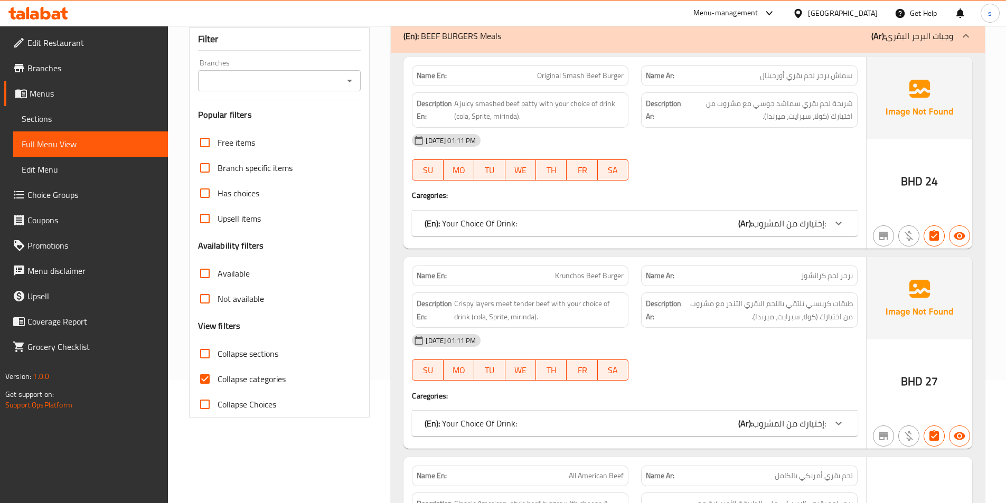
scroll to position [264, 0]
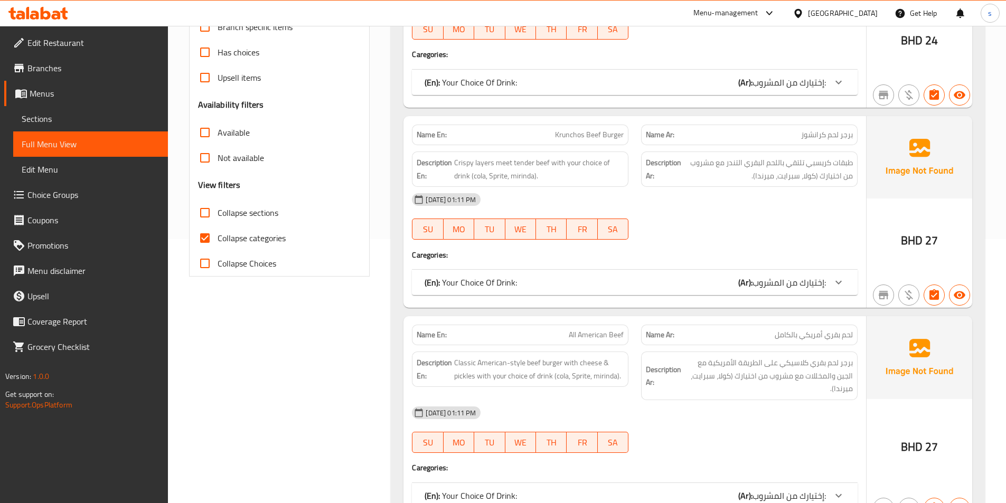
click at [214, 234] on input "Collapse categories" at bounding box center [204, 238] width 25 height 25
checkbox input "false"
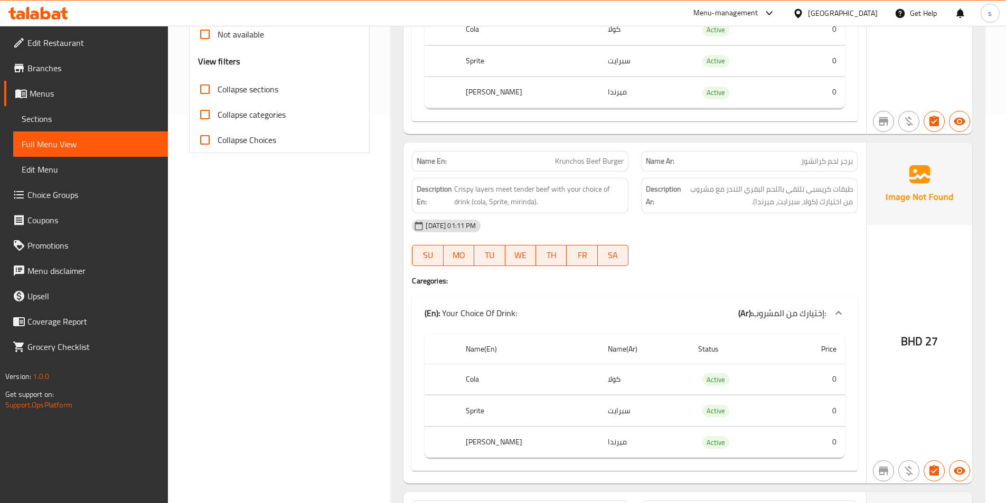
scroll to position [0, 0]
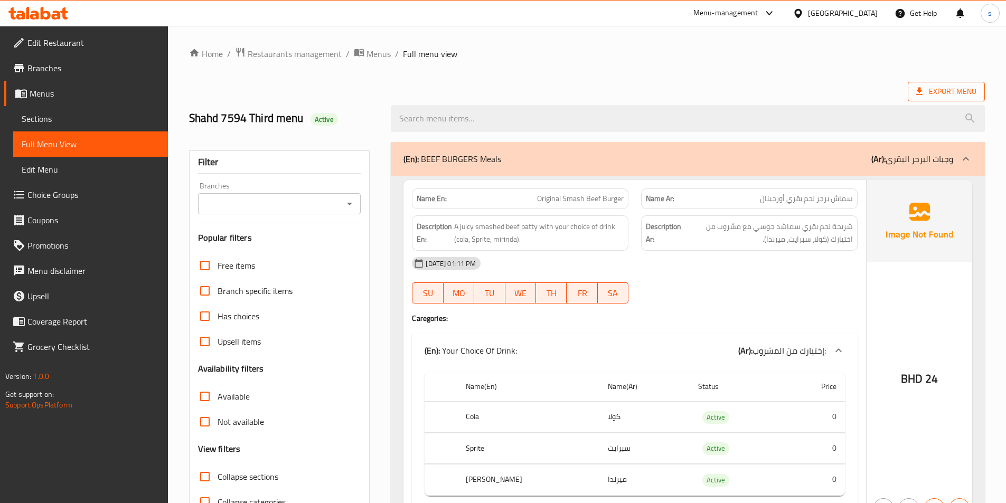
click at [949, 88] on span "Export Menu" at bounding box center [946, 91] width 60 height 13
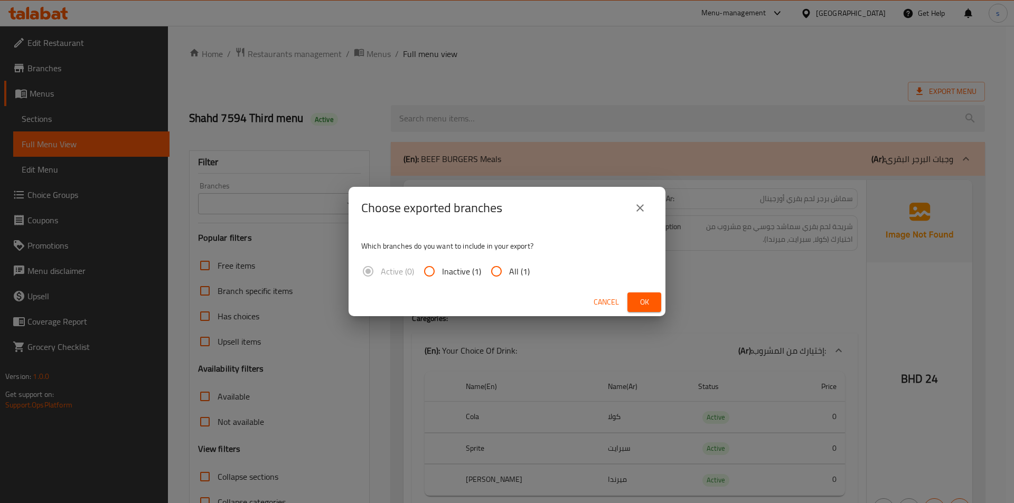
click at [504, 271] on input "All (1)" at bounding box center [496, 271] width 25 height 25
radio input "true"
click at [649, 297] on span "Ok" at bounding box center [644, 302] width 17 height 13
